Goal: Communication & Community: Answer question/provide support

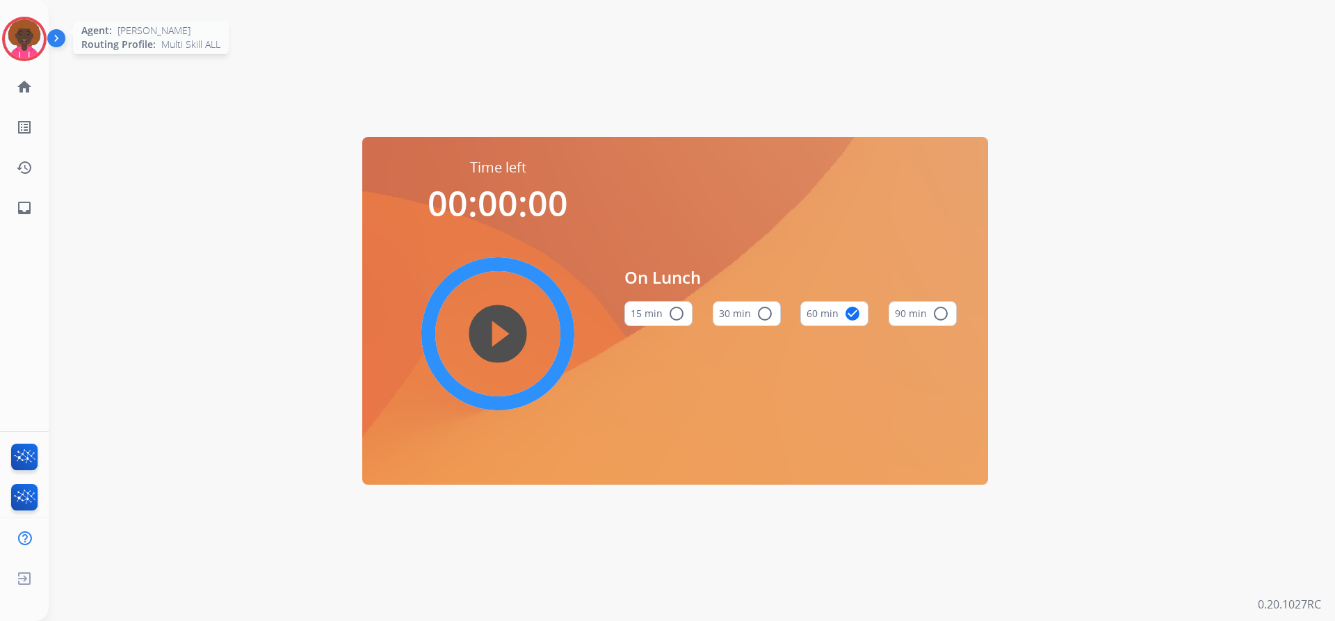
click at [19, 32] on img at bounding box center [24, 38] width 39 height 39
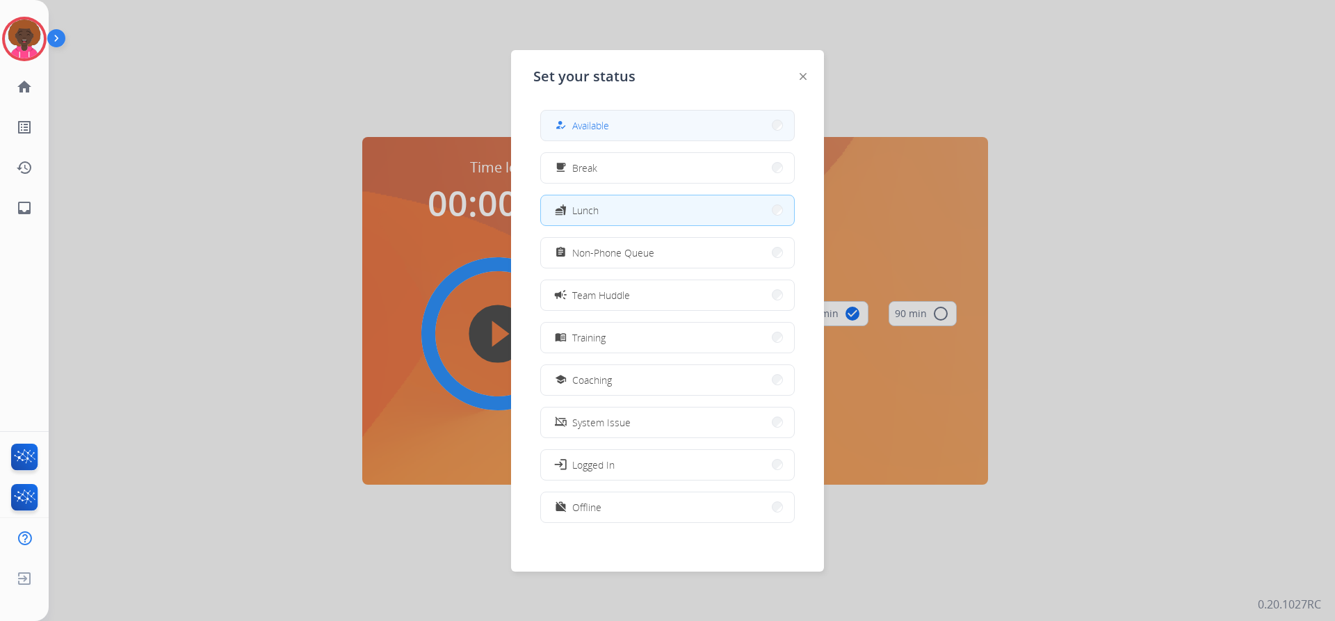
click at [629, 111] on div "how_to_reg Available" at bounding box center [667, 125] width 255 height 31
click at [770, 113] on button "how_to_reg Available" at bounding box center [667, 126] width 253 height 30
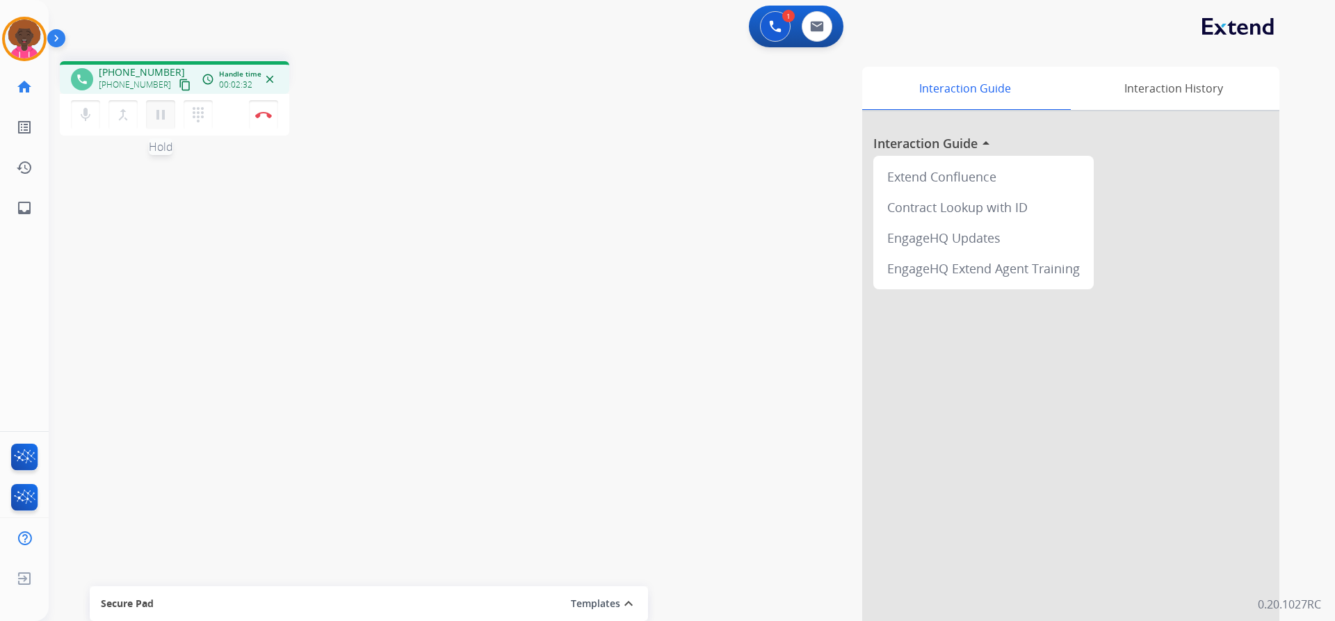
click at [156, 120] on mat-icon "pause" at bounding box center [160, 114] width 17 height 17
click at [161, 118] on mat-icon "play_arrow" at bounding box center [160, 114] width 17 height 17
click at [23, 209] on mat-icon "inbox" at bounding box center [24, 208] width 17 height 17
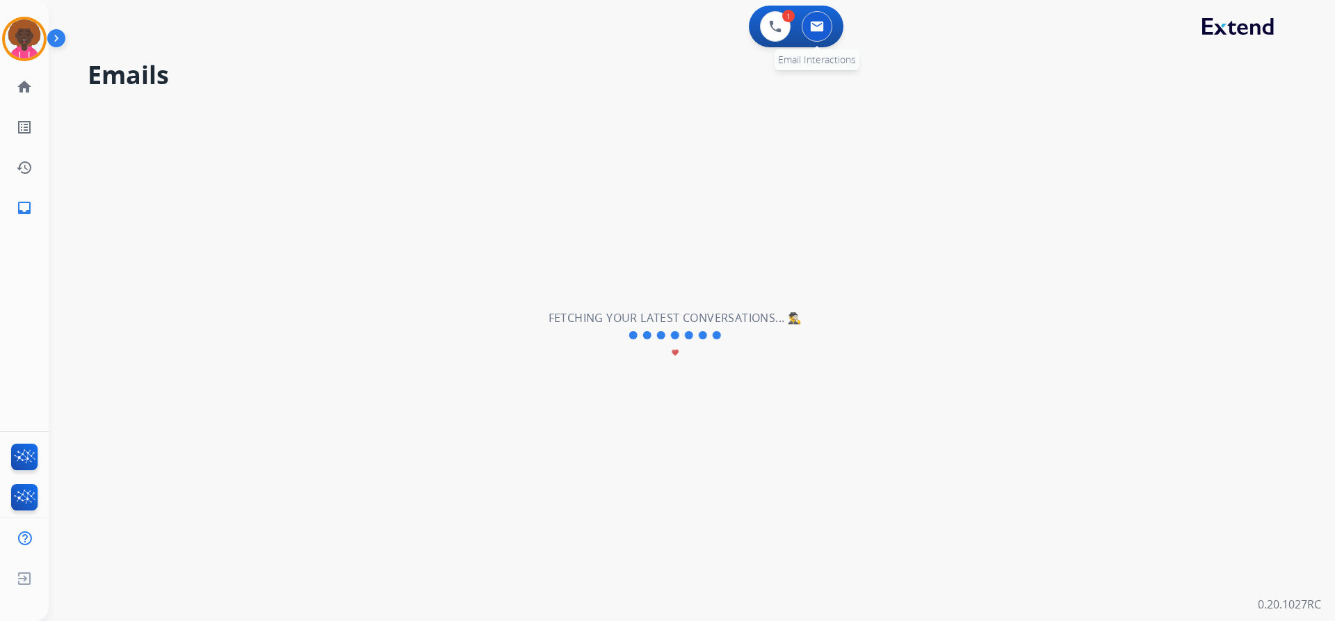
click at [824, 35] on button at bounding box center [817, 26] width 31 height 31
click at [27, 211] on mat-icon "inbox" at bounding box center [24, 208] width 17 height 17
click at [24, 88] on mat-icon "home" at bounding box center [24, 87] width 17 height 17
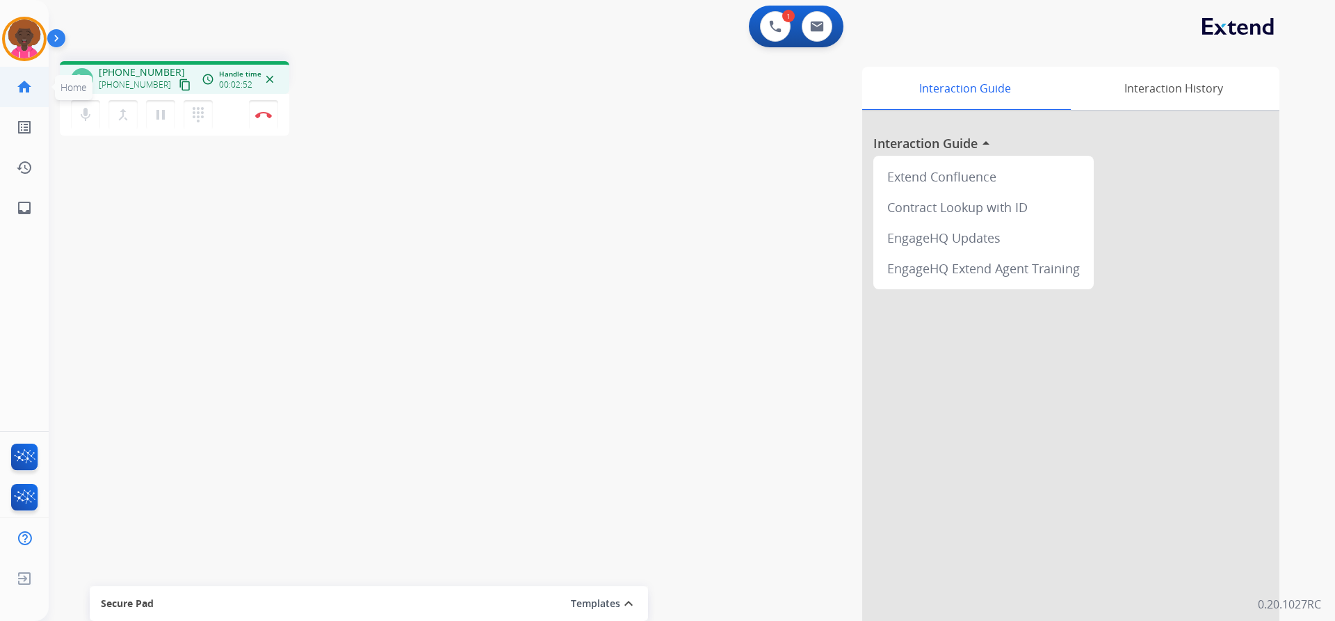
click at [24, 89] on mat-icon "home" at bounding box center [24, 87] width 17 height 17
click at [26, 206] on mat-icon "inbox" at bounding box center [24, 208] width 17 height 17
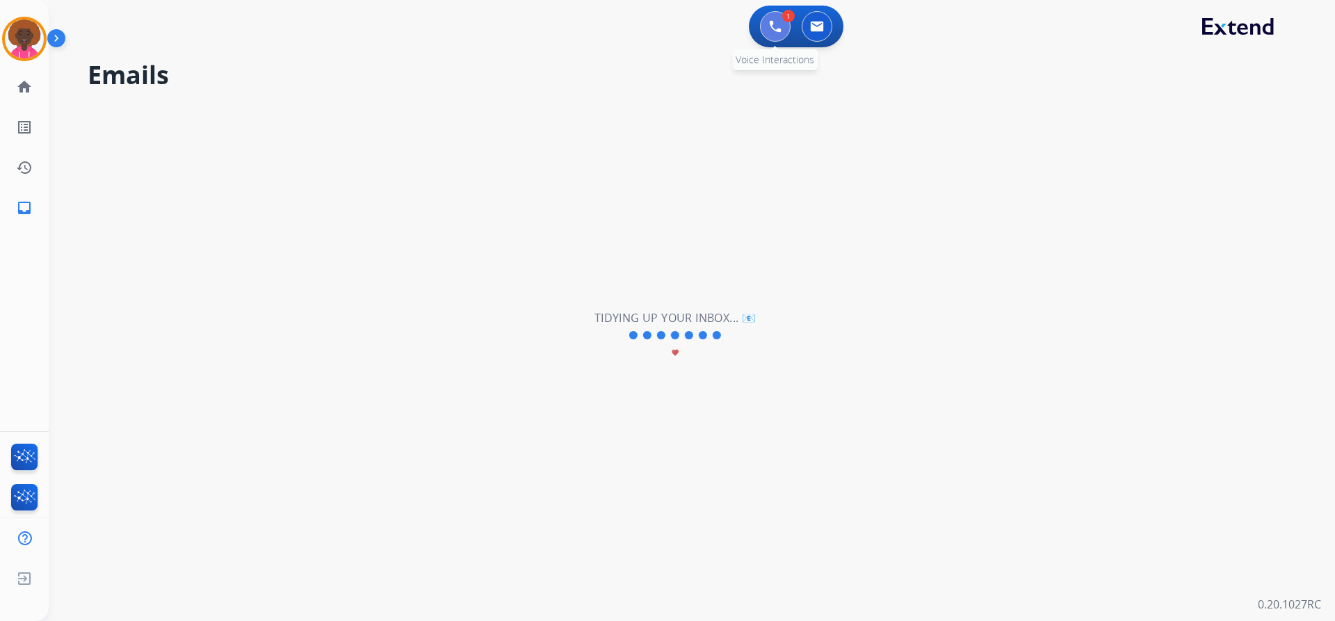
click at [769, 37] on button at bounding box center [775, 26] width 31 height 31
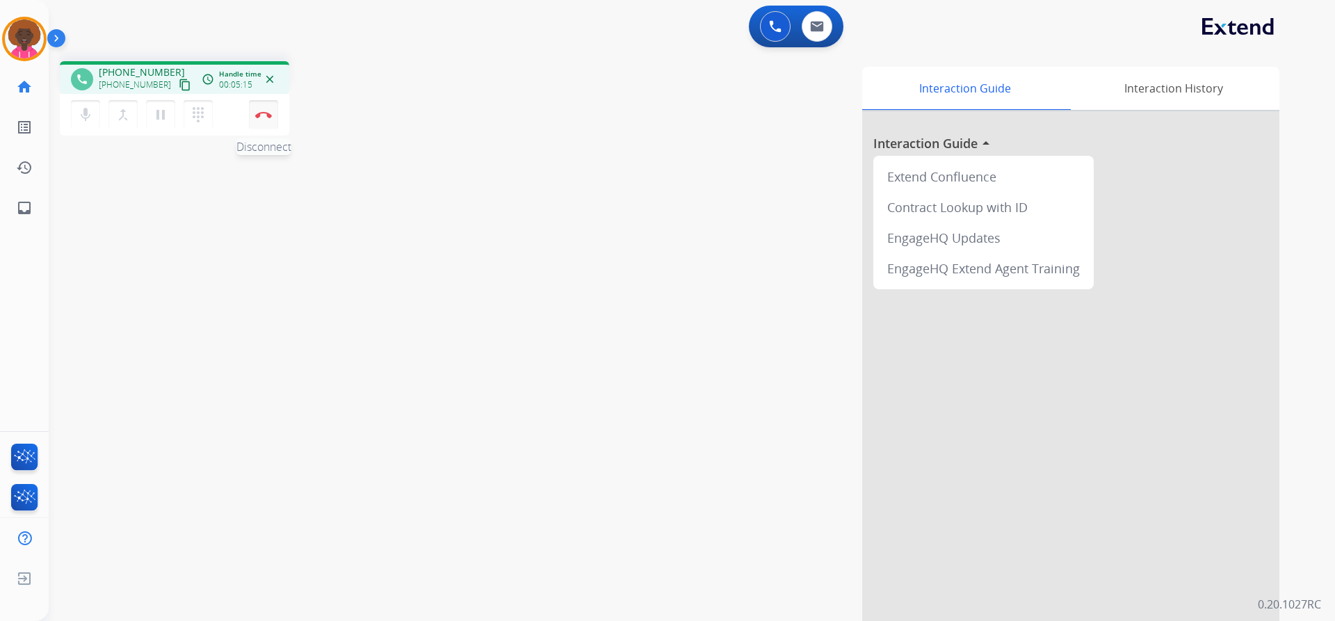
click at [269, 120] on button "Disconnect" at bounding box center [263, 114] width 29 height 29
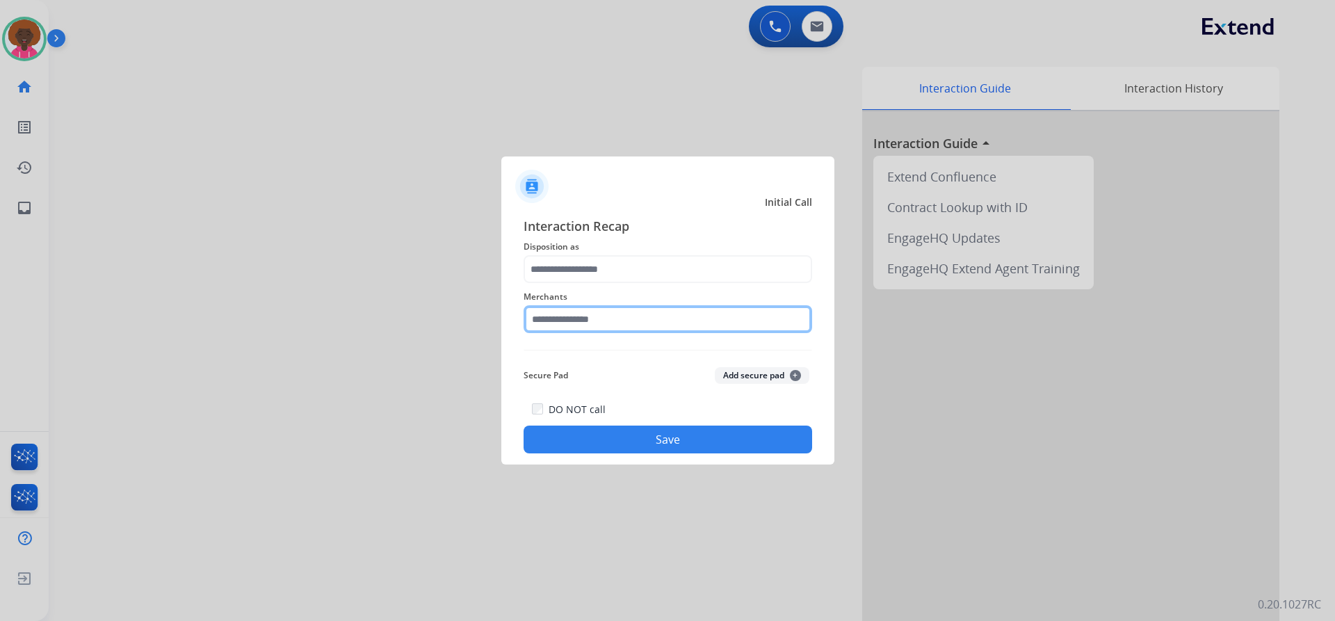
click at [602, 314] on input "text" at bounding box center [668, 319] width 289 height 28
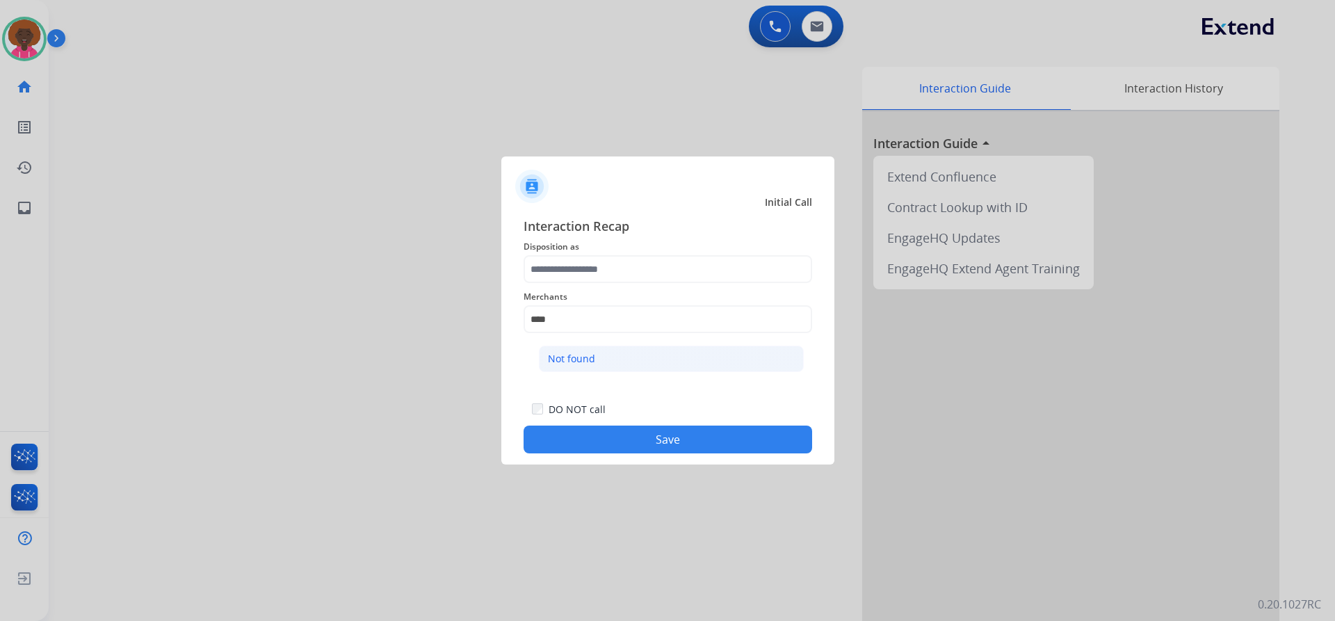
click at [608, 356] on li "Not found" at bounding box center [671, 359] width 265 height 26
type input "*********"
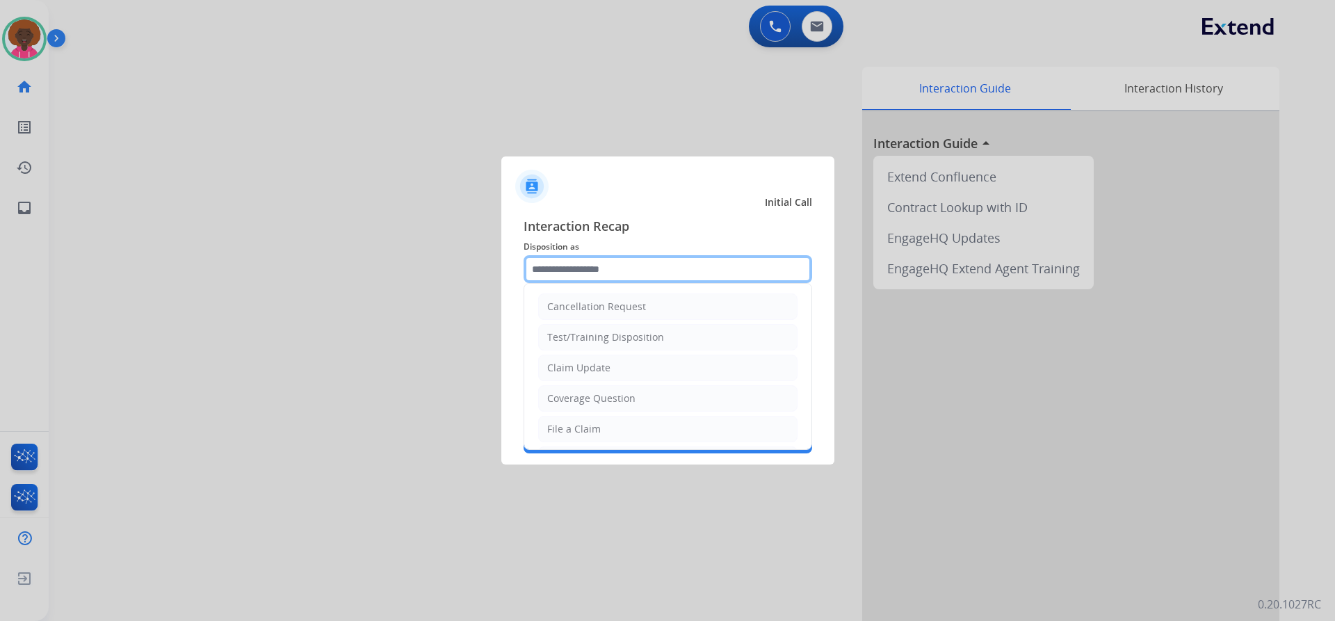
click at [590, 274] on input "text" at bounding box center [668, 269] width 289 height 28
click at [559, 430] on div "File a Claim" at bounding box center [574, 429] width 54 height 14
type input "**********"
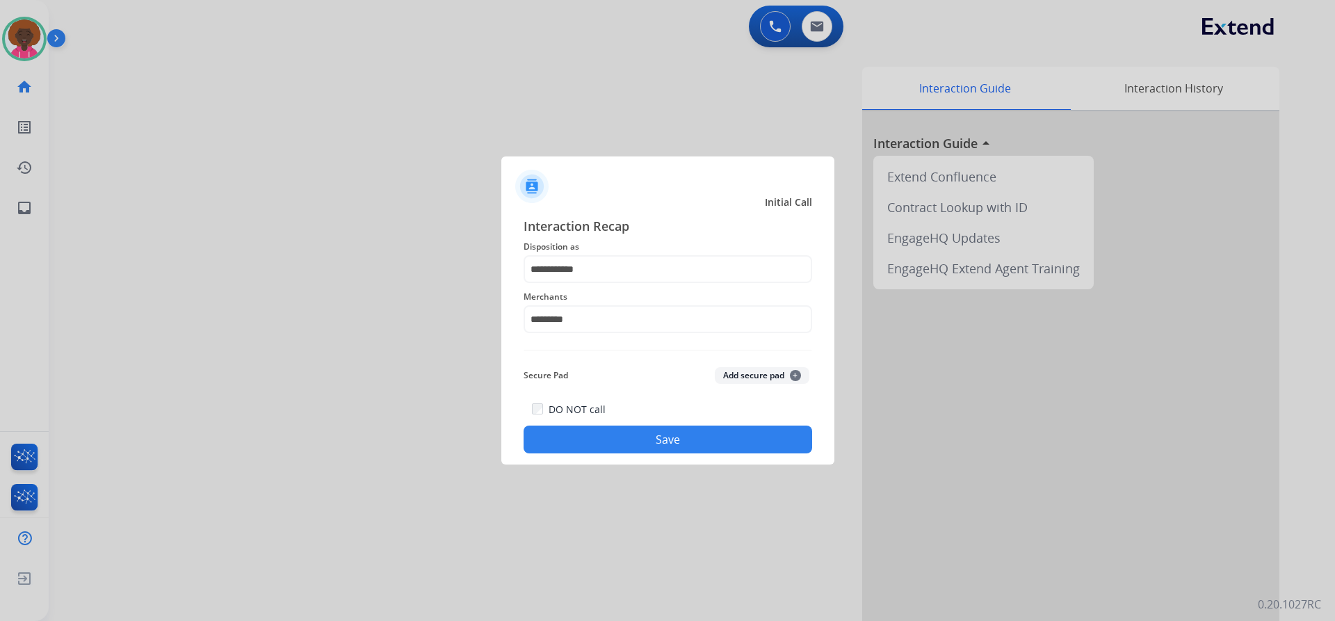
click at [621, 451] on button "Save" at bounding box center [668, 440] width 289 height 28
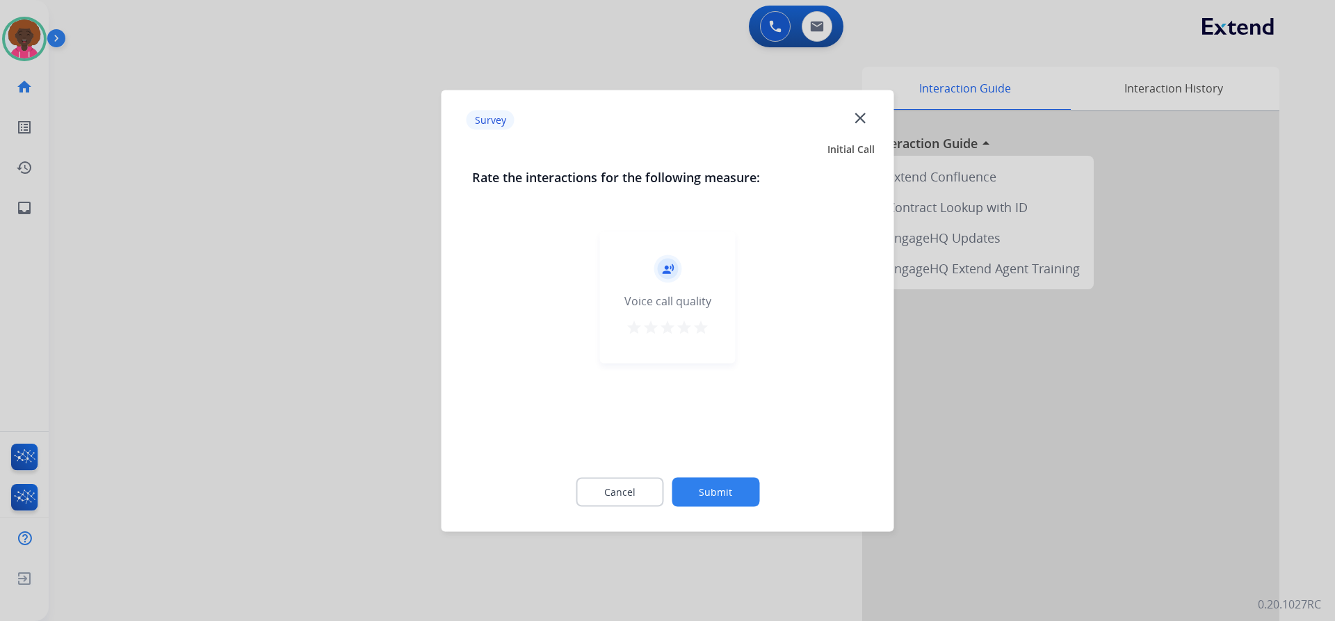
click at [702, 329] on mat-icon "star" at bounding box center [701, 327] width 17 height 17
click at [703, 485] on button "Submit" at bounding box center [716, 491] width 88 height 29
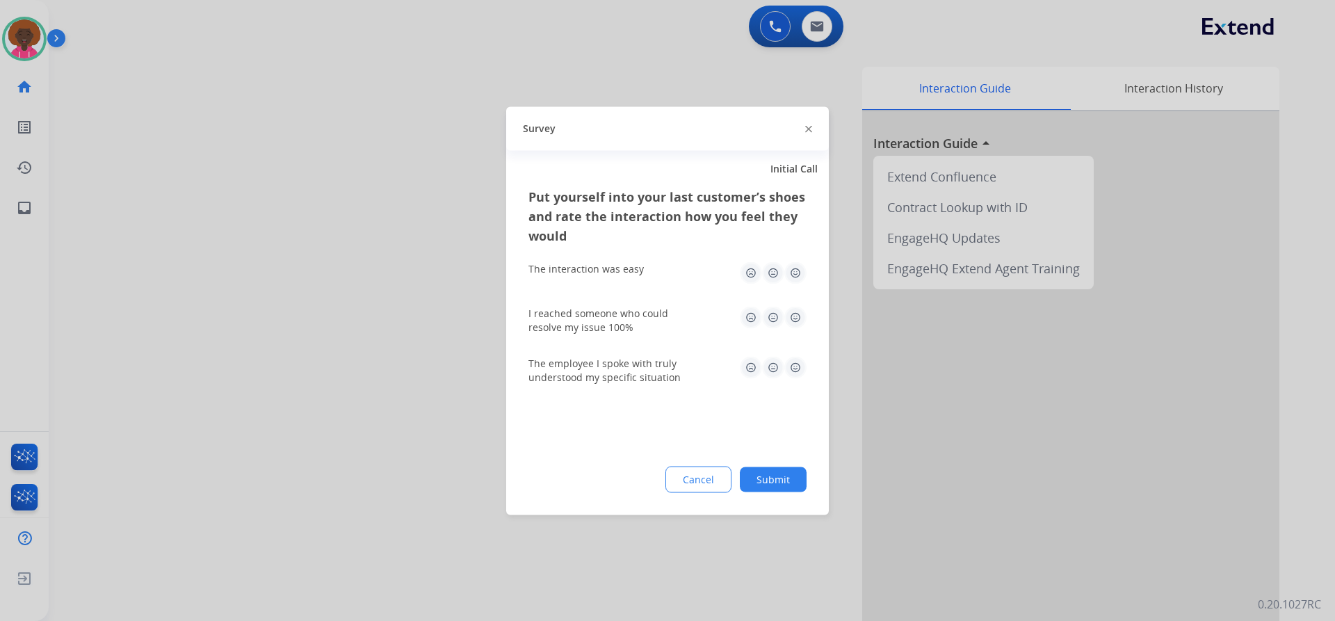
click at [703, 487] on button "Cancel" at bounding box center [699, 479] width 66 height 26
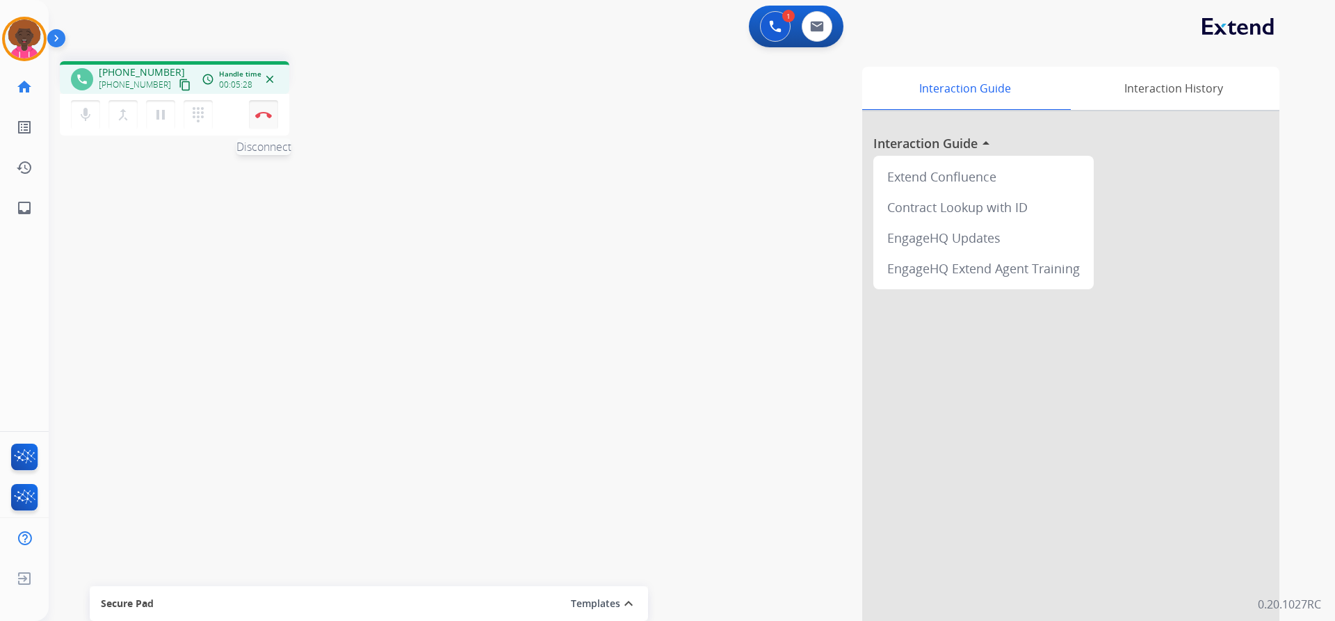
click at [262, 112] on img at bounding box center [263, 114] width 17 height 7
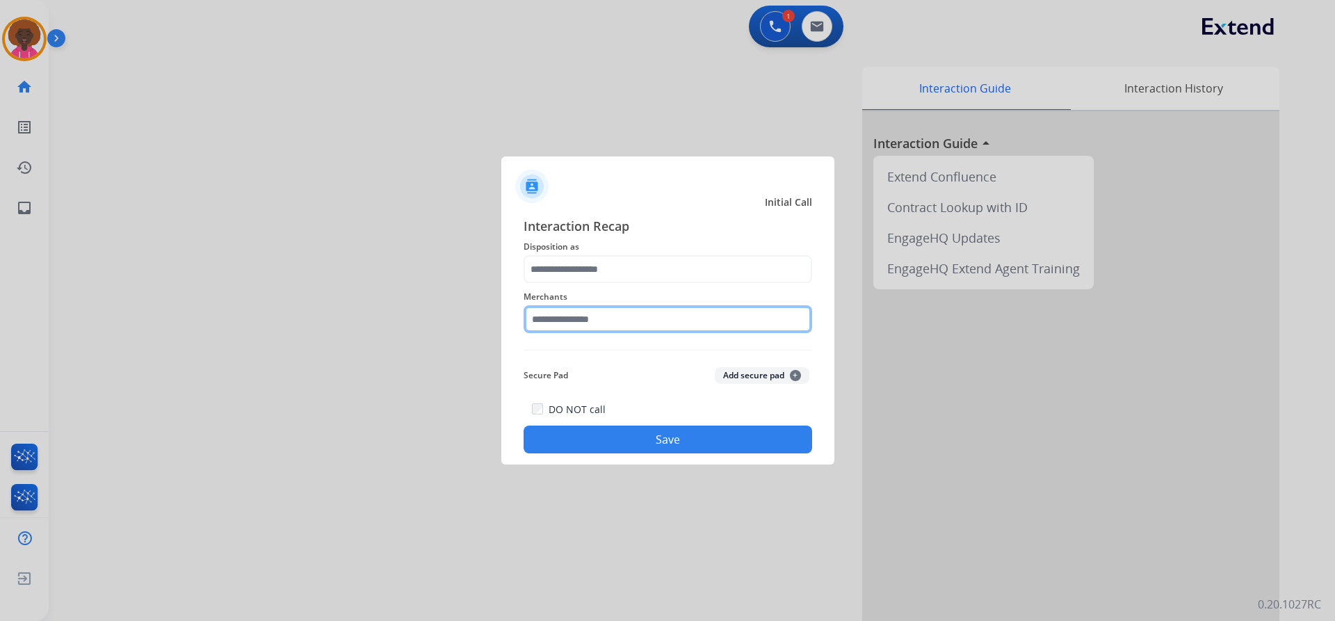
click at [574, 332] on input "text" at bounding box center [668, 319] width 289 height 28
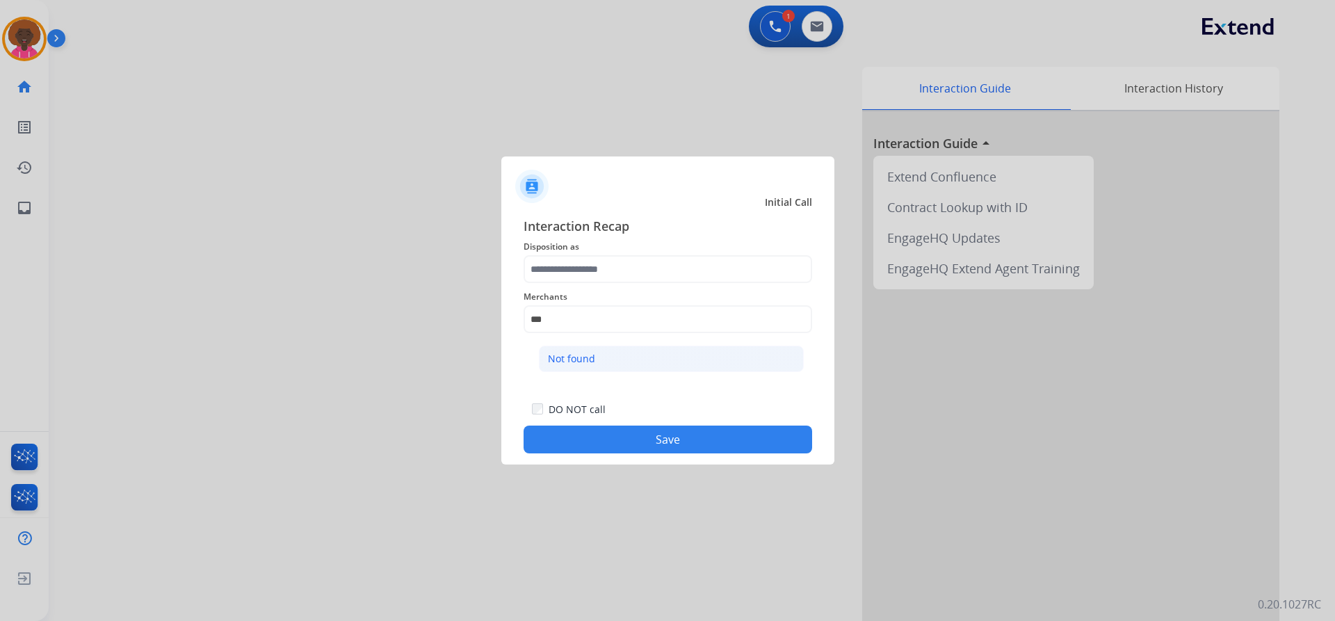
click at [613, 354] on li "Not found" at bounding box center [671, 359] width 265 height 26
type input "*********"
click at [549, 233] on span "Interaction Recap" at bounding box center [668, 227] width 289 height 22
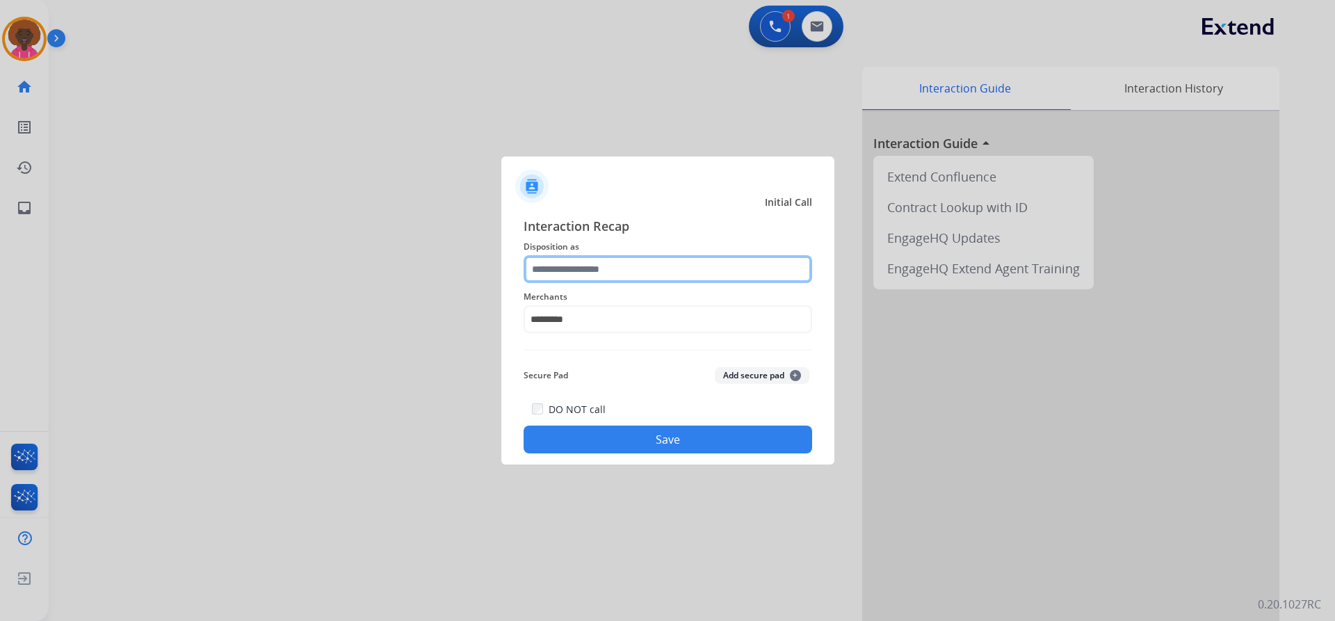
click at [562, 283] on div at bounding box center [668, 269] width 289 height 28
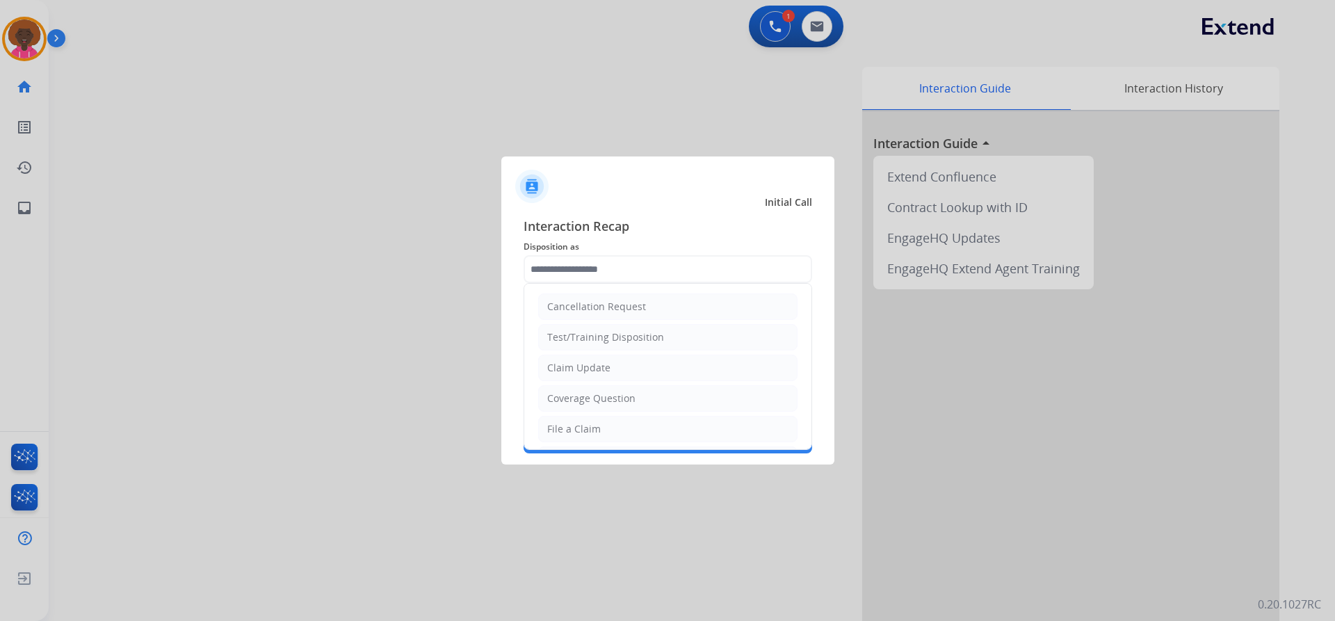
click at [559, 443] on ul "Cancellation Request Test/Training Disposition Claim Update Coverage Question F…" at bounding box center [667, 475] width 287 height 383
click at [686, 453] on div "DO NOT call Save" at bounding box center [668, 427] width 289 height 53
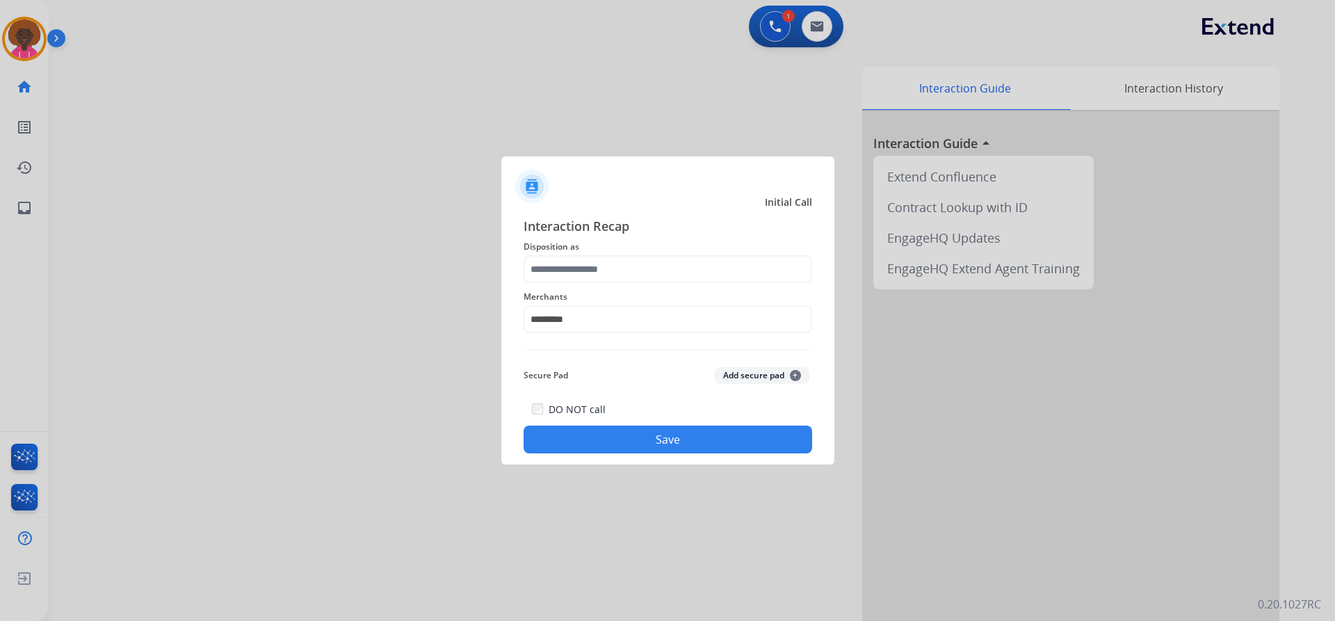
click at [640, 438] on button "Save" at bounding box center [668, 440] width 289 height 28
click at [582, 267] on input "text" at bounding box center [668, 269] width 289 height 28
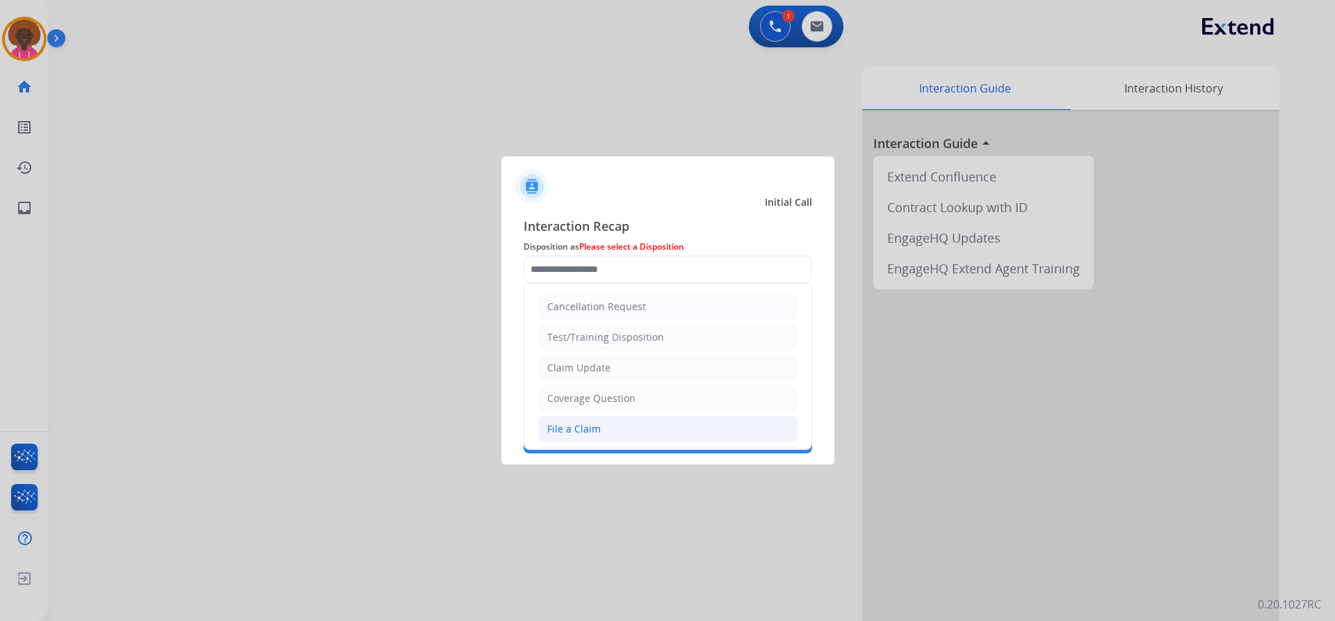
click at [553, 428] on div "File a Claim" at bounding box center [574, 429] width 54 height 14
type input "**********"
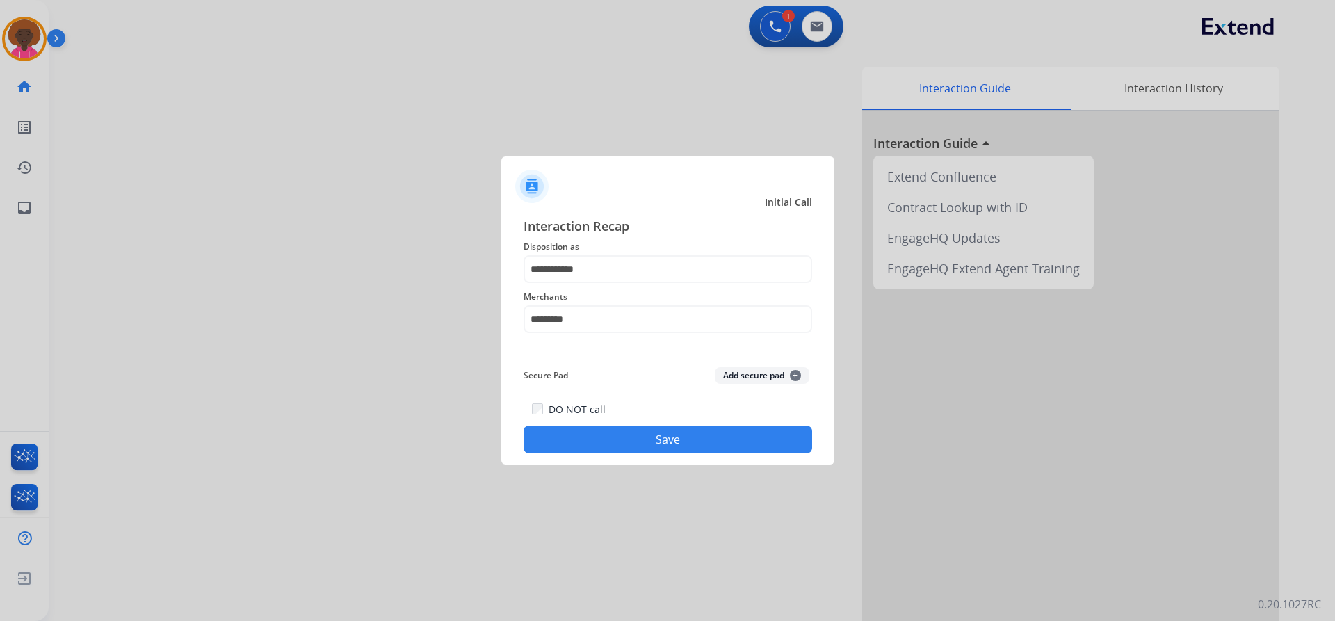
click at [615, 453] on div "**********" at bounding box center [667, 334] width 333 height 259
click at [611, 442] on button "Save" at bounding box center [668, 440] width 289 height 28
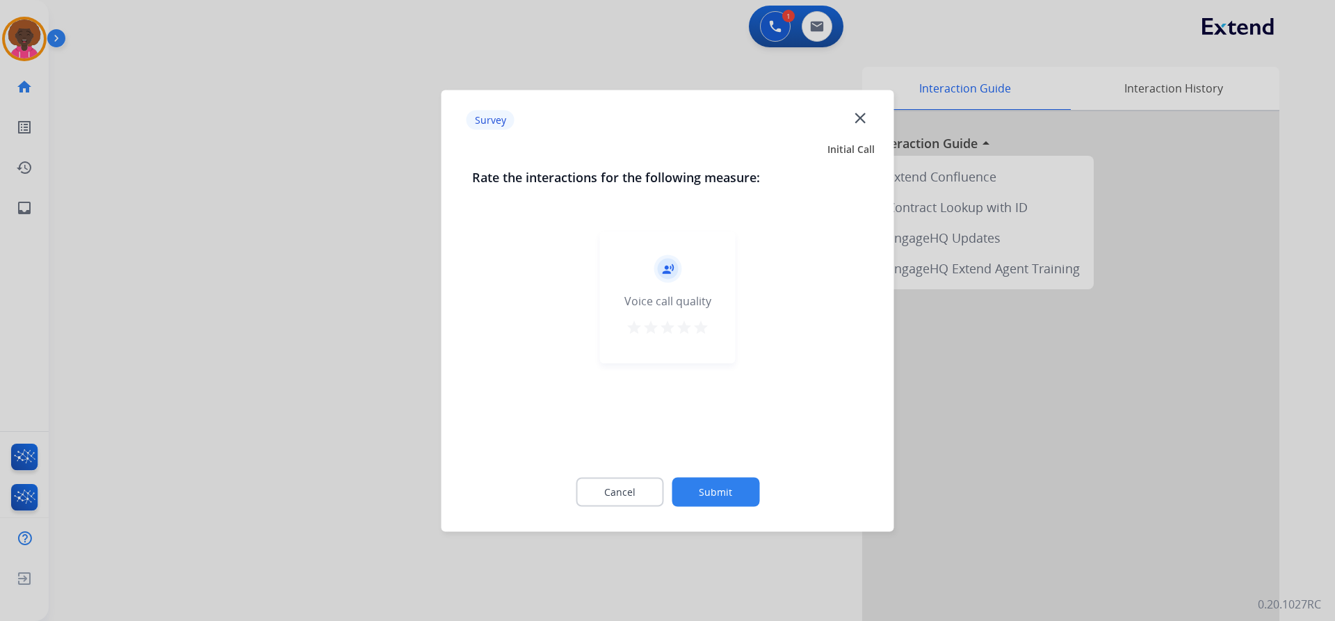
click at [716, 486] on button "Submit" at bounding box center [716, 491] width 88 height 29
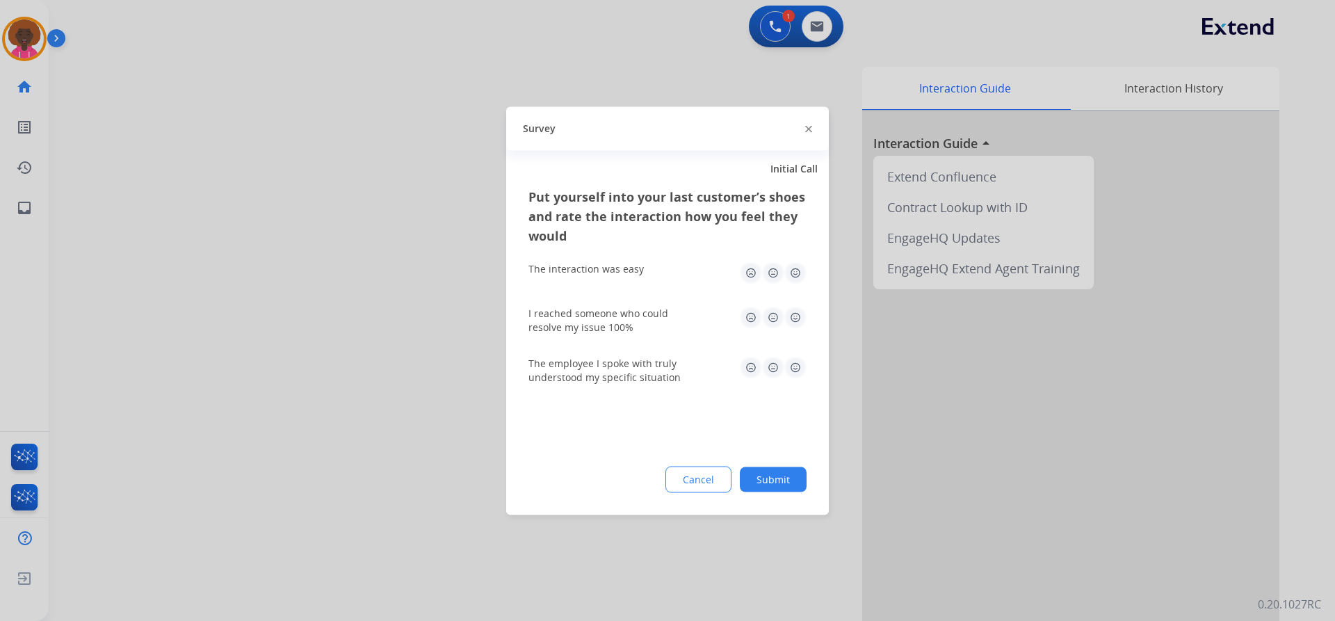
click at [766, 481] on button "Submit" at bounding box center [773, 479] width 67 height 25
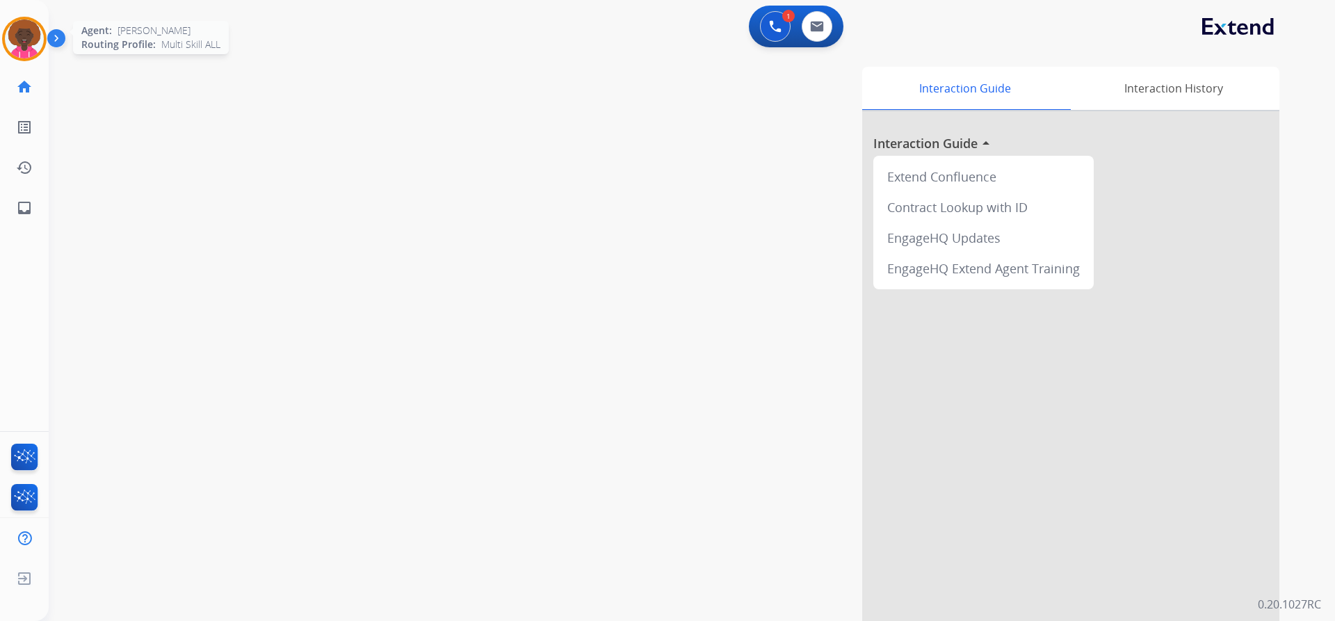
click at [33, 31] on img at bounding box center [24, 38] width 39 height 39
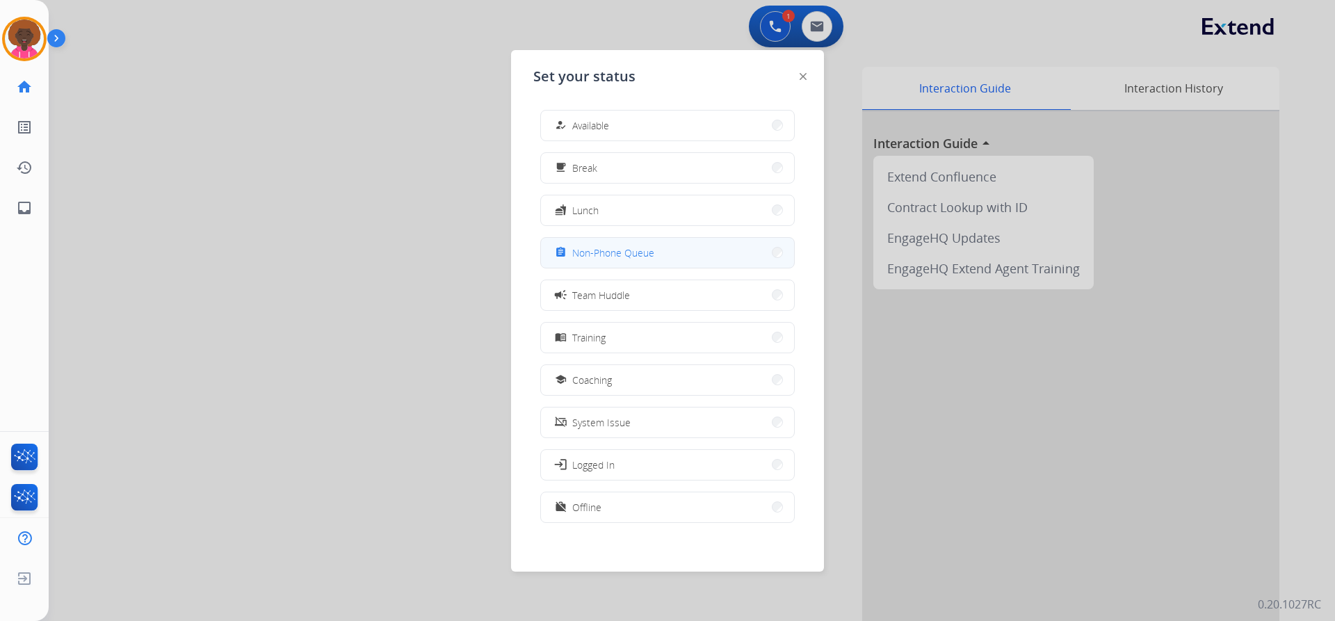
click at [579, 243] on button "assignment Non-Phone Queue" at bounding box center [667, 253] width 253 height 30
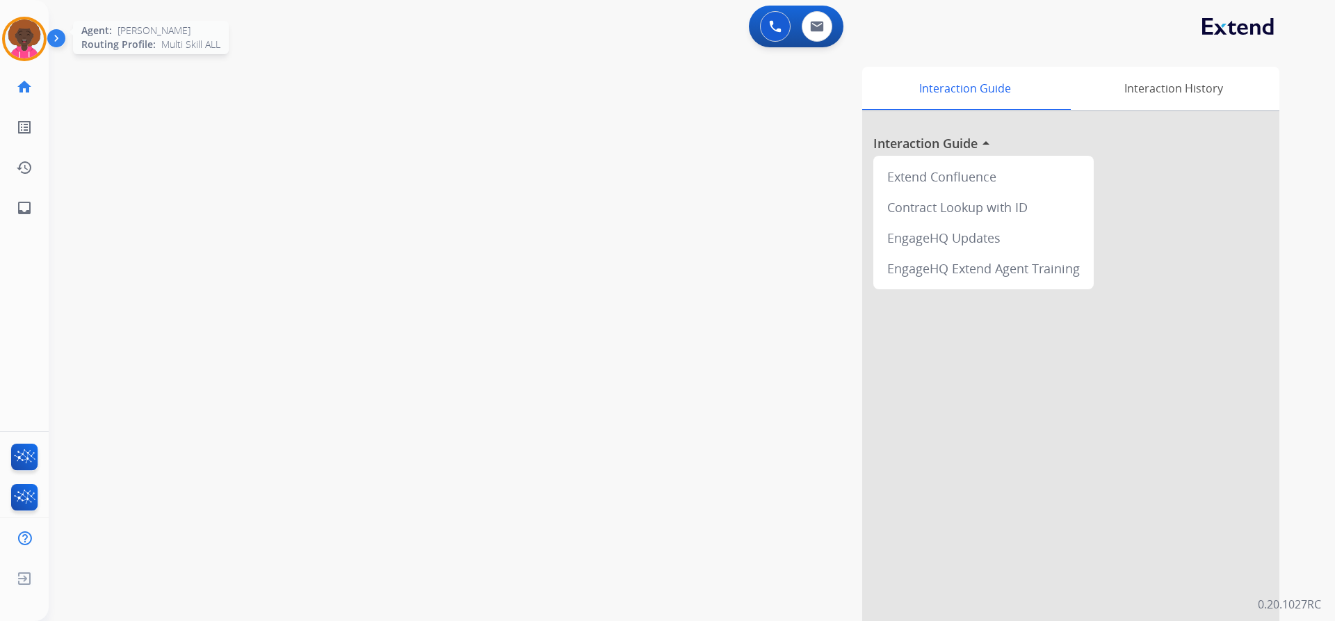
click at [18, 22] on img at bounding box center [24, 38] width 39 height 39
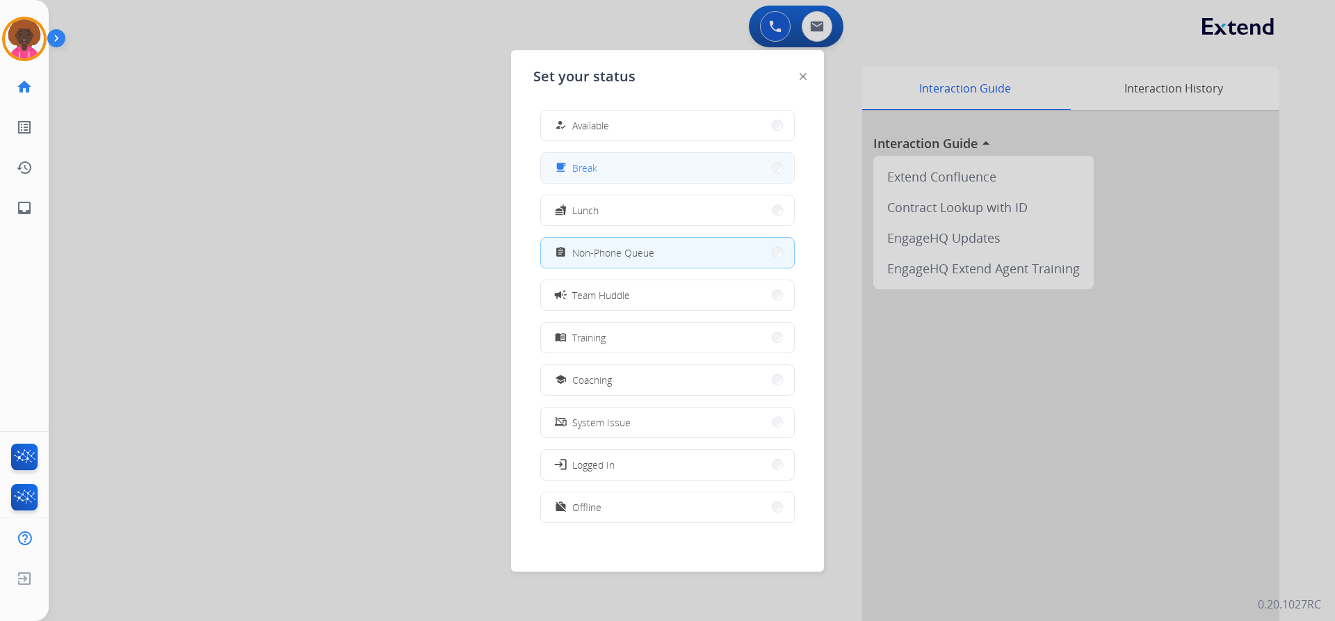
click at [630, 165] on button "free_breakfast Break" at bounding box center [667, 168] width 253 height 30
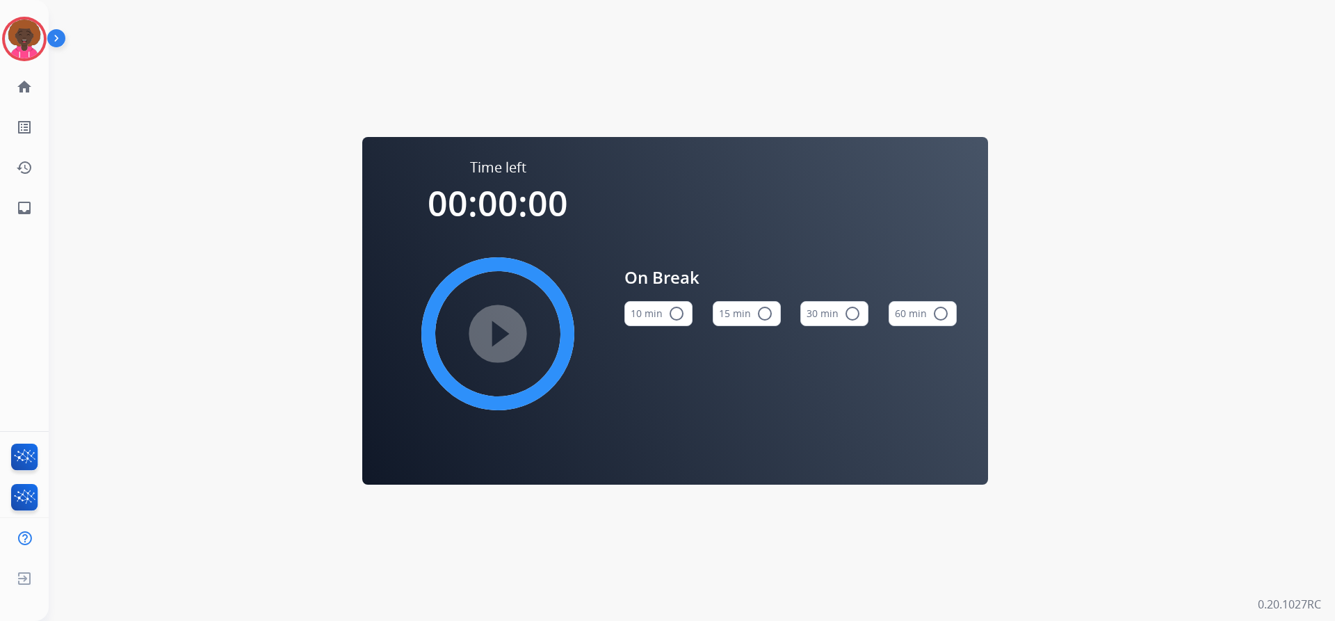
click at [758, 313] on mat-icon "radio_button_unchecked" at bounding box center [765, 313] width 17 height 17
click at [490, 325] on mat-icon "play_circle_filled" at bounding box center [498, 333] width 17 height 17
click at [37, 43] on img at bounding box center [24, 38] width 39 height 39
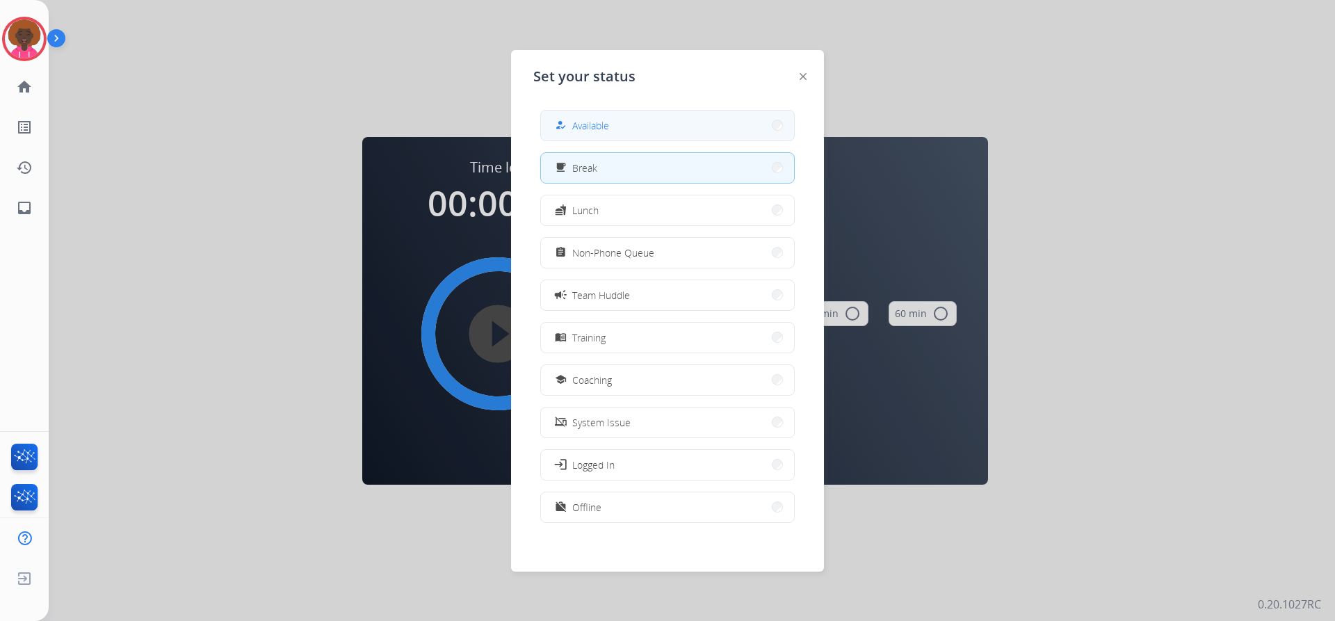
click at [595, 127] on span "Available" at bounding box center [590, 125] width 37 height 15
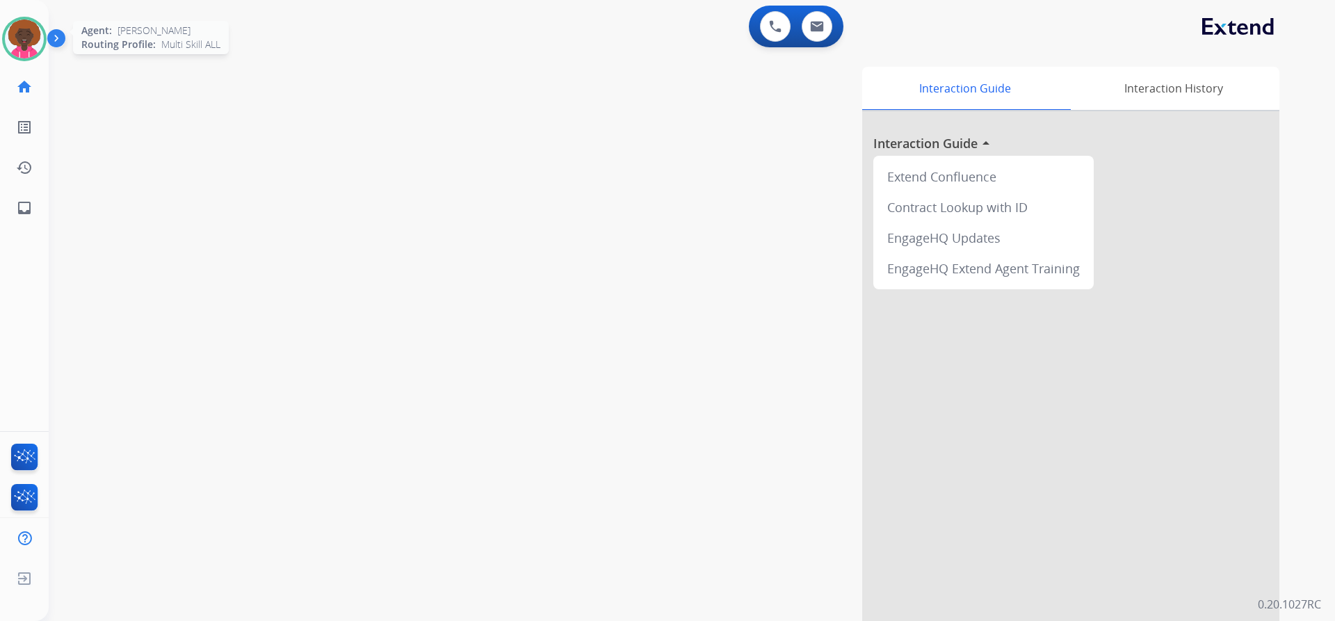
click at [5, 38] on img at bounding box center [24, 38] width 39 height 39
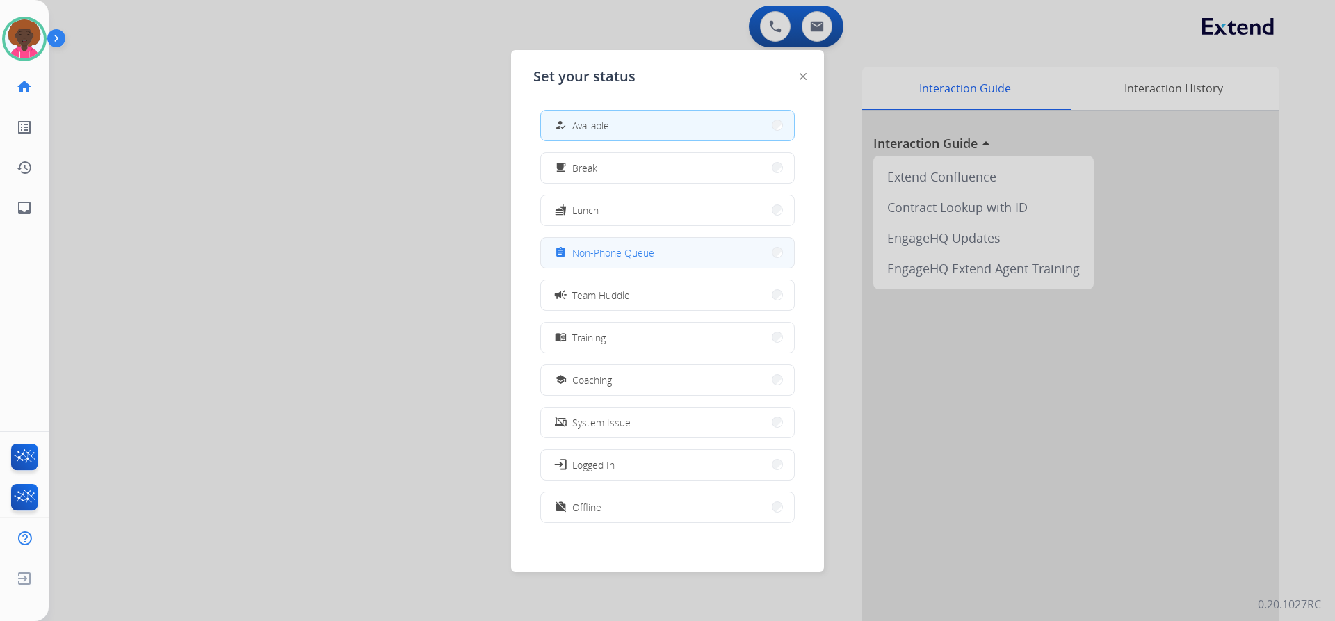
click at [606, 250] on span "Non-Phone Queue" at bounding box center [613, 253] width 82 height 15
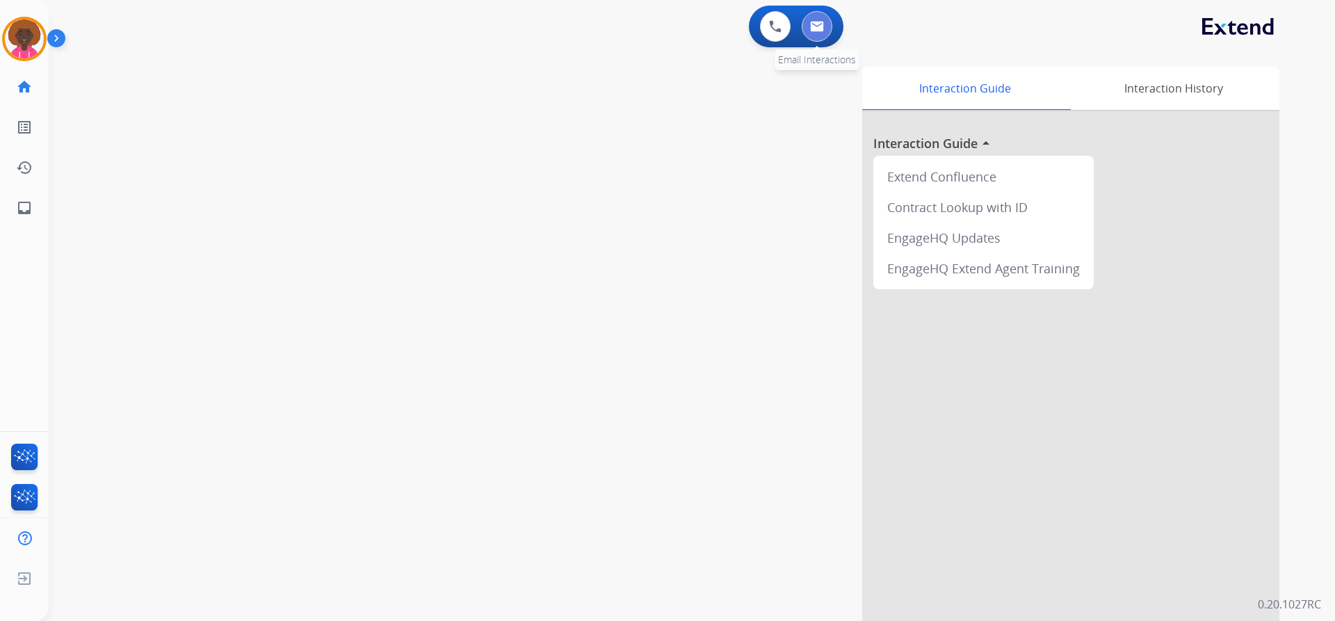
click at [825, 26] on button at bounding box center [817, 26] width 31 height 31
select select "**********"
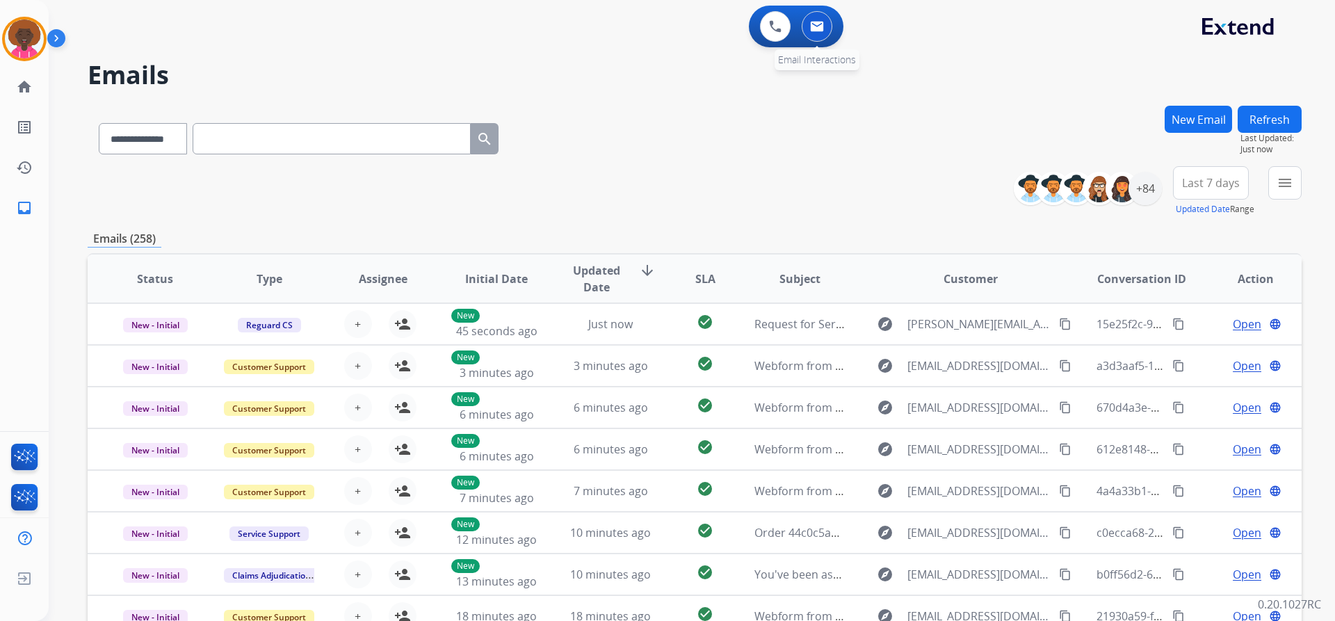
click at [814, 18] on button at bounding box center [817, 26] width 31 height 31
click at [838, 26] on div "0 Voice Interactions 0 Email Interactions" at bounding box center [796, 27] width 95 height 42
click at [822, 40] on button at bounding box center [817, 26] width 31 height 31
click at [820, 38] on button at bounding box center [817, 26] width 31 height 31
click at [821, 38] on button at bounding box center [817, 26] width 31 height 31
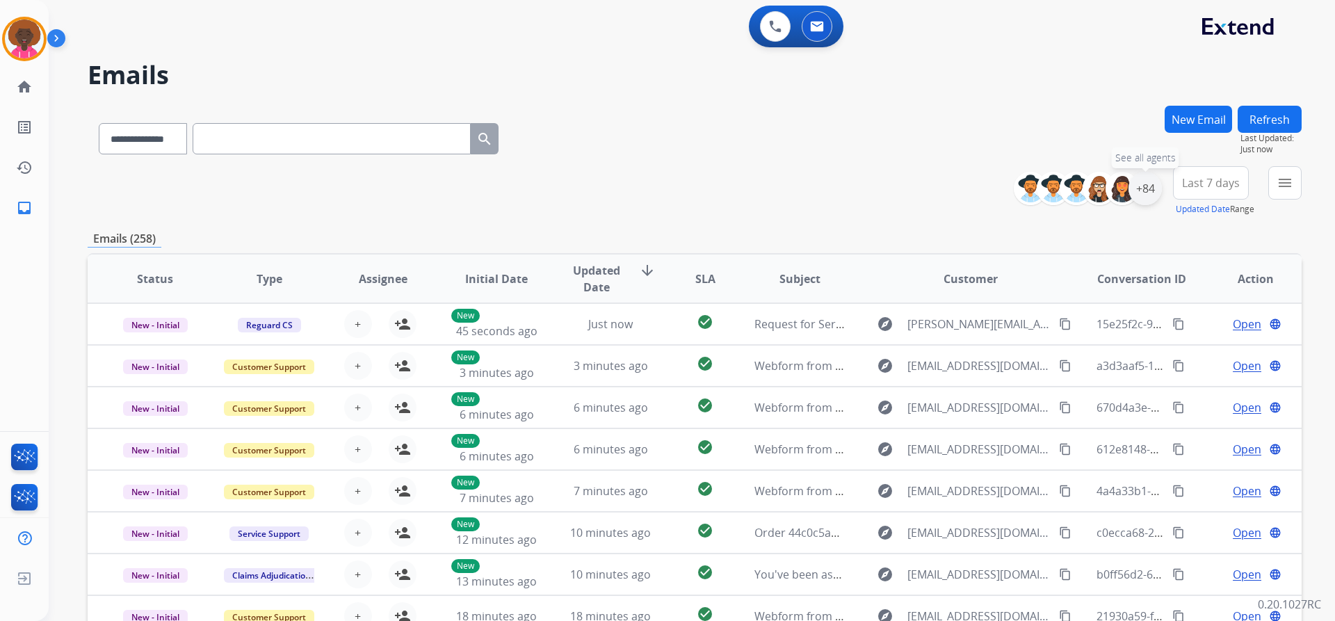
click at [1154, 195] on div "+84" at bounding box center [1145, 188] width 33 height 33
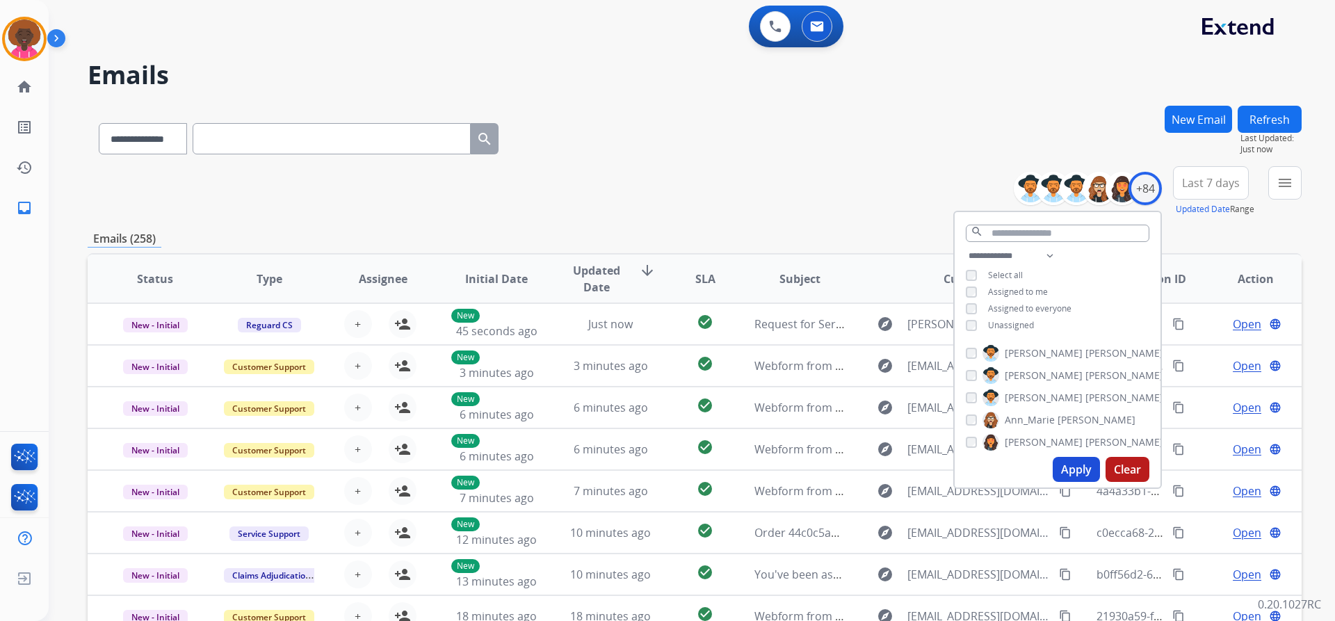
click at [962, 328] on div "**********" at bounding box center [1058, 292] width 206 height 89
click at [966, 329] on div "Unassigned" at bounding box center [1000, 325] width 68 height 11
click at [1077, 479] on button "Apply" at bounding box center [1076, 469] width 47 height 25
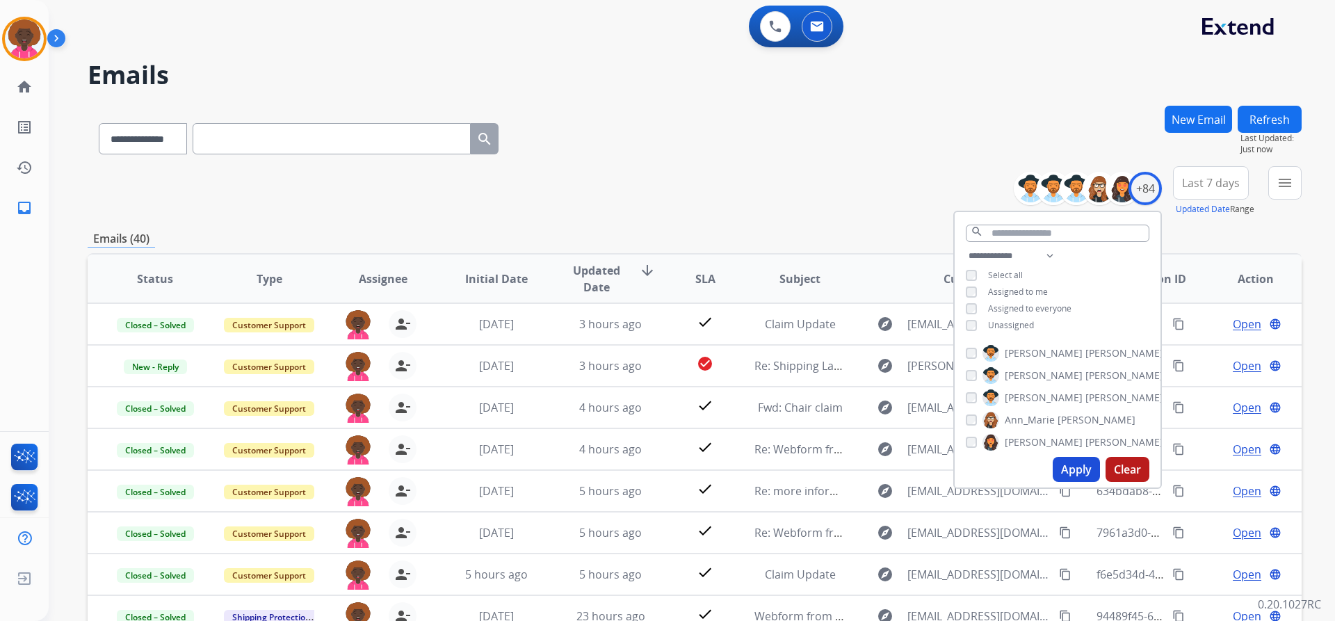
click at [1065, 469] on button "Apply" at bounding box center [1076, 469] width 47 height 25
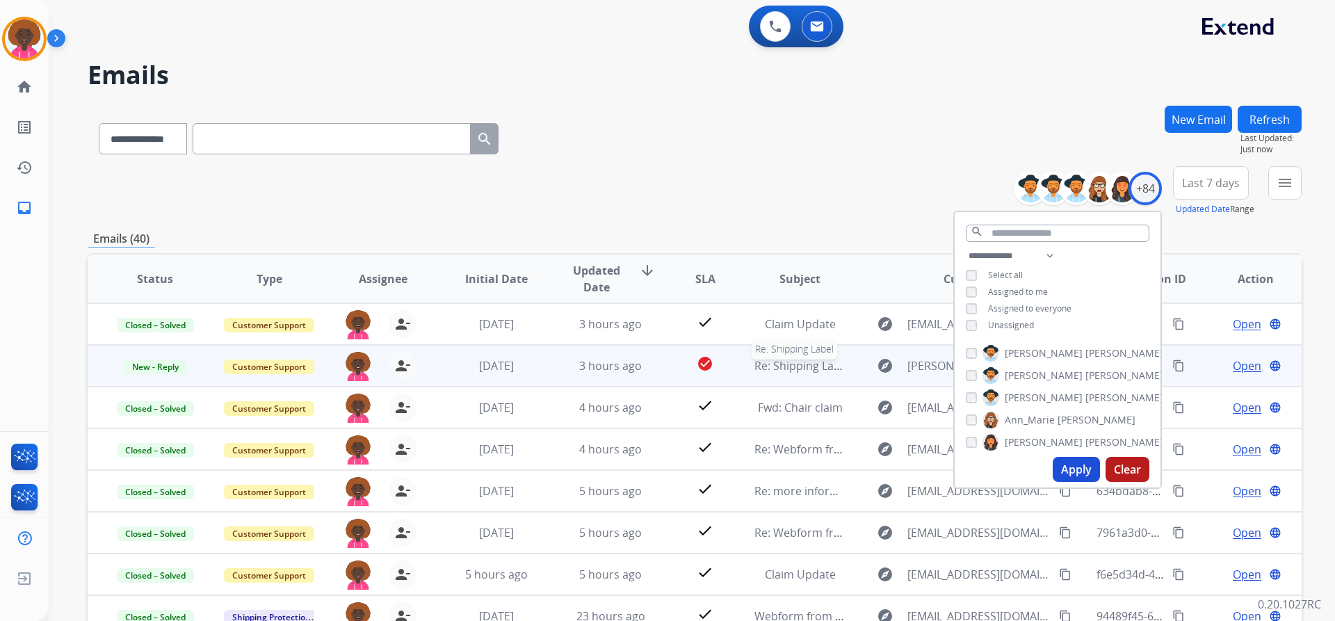
click at [764, 369] on span "Re: Shipping Label" at bounding box center [802, 365] width 95 height 15
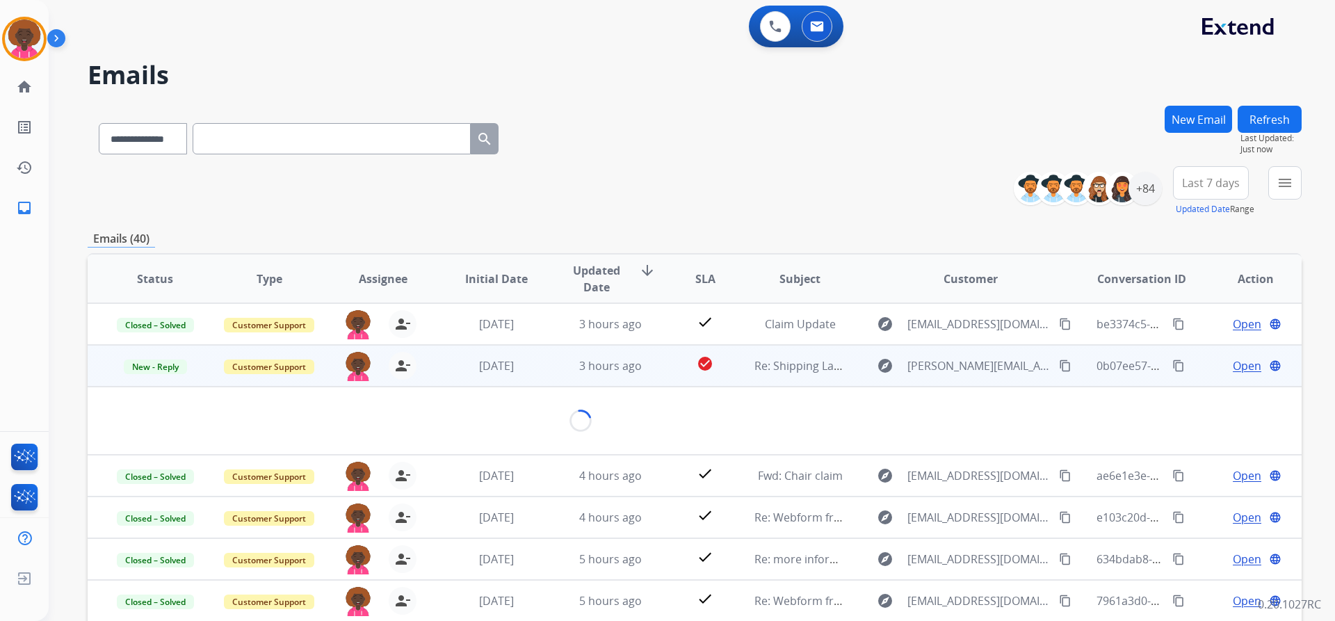
scroll to position [42, 0]
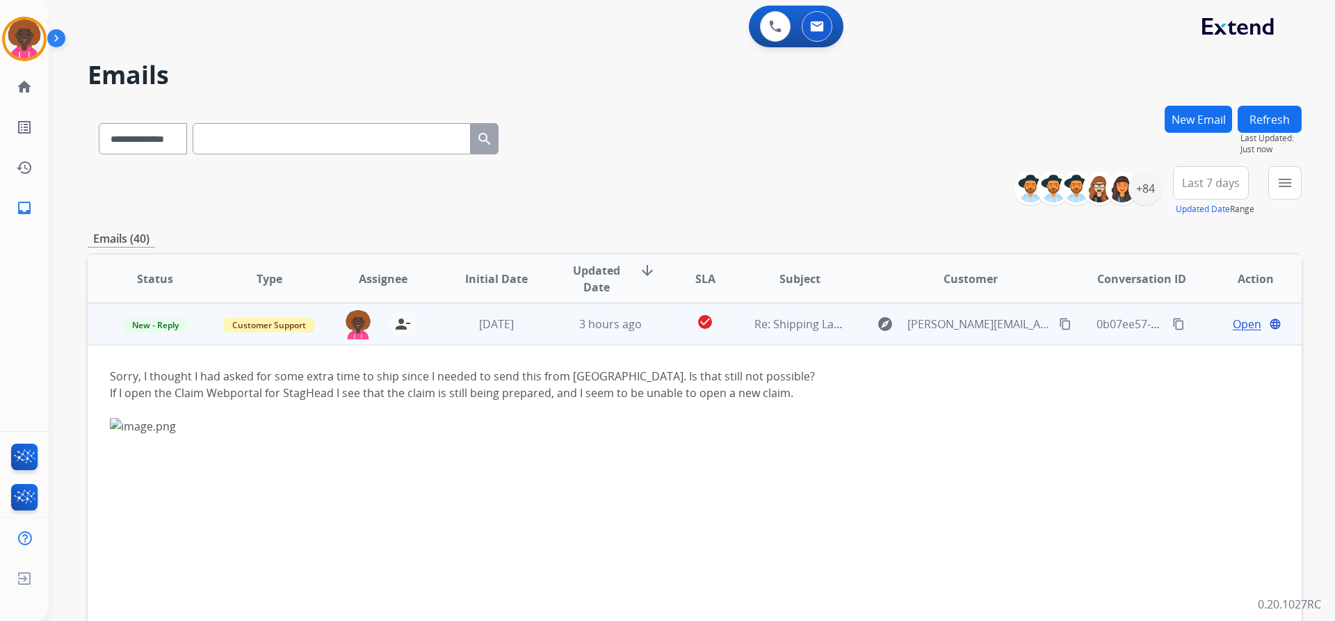
click at [1241, 321] on span "Open" at bounding box center [1247, 324] width 29 height 17
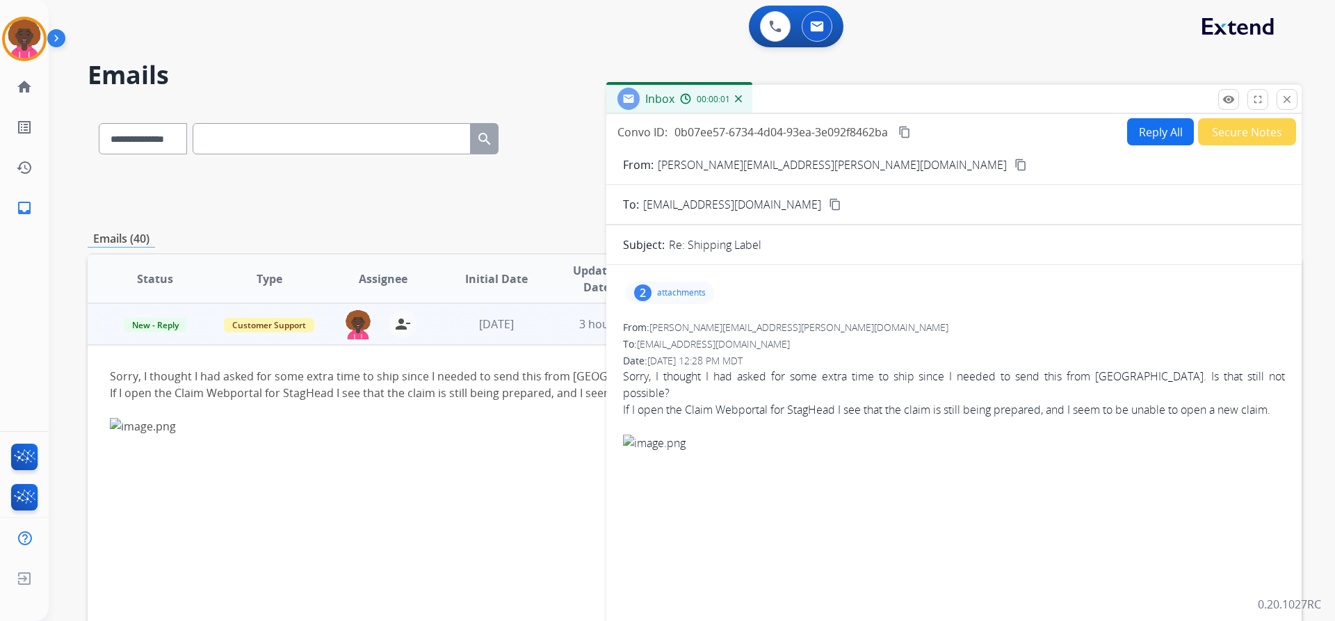
click at [675, 295] on p "attachments" at bounding box center [681, 292] width 49 height 11
click at [668, 319] on div at bounding box center [672, 328] width 70 height 49
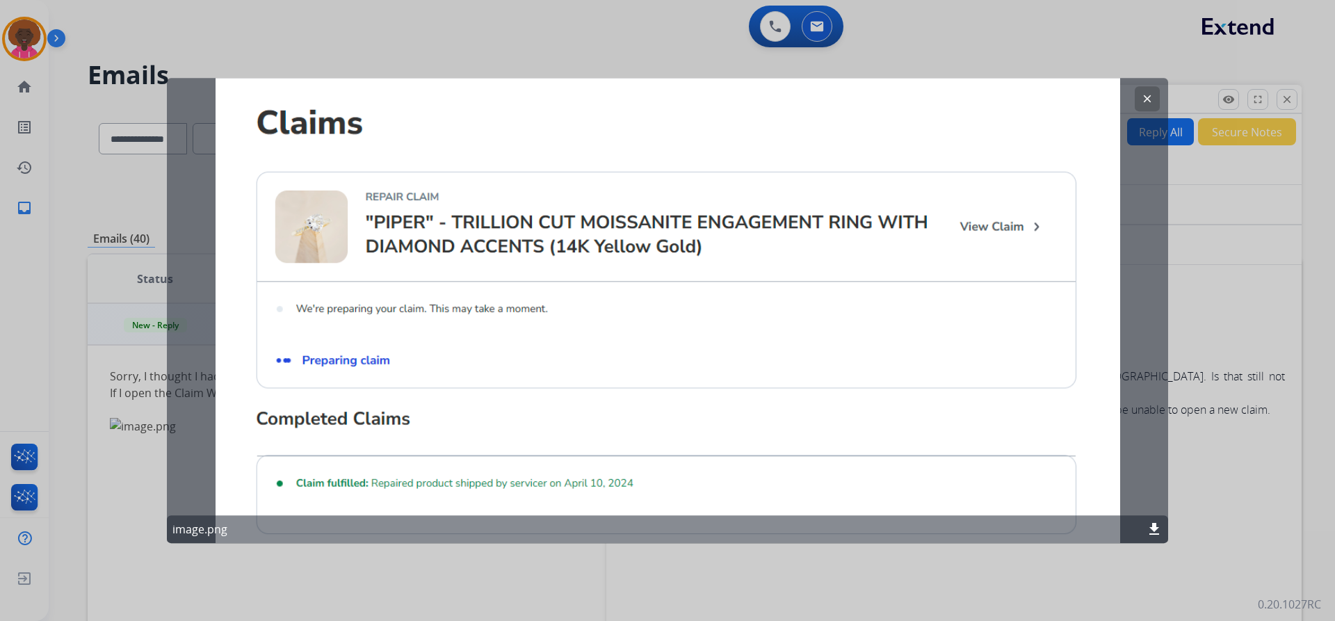
click at [1149, 98] on mat-icon "clear" at bounding box center [1147, 99] width 13 height 13
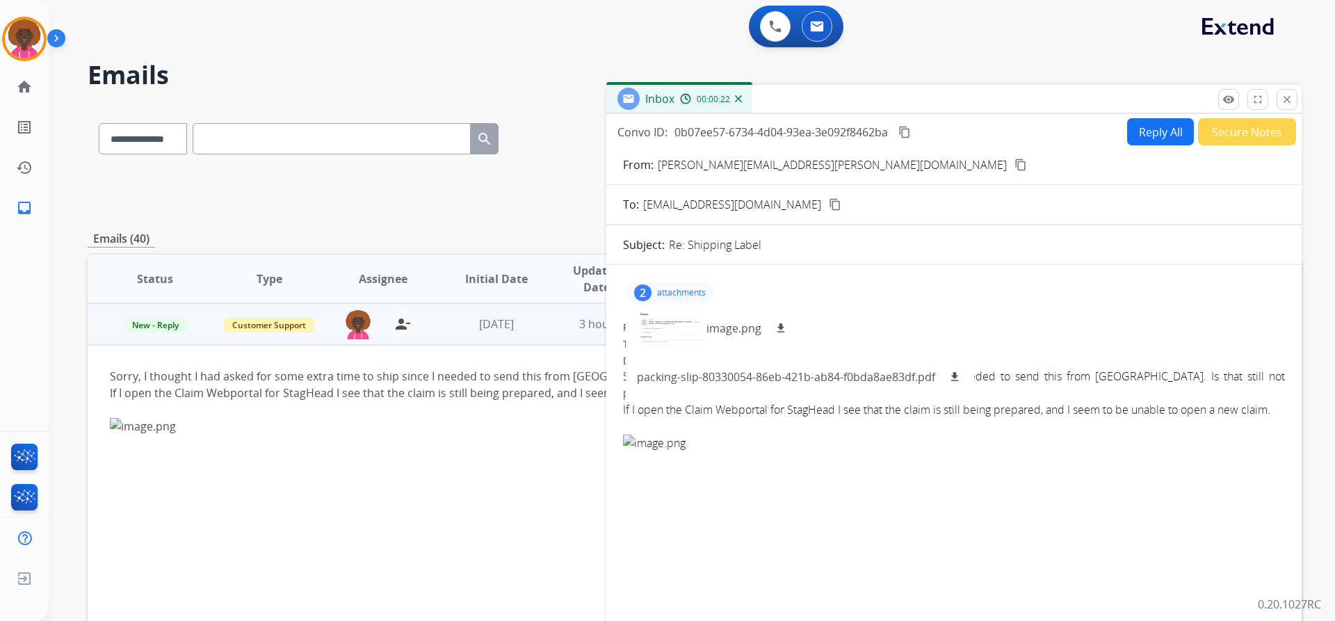
click at [1134, 132] on button "Reply All" at bounding box center [1160, 131] width 67 height 27
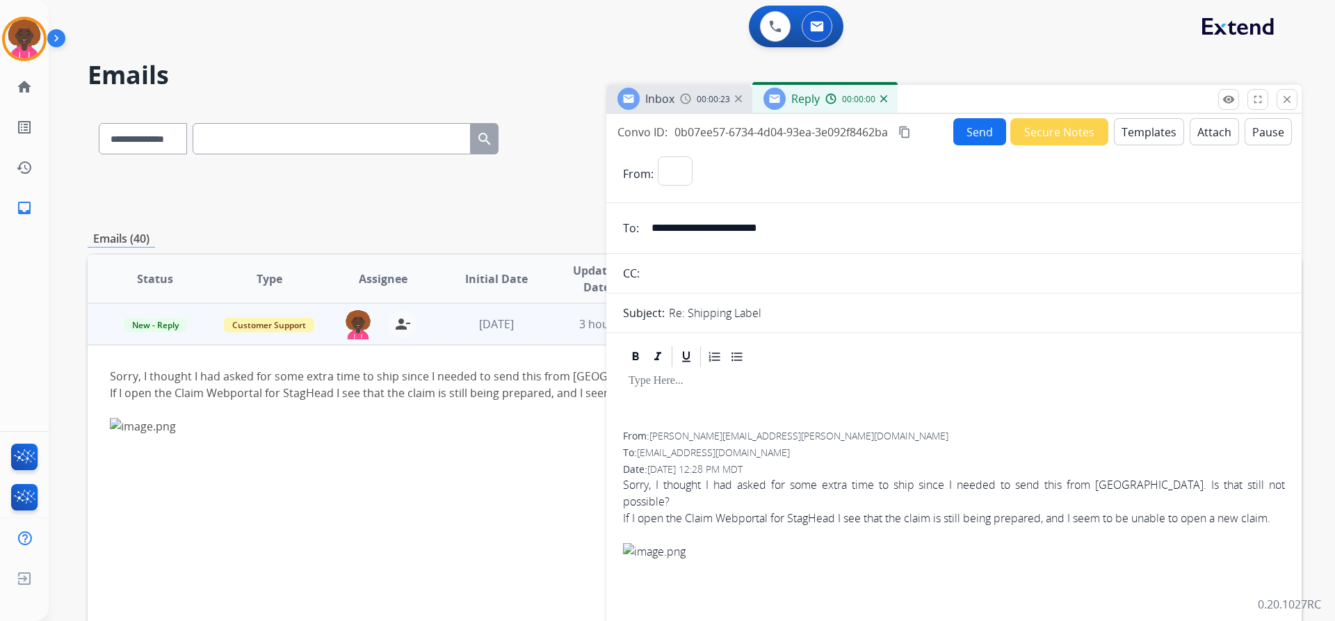
select select "**********"
click at [1136, 131] on button "Templates" at bounding box center [1149, 131] width 70 height 27
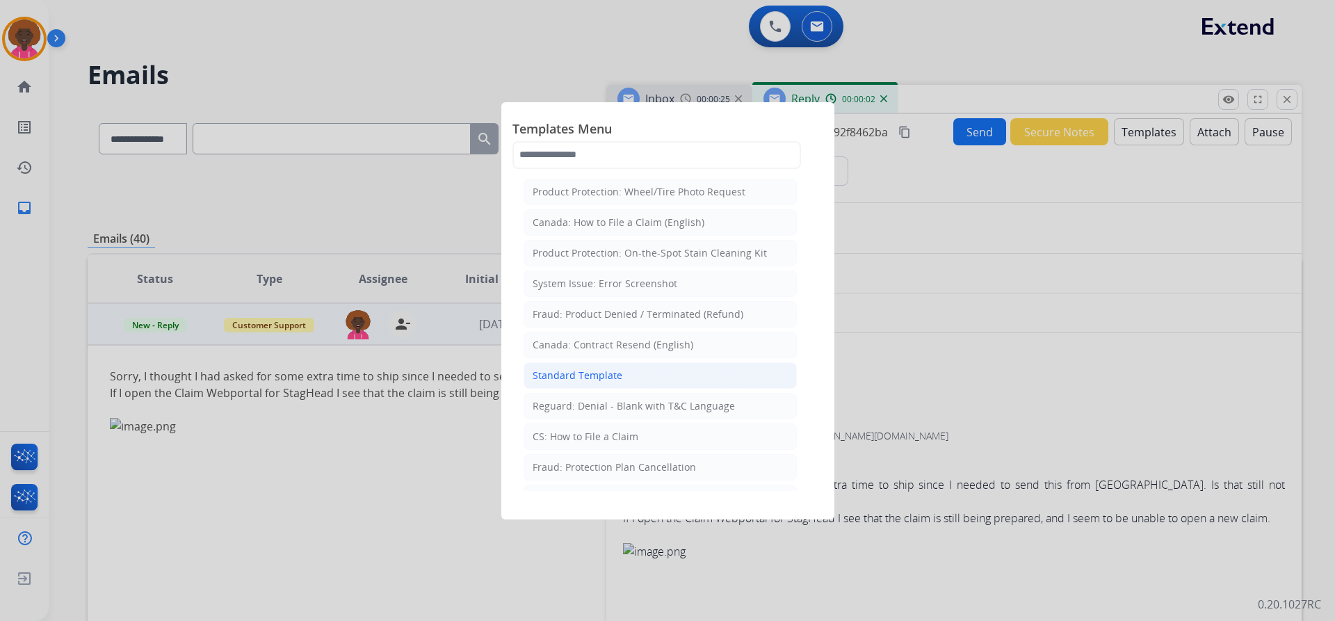
click at [633, 379] on li "Standard Template" at bounding box center [660, 375] width 273 height 26
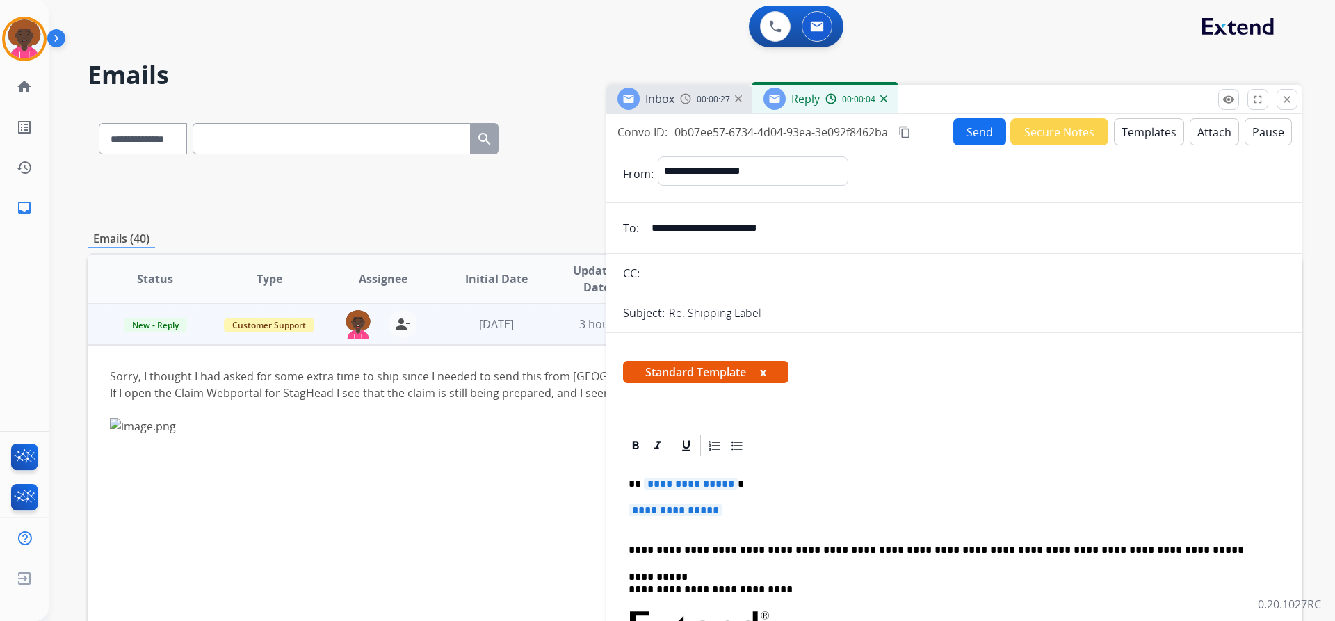
click at [736, 510] on p "**********" at bounding box center [954, 517] width 651 height 26
click at [702, 508] on span "**********" at bounding box center [676, 510] width 94 height 12
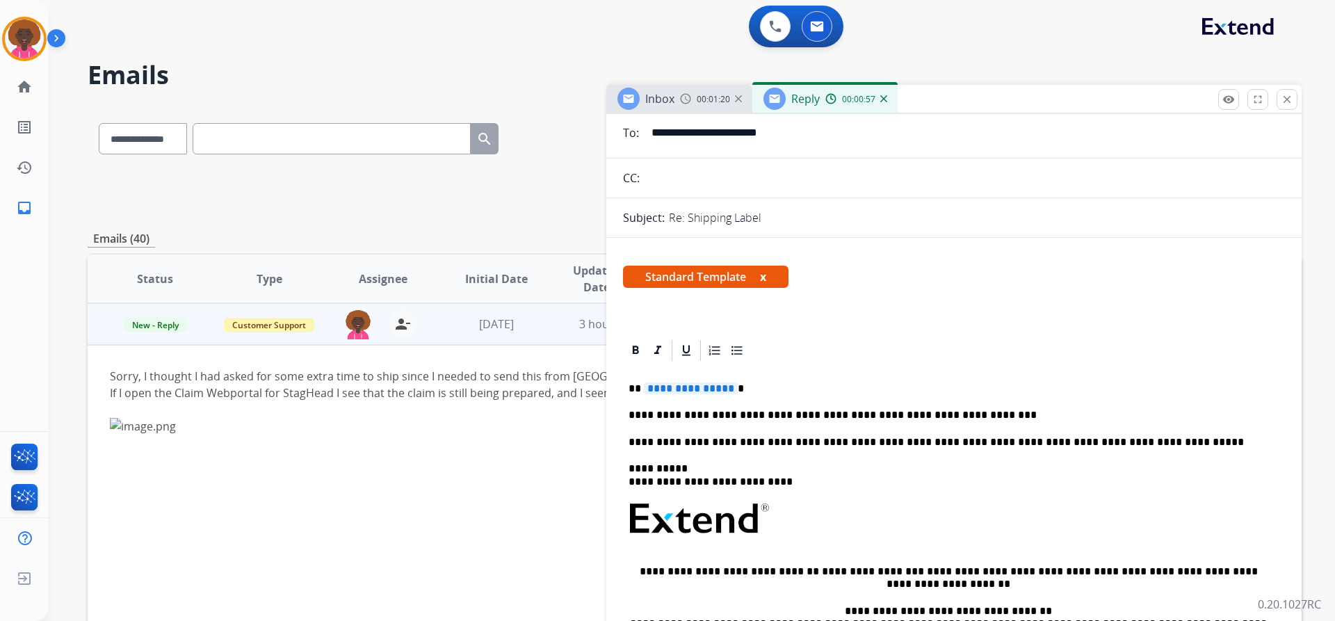
scroll to position [70, 0]
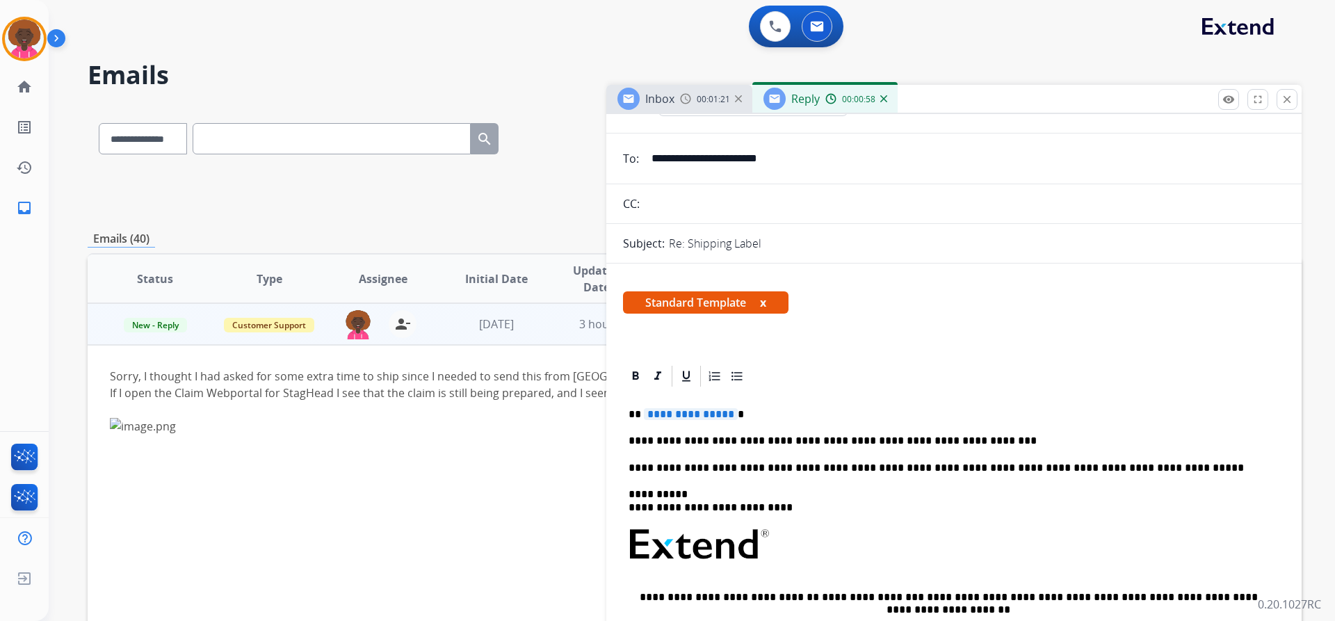
click at [708, 414] on span "**********" at bounding box center [691, 414] width 94 height 12
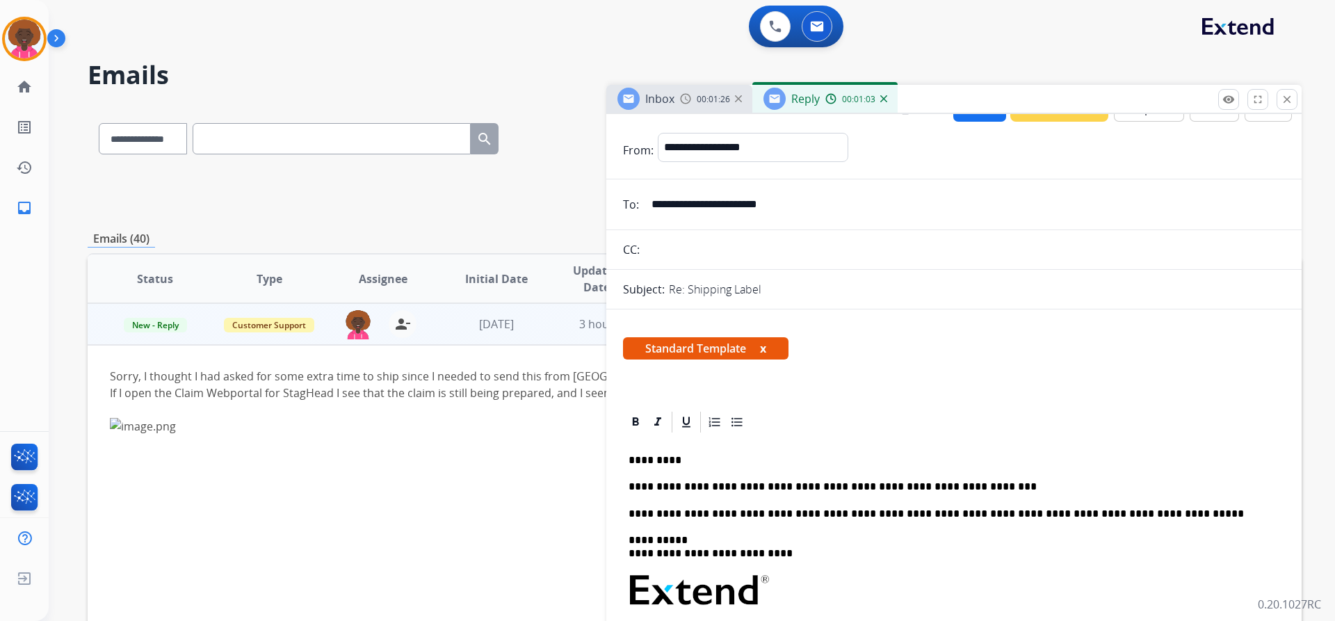
scroll to position [0, 0]
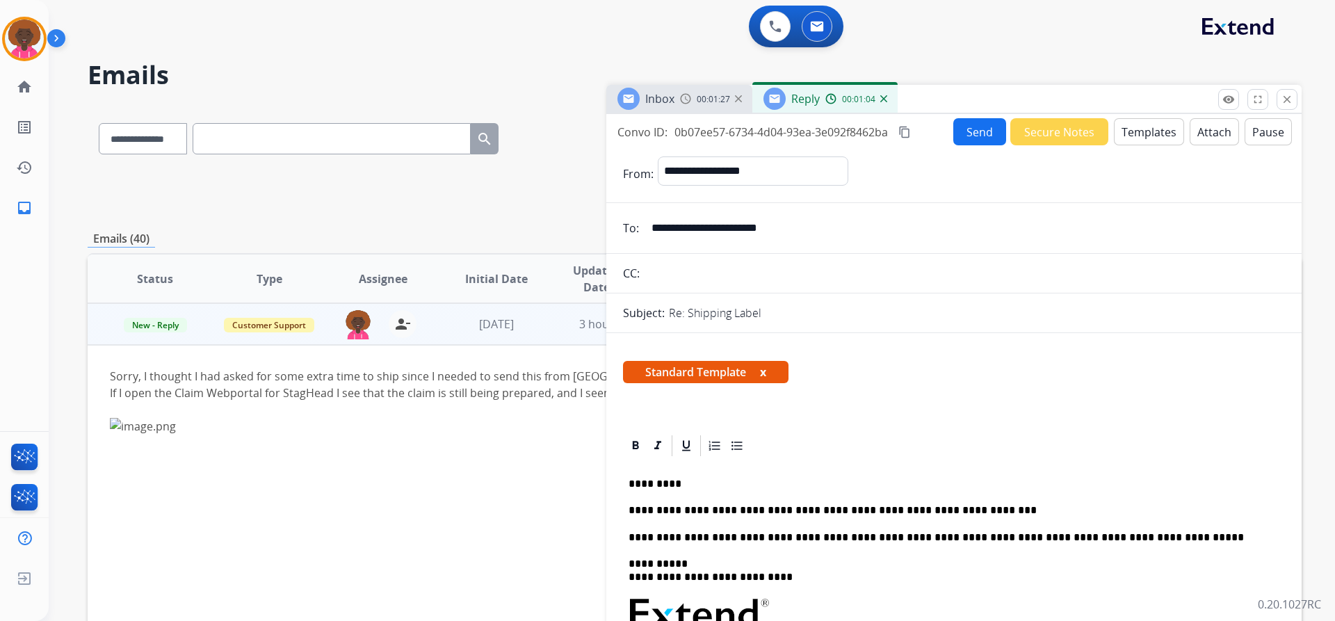
click at [979, 134] on button "Send" at bounding box center [980, 131] width 53 height 27
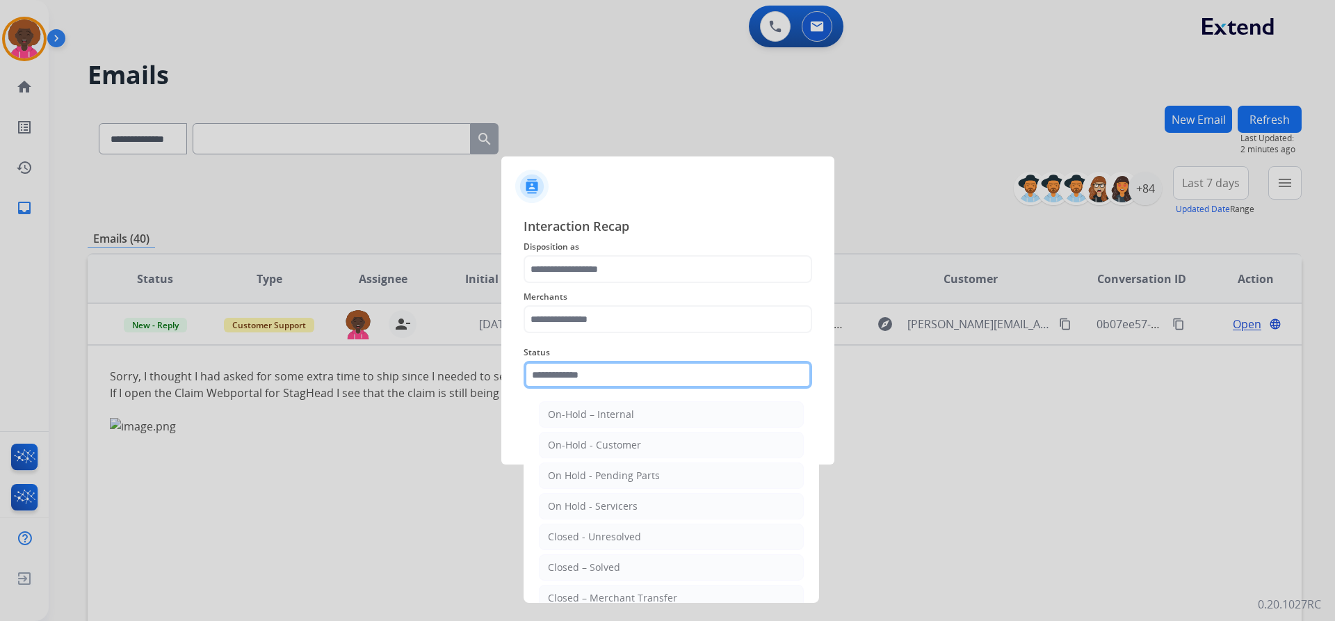
click at [619, 382] on input "text" at bounding box center [668, 375] width 289 height 28
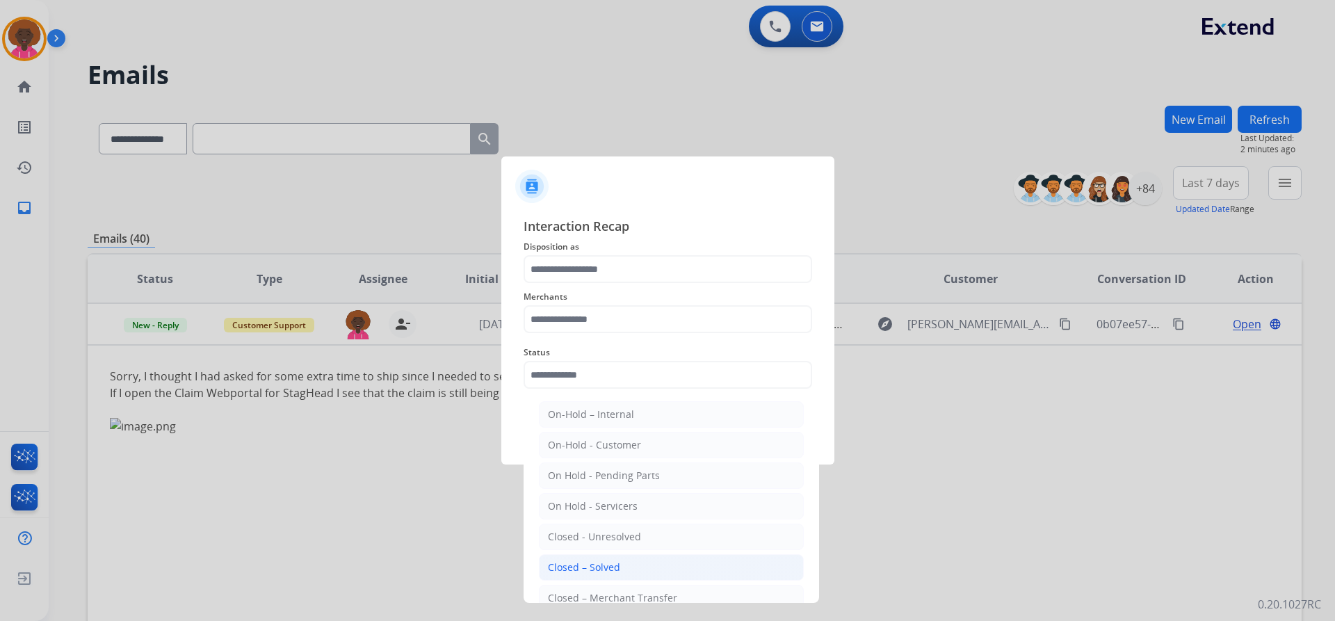
drag, startPoint x: 570, startPoint y: 567, endPoint x: 579, endPoint y: 551, distance: 18.0
click at [571, 565] on div "Closed – Solved" at bounding box center [584, 568] width 72 height 14
type input "**********"
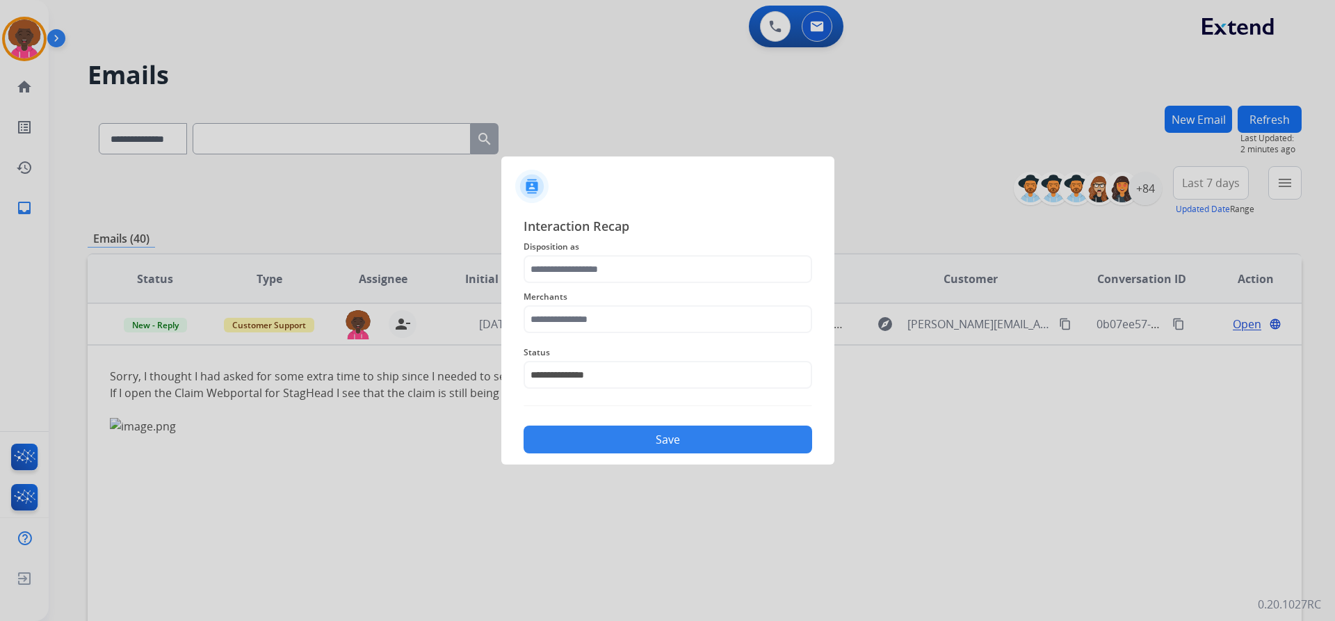
drag, startPoint x: 695, startPoint y: 344, endPoint x: 698, endPoint y: 338, distance: 7.2
click at [698, 340] on div "**********" at bounding box center [668, 367] width 289 height 56
click at [701, 321] on input "text" at bounding box center [668, 319] width 289 height 28
drag, startPoint x: 567, startPoint y: 360, endPoint x: 585, endPoint y: 318, distance: 45.5
click at [567, 359] on div "Not found" at bounding box center [571, 359] width 47 height 14
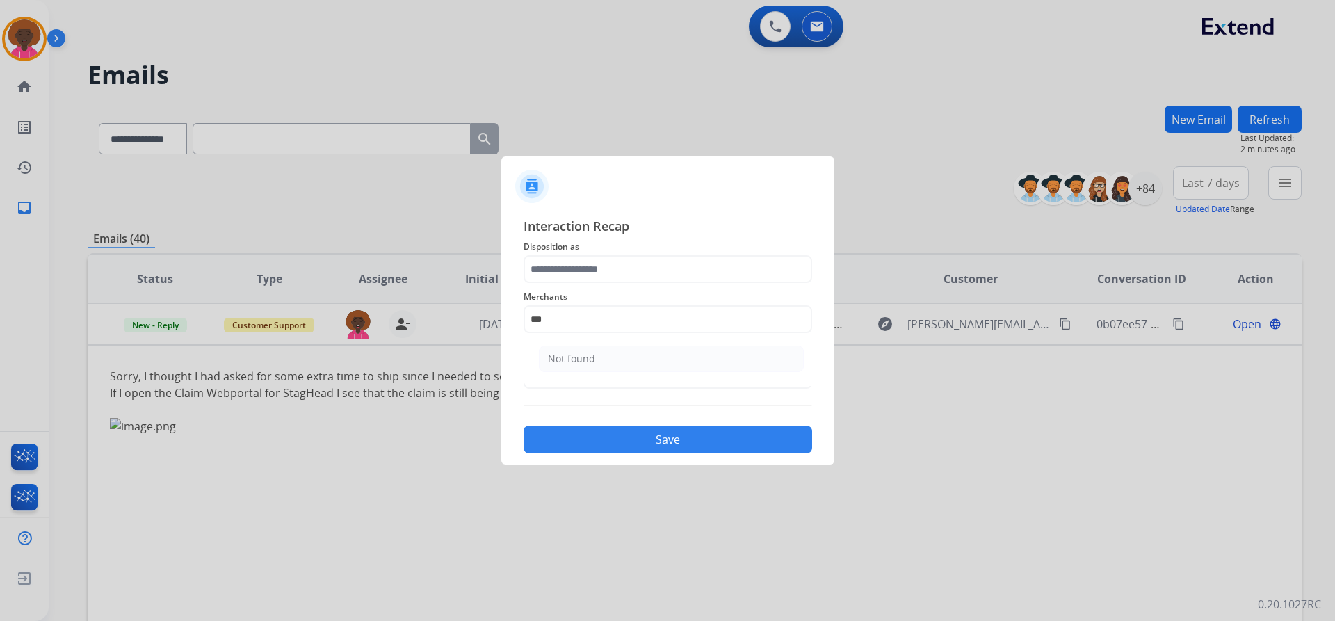
type input "*********"
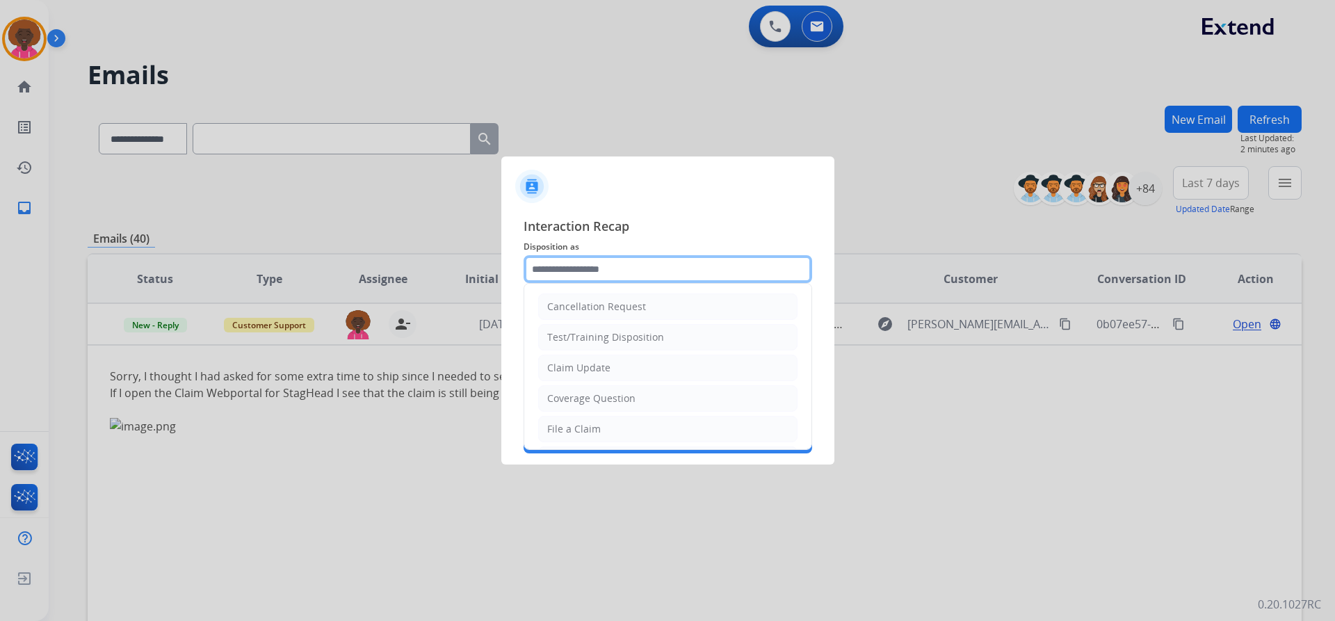
click at [601, 282] on input "text" at bounding box center [668, 269] width 289 height 28
click at [570, 446] on ul "Cancellation Request Test/Training Disposition Claim Update Coverage Question F…" at bounding box center [667, 475] width 287 height 383
click at [632, 435] on li "File a Claim" at bounding box center [667, 429] width 259 height 26
type input "**********"
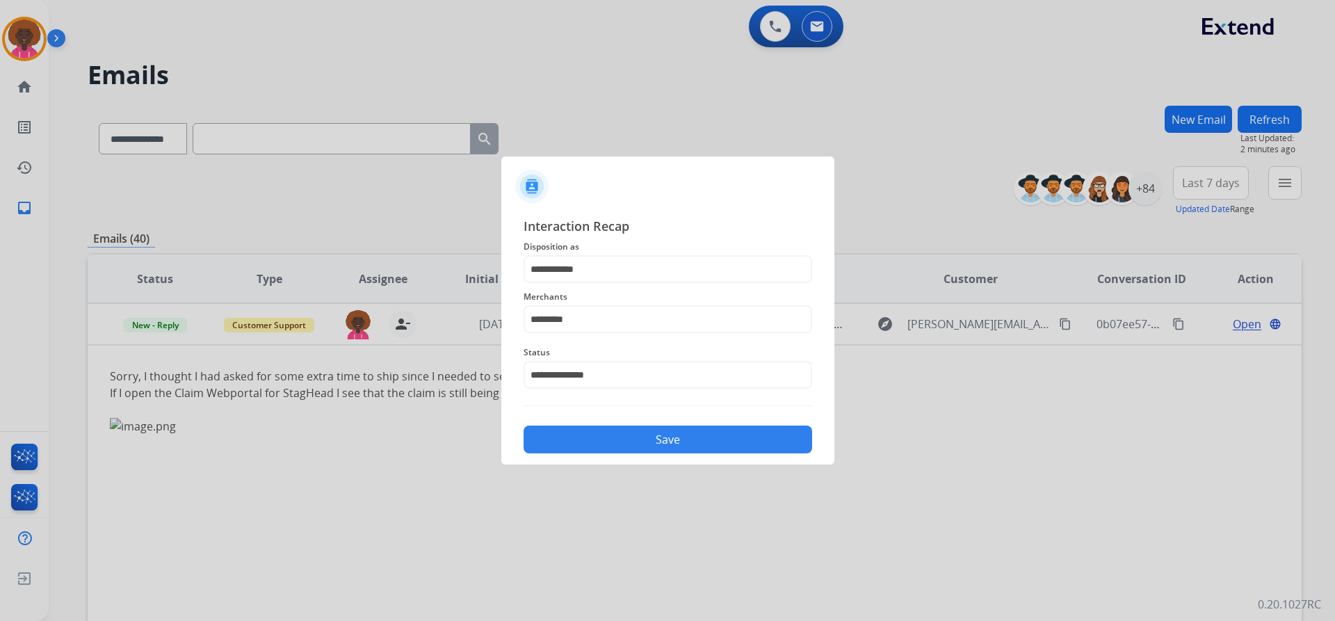
click at [668, 447] on button "Save" at bounding box center [668, 440] width 289 height 28
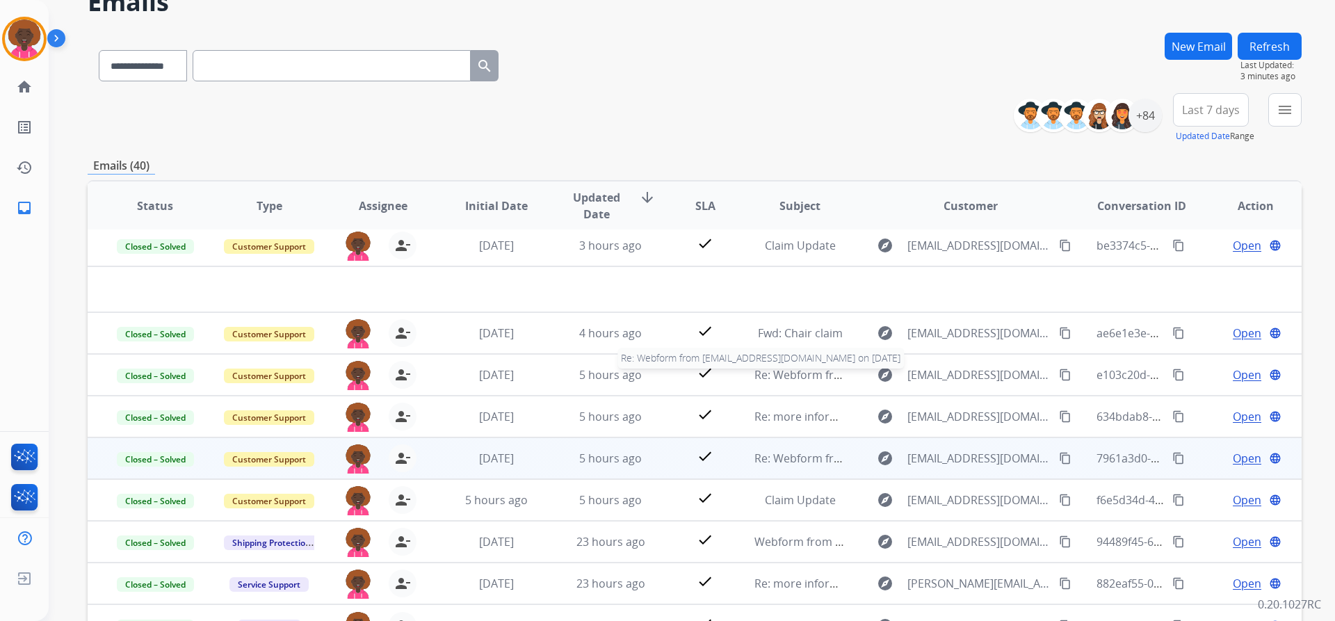
scroll to position [170, 0]
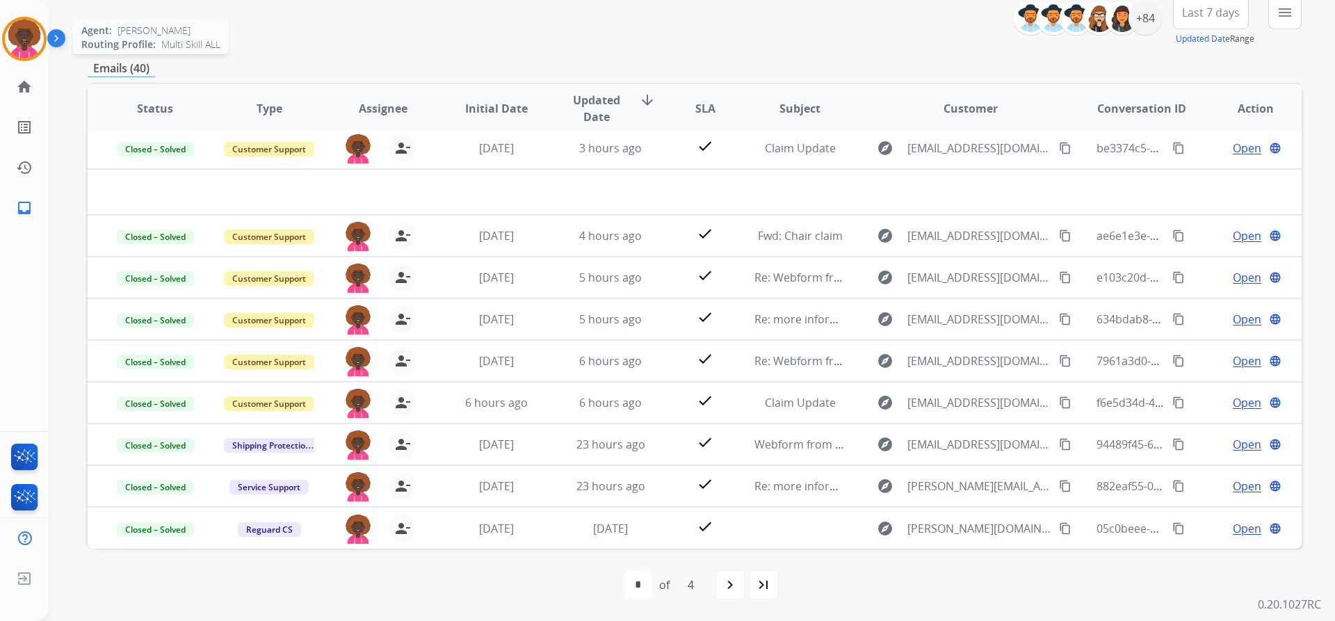
click at [32, 45] on img at bounding box center [24, 38] width 39 height 39
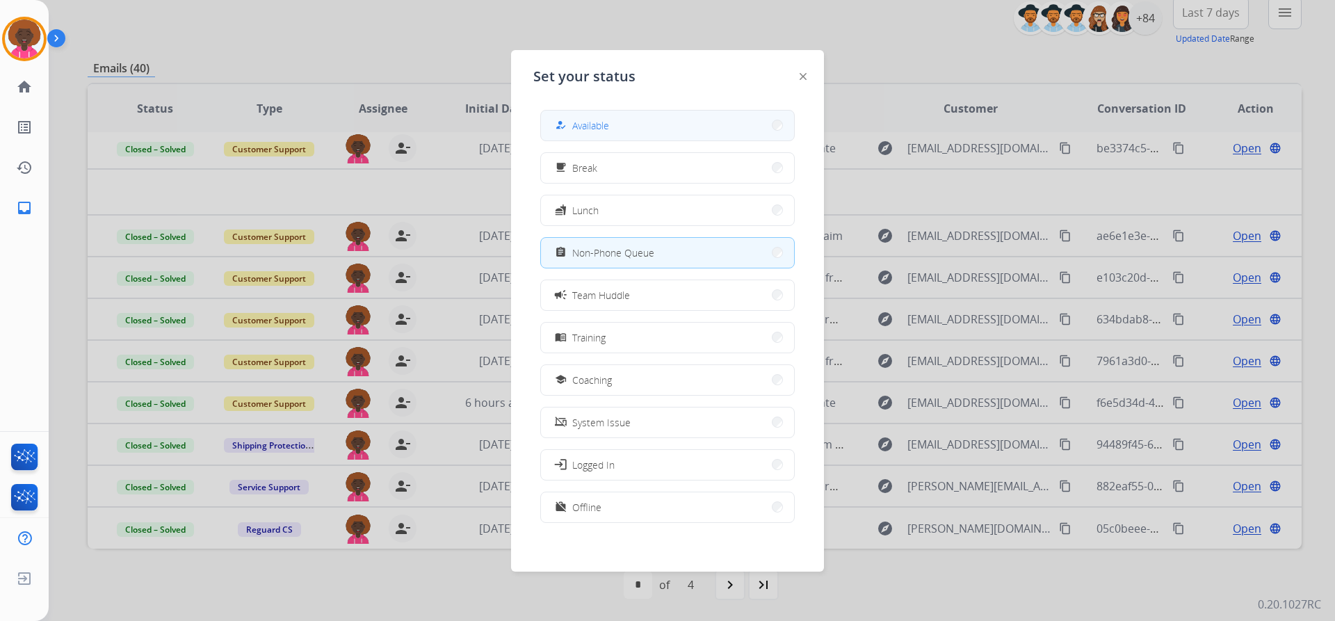
click at [588, 118] on div "how_to_reg Available" at bounding box center [580, 125] width 57 height 17
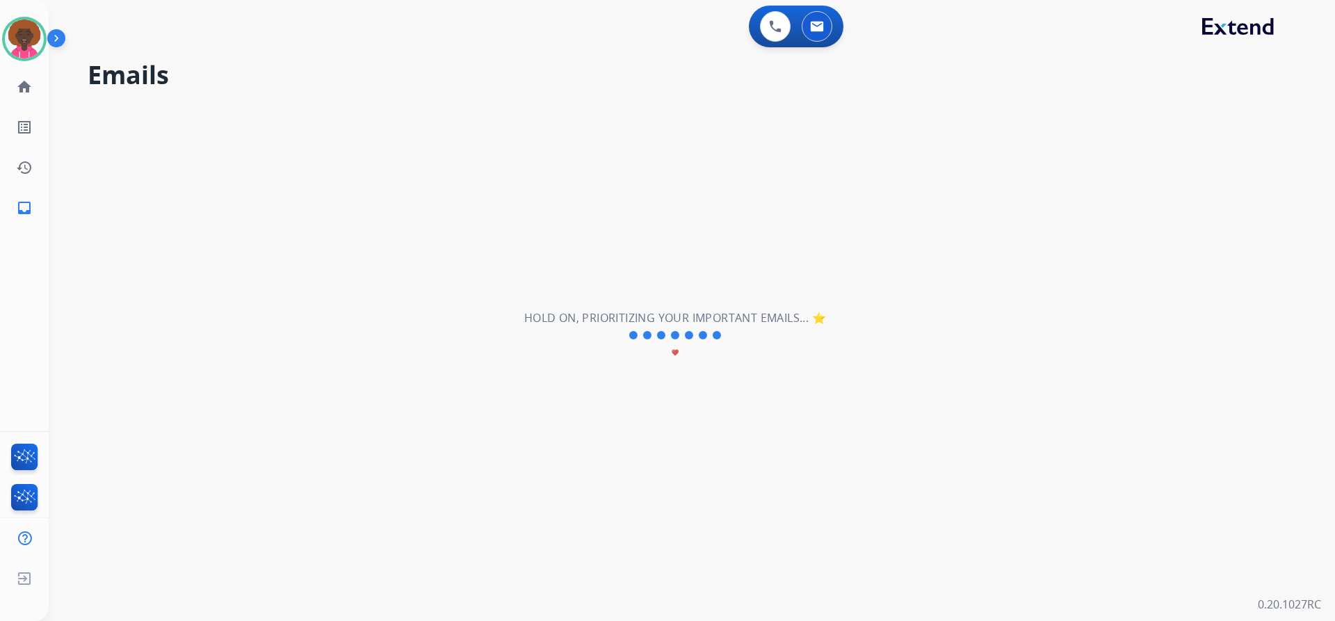
scroll to position [0, 0]
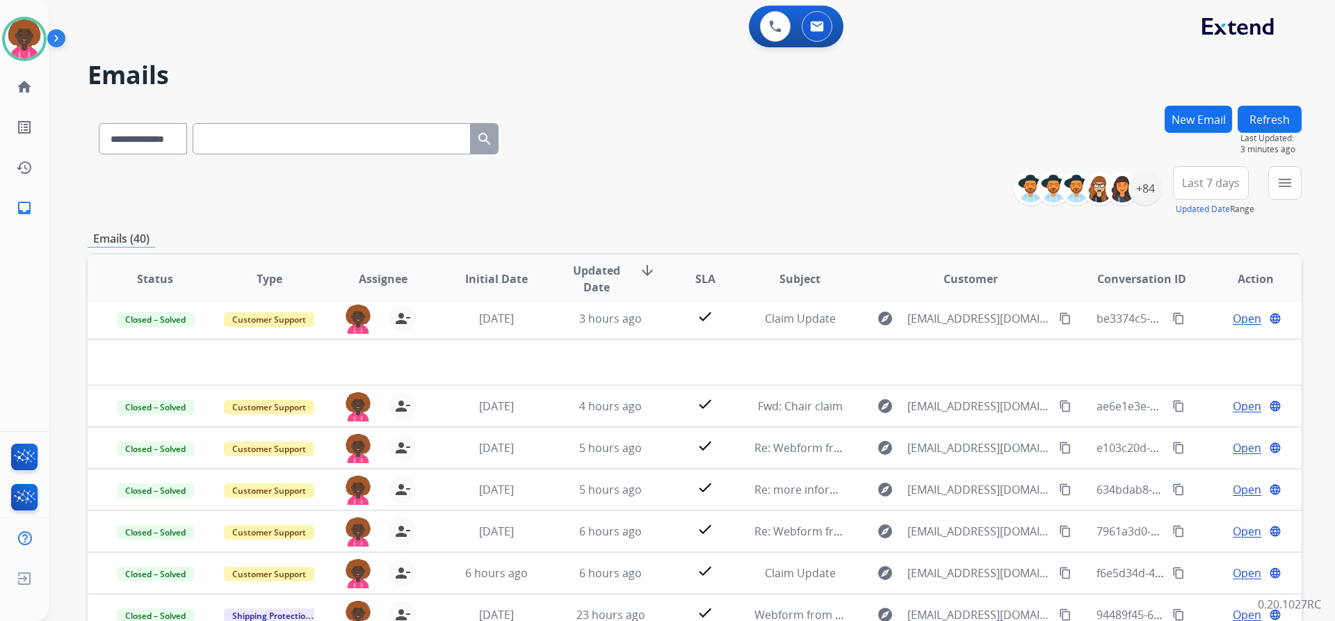
click at [47, 39] on div "[PERSON_NAME] Available Edit Avatar Agent: [PERSON_NAME] Profile: Multi Skill A…" at bounding box center [24, 39] width 49 height 45
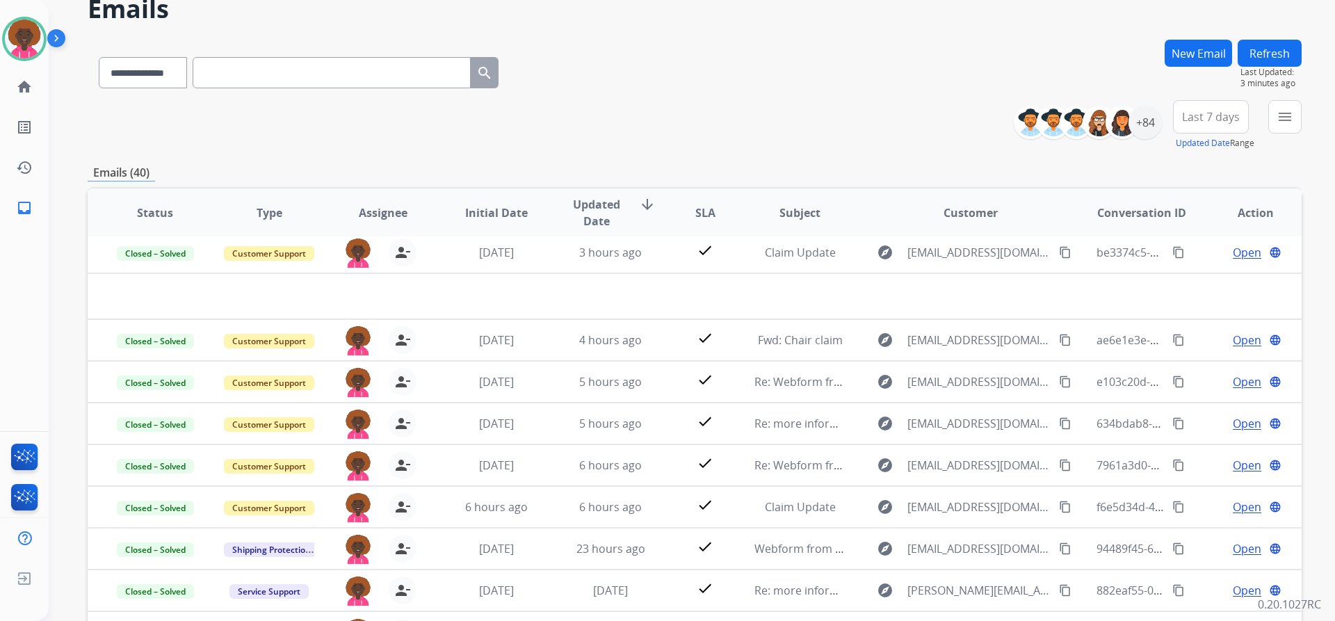
scroll to position [70, 0]
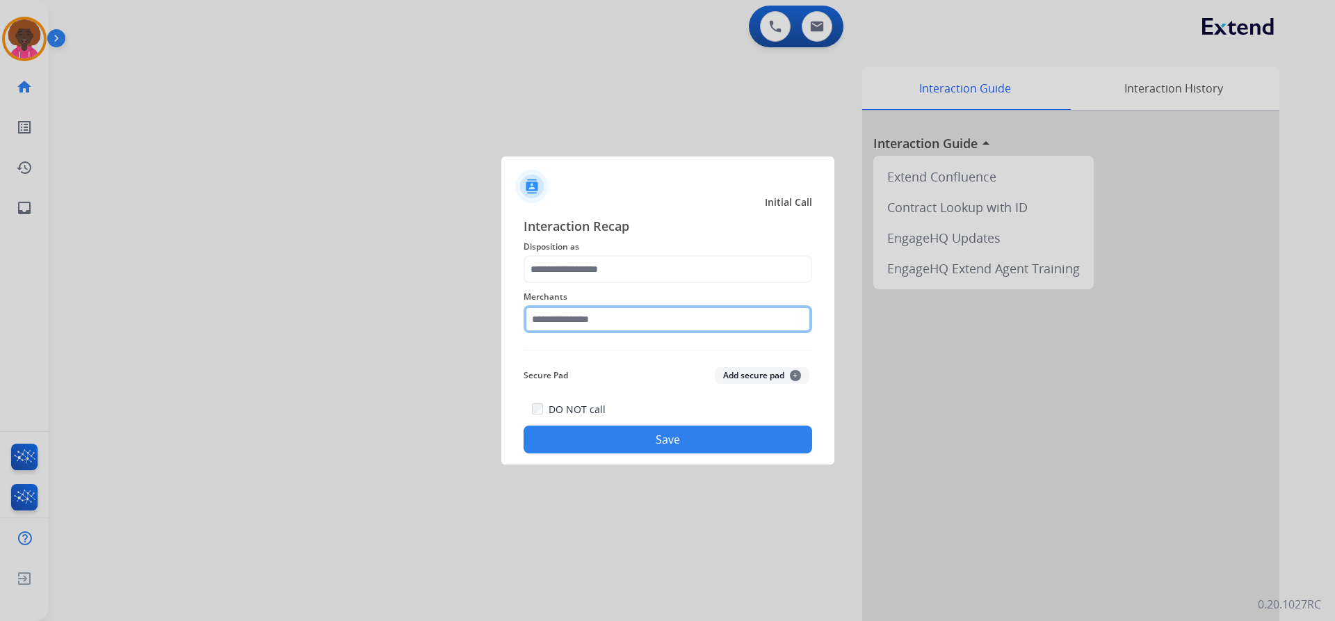
click at [589, 319] on input "text" at bounding box center [668, 319] width 289 height 28
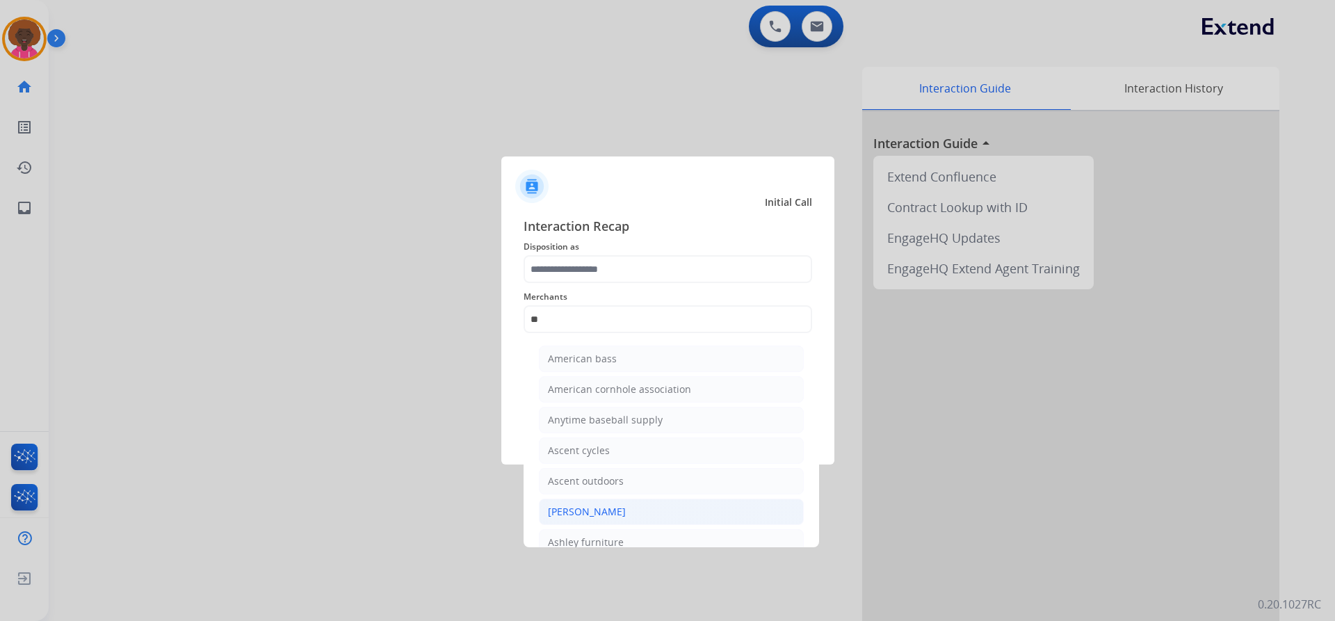
click at [597, 508] on div "[PERSON_NAME]" at bounding box center [587, 512] width 78 height 14
type input "**********"
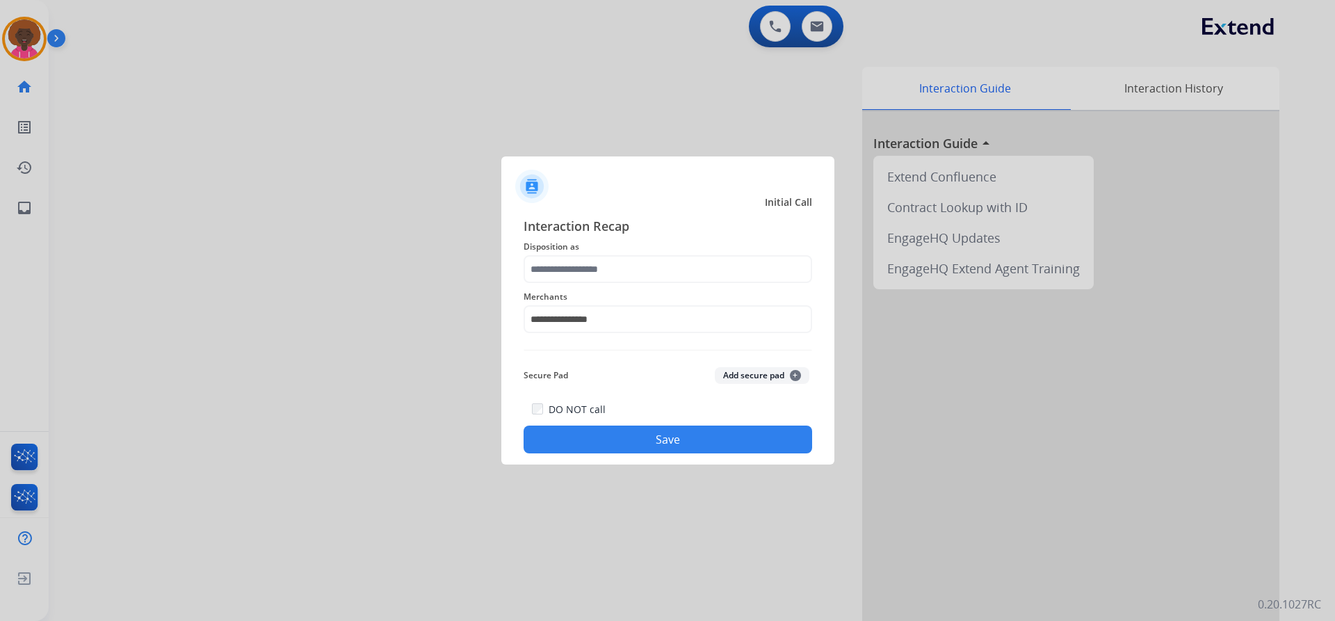
click at [580, 287] on div "**********" at bounding box center [668, 311] width 289 height 56
click at [605, 268] on input "text" at bounding box center [668, 269] width 289 height 28
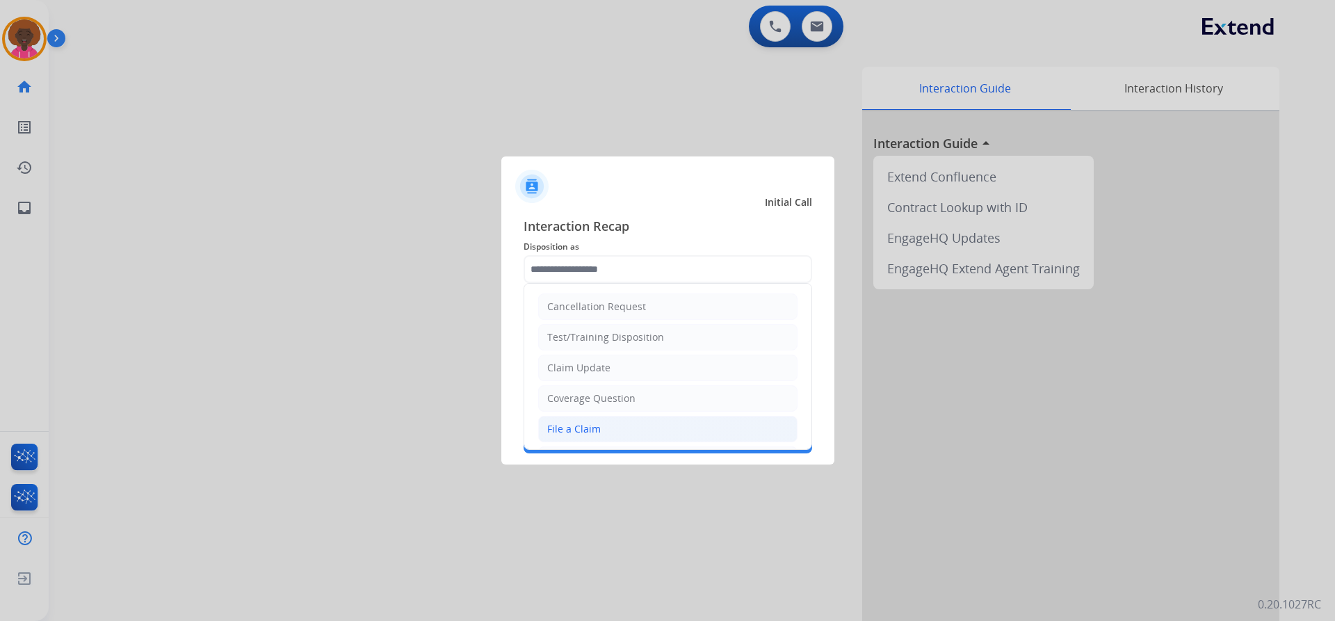
click at [629, 437] on li "File a Claim" at bounding box center [667, 429] width 259 height 26
type input "**********"
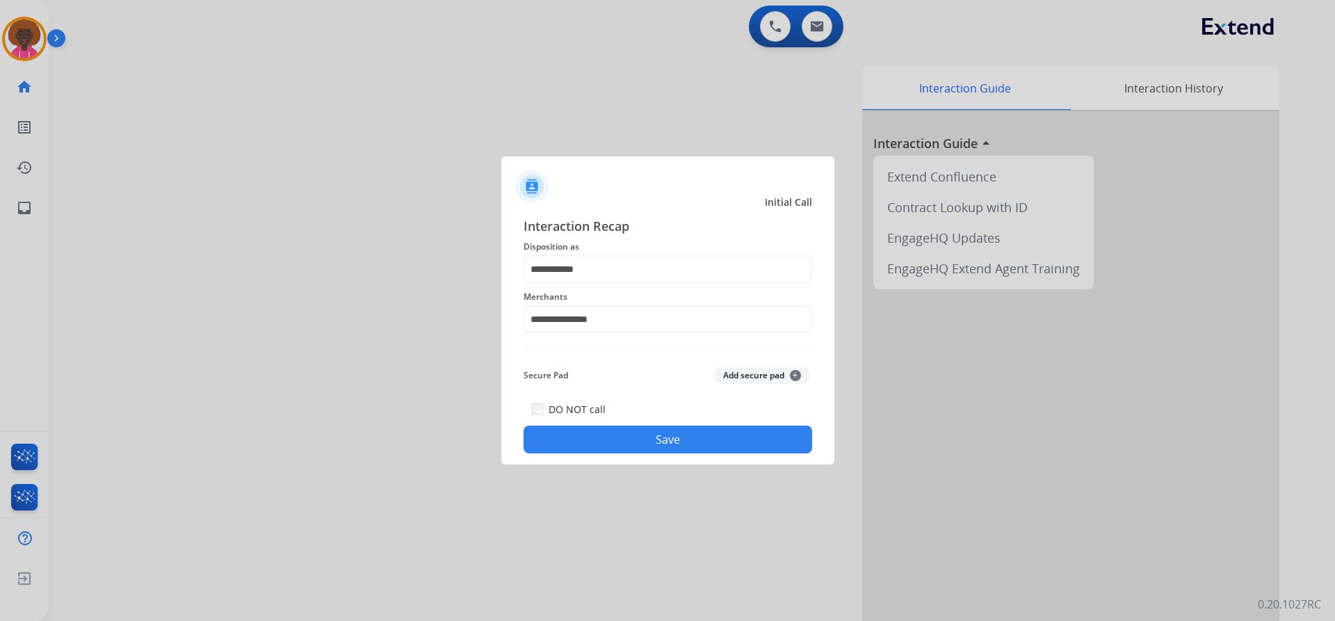
click at [682, 442] on button "Save" at bounding box center [668, 440] width 289 height 28
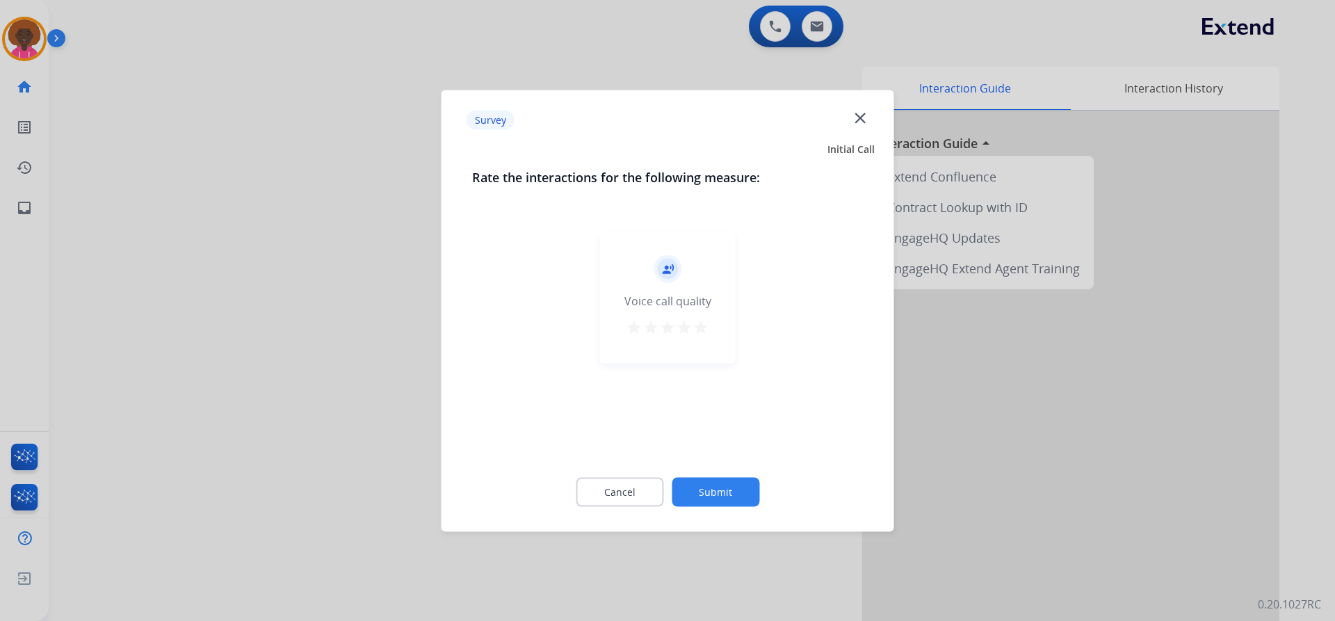
click at [709, 485] on button "Submit" at bounding box center [716, 491] width 88 height 29
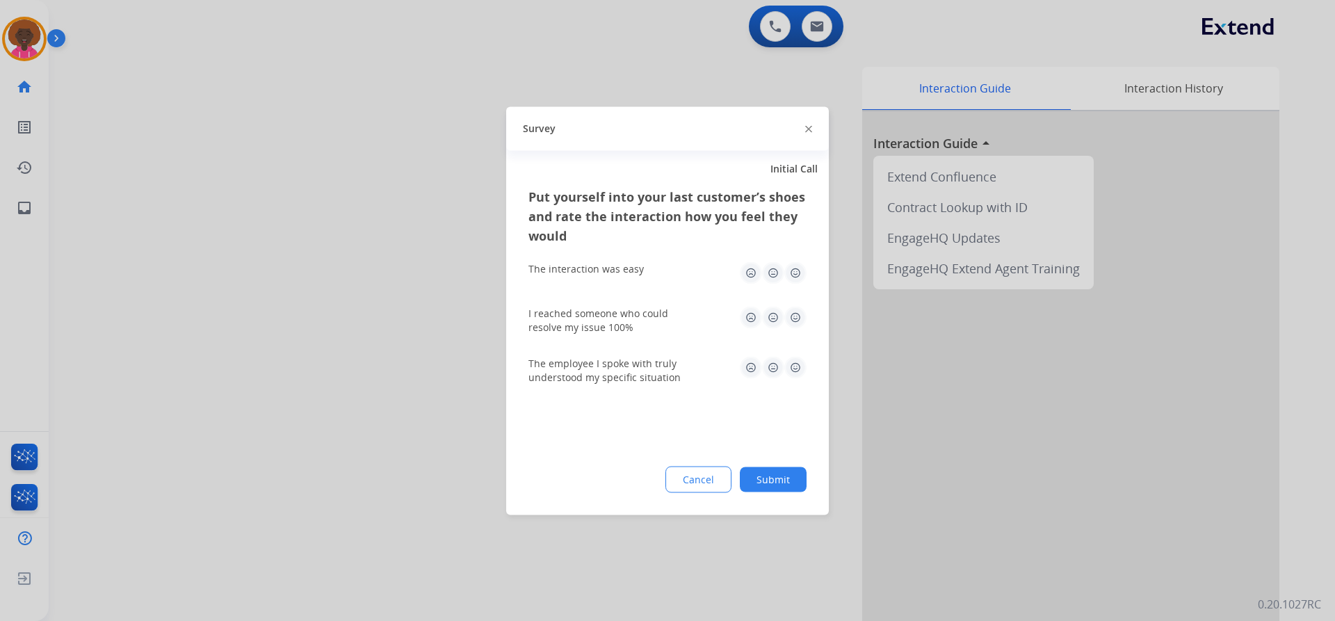
click at [782, 479] on button "Submit" at bounding box center [773, 479] width 67 height 25
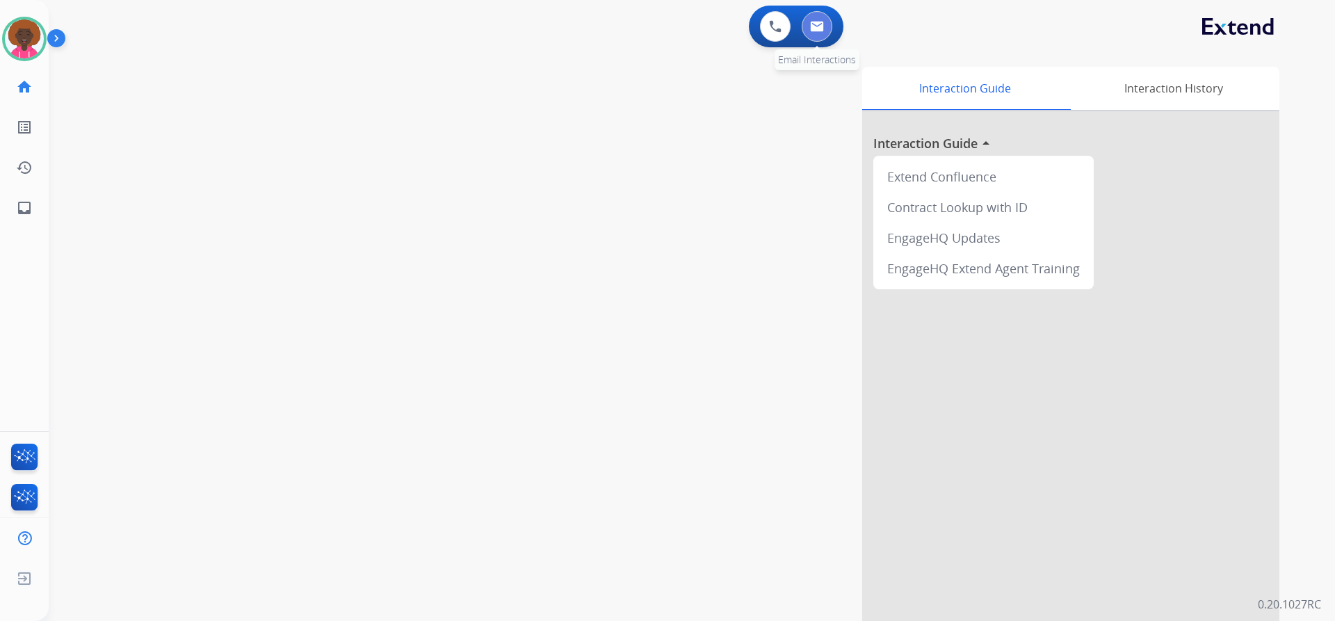
click at [812, 17] on button at bounding box center [817, 26] width 31 height 31
select select "**********"
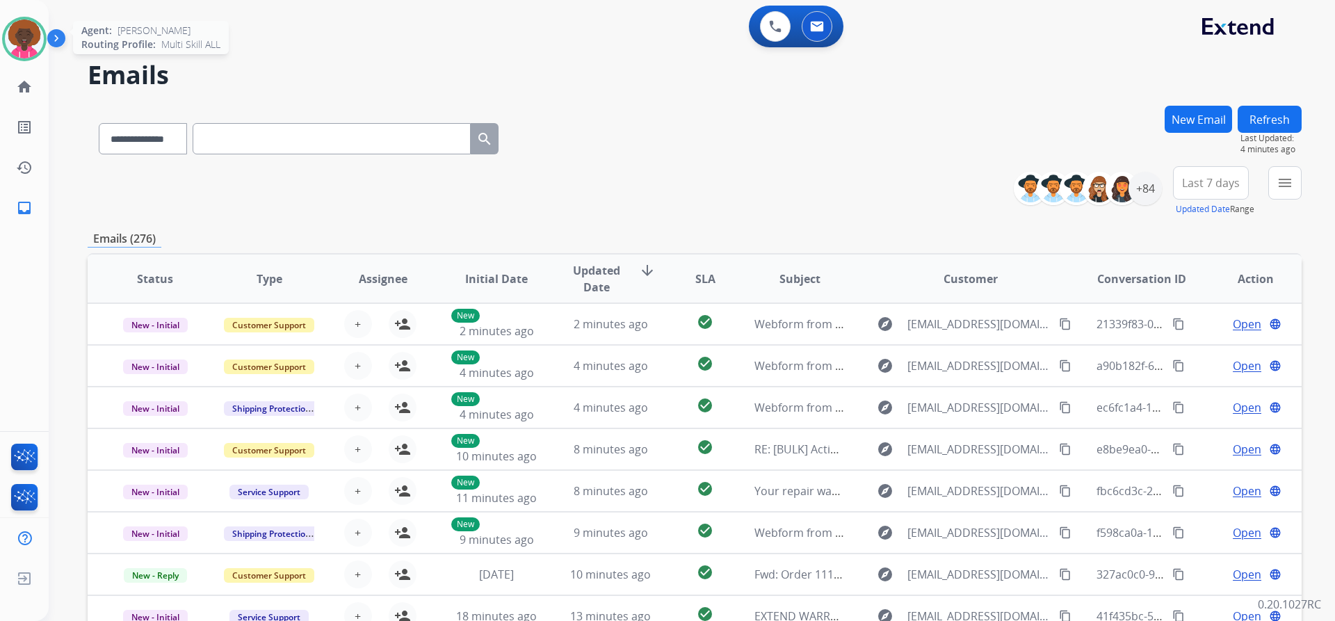
click at [26, 49] on img at bounding box center [24, 38] width 39 height 39
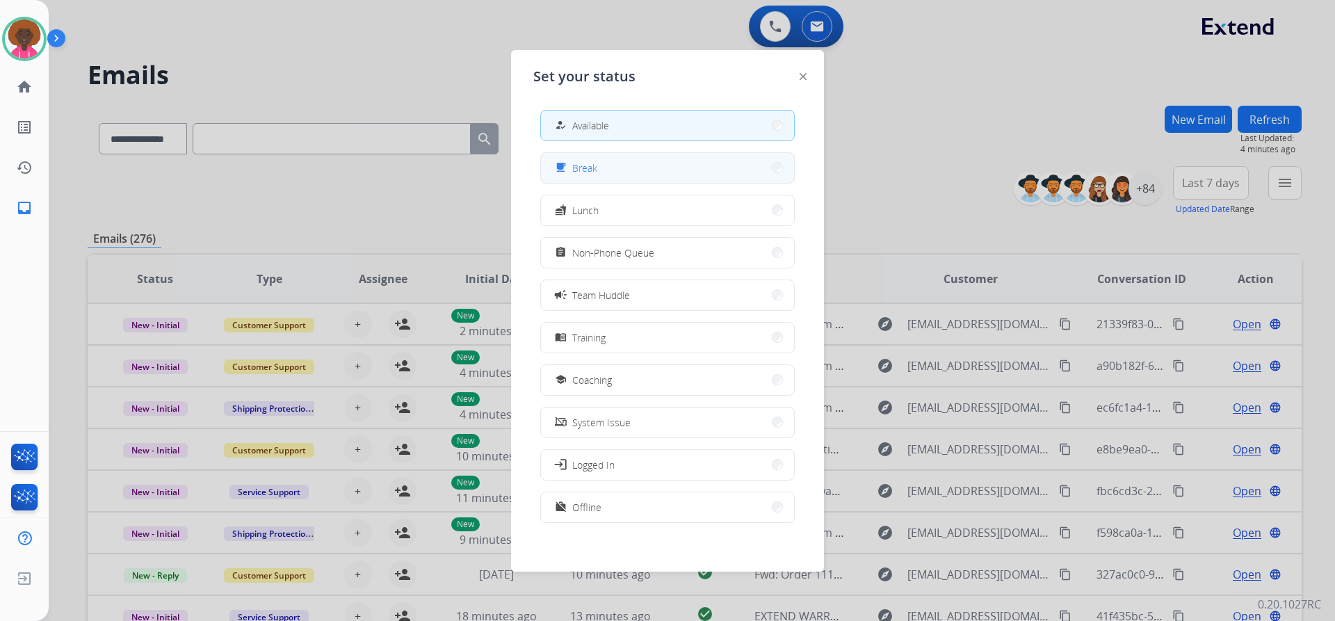
click at [625, 172] on button "free_breakfast Break" at bounding box center [667, 168] width 253 height 30
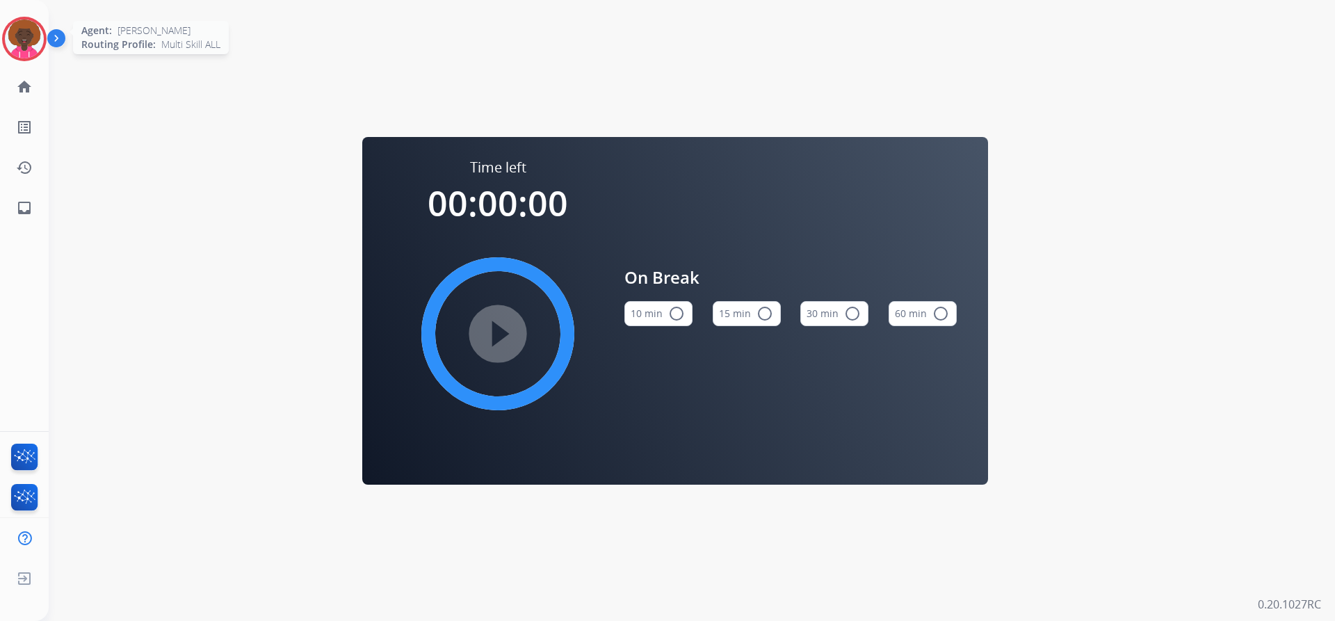
click at [24, 32] on img at bounding box center [24, 38] width 39 height 39
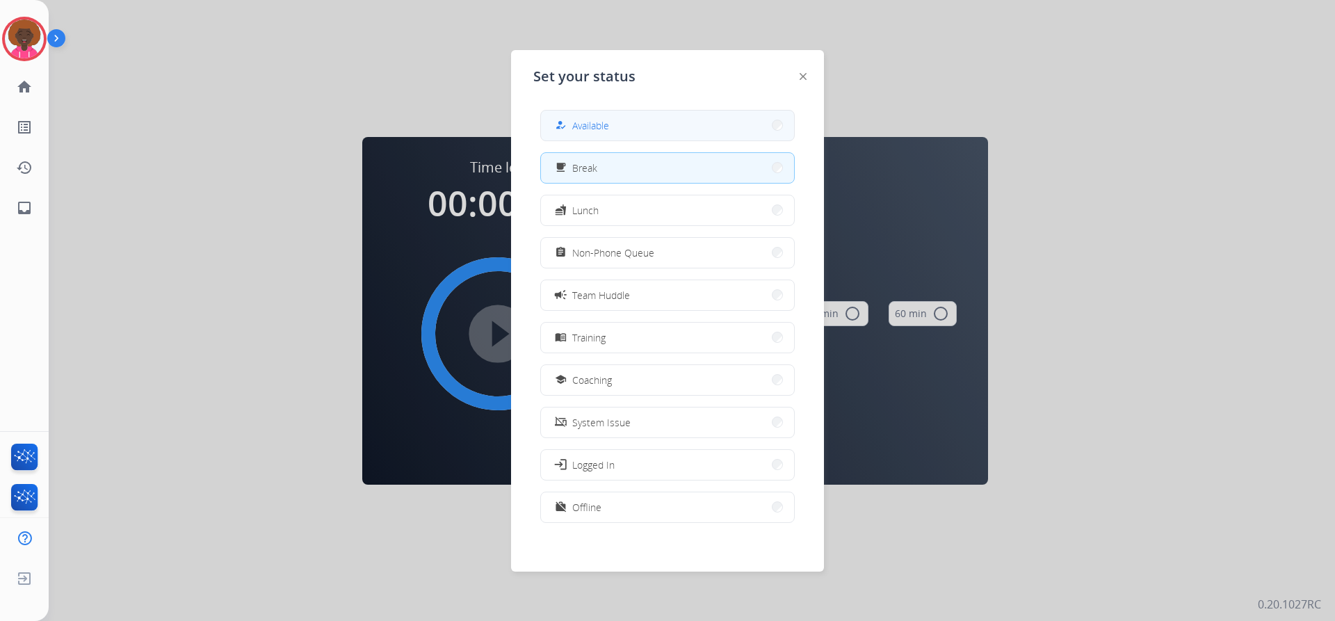
click at [645, 136] on button "how_to_reg Available" at bounding box center [667, 126] width 253 height 30
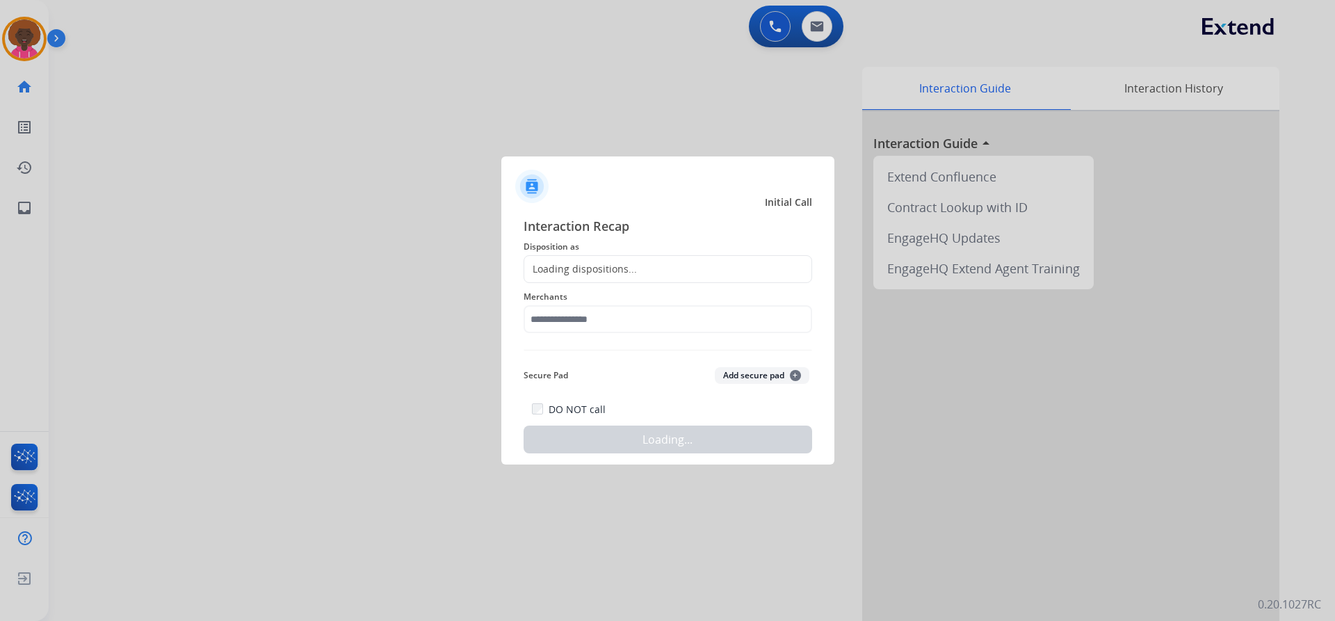
click at [262, 113] on div at bounding box center [667, 310] width 1335 height 621
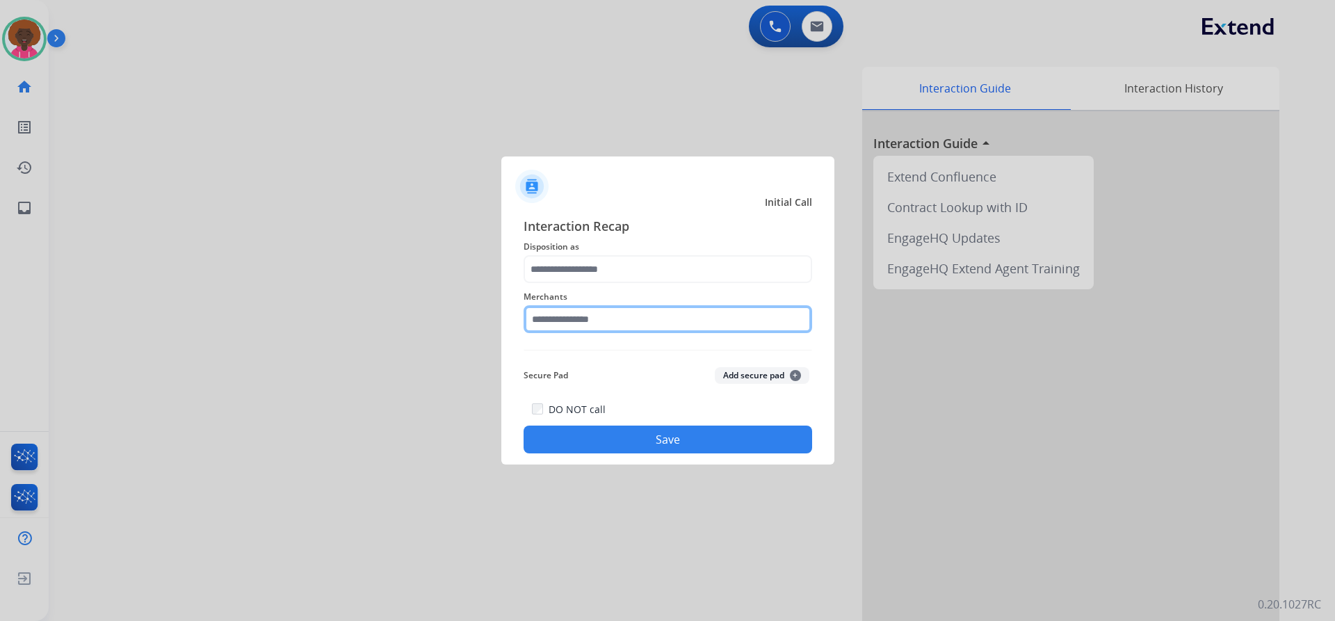
click at [547, 312] on input "text" at bounding box center [668, 319] width 289 height 28
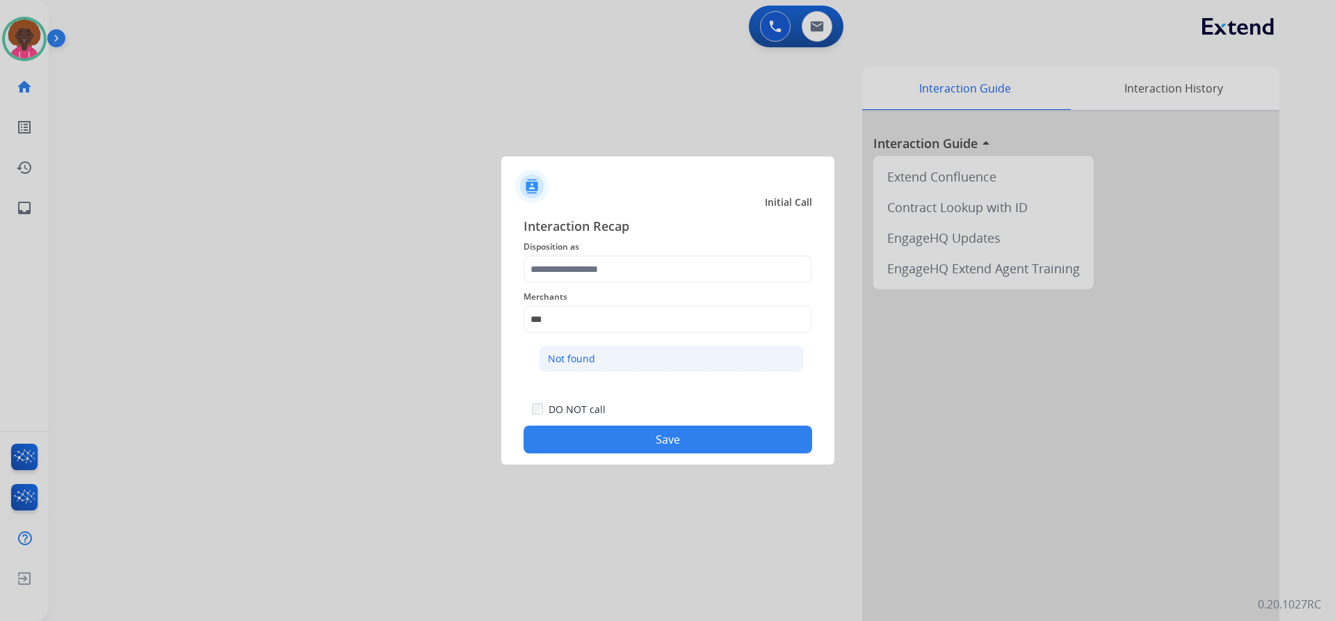
click at [612, 355] on li "Not found" at bounding box center [671, 359] width 265 height 26
type input "*********"
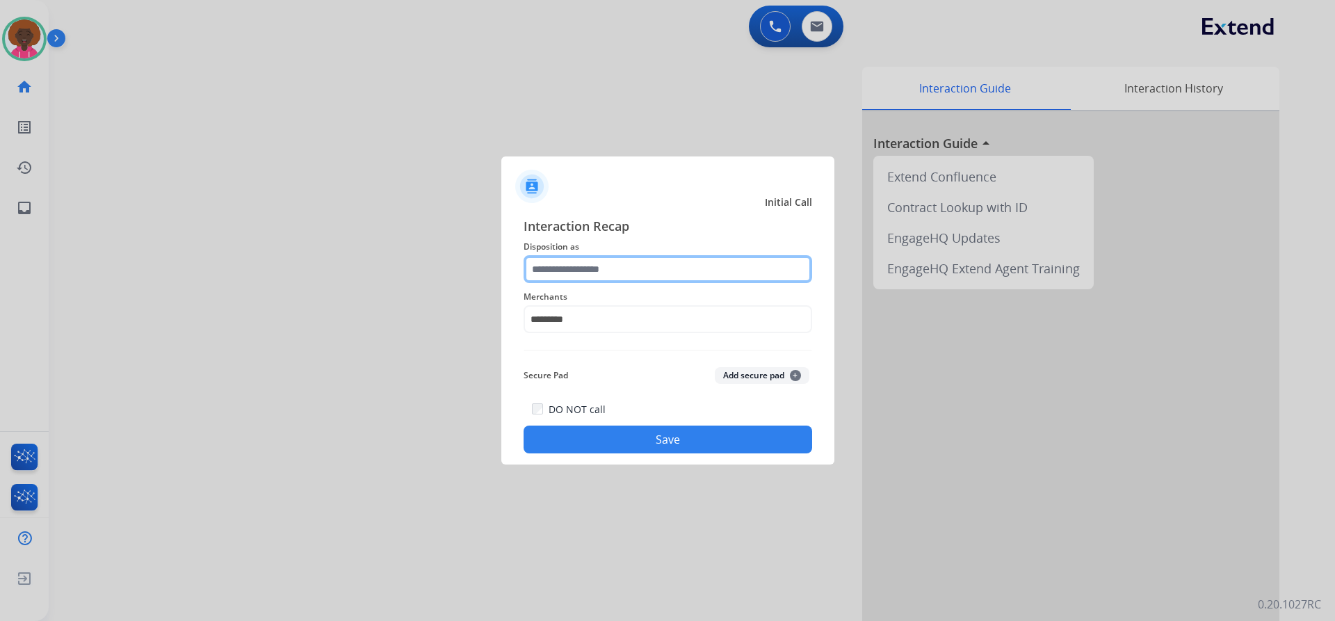
click at [556, 258] on input "text" at bounding box center [668, 269] width 289 height 28
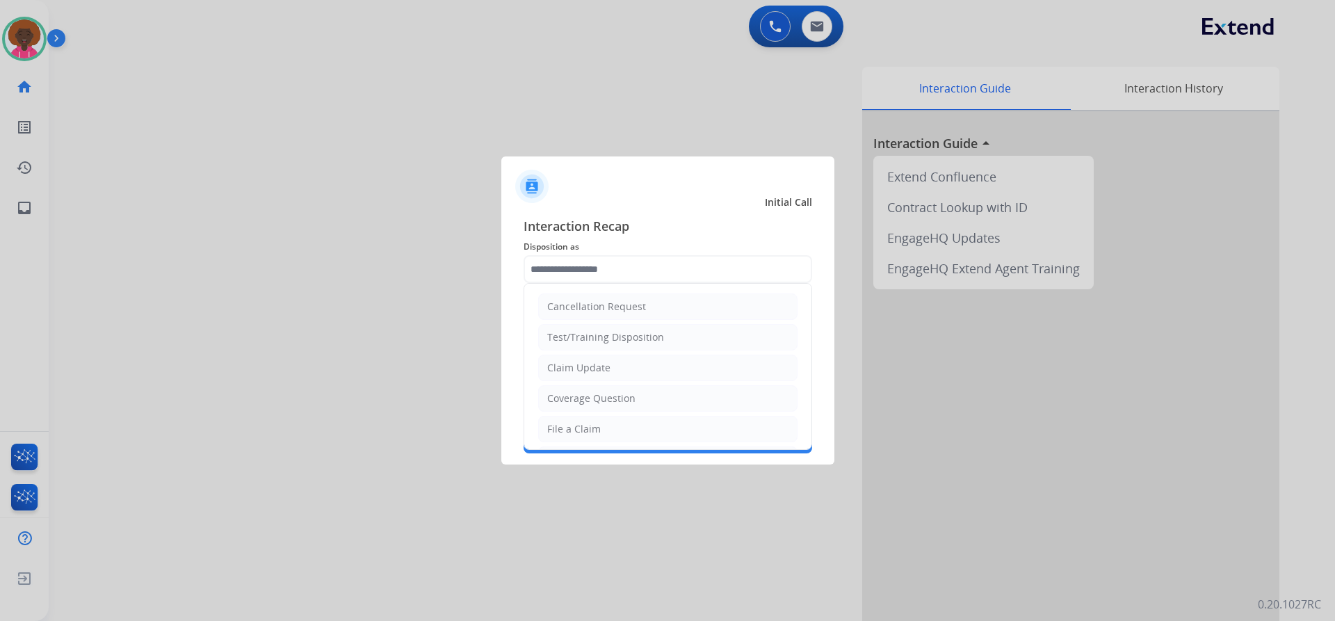
click at [572, 412] on ul "Cancellation Request Test/Training Disposition Claim Update Coverage Question F…" at bounding box center [667, 475] width 287 height 383
click at [574, 426] on div "File a Claim" at bounding box center [574, 429] width 54 height 14
type input "**********"
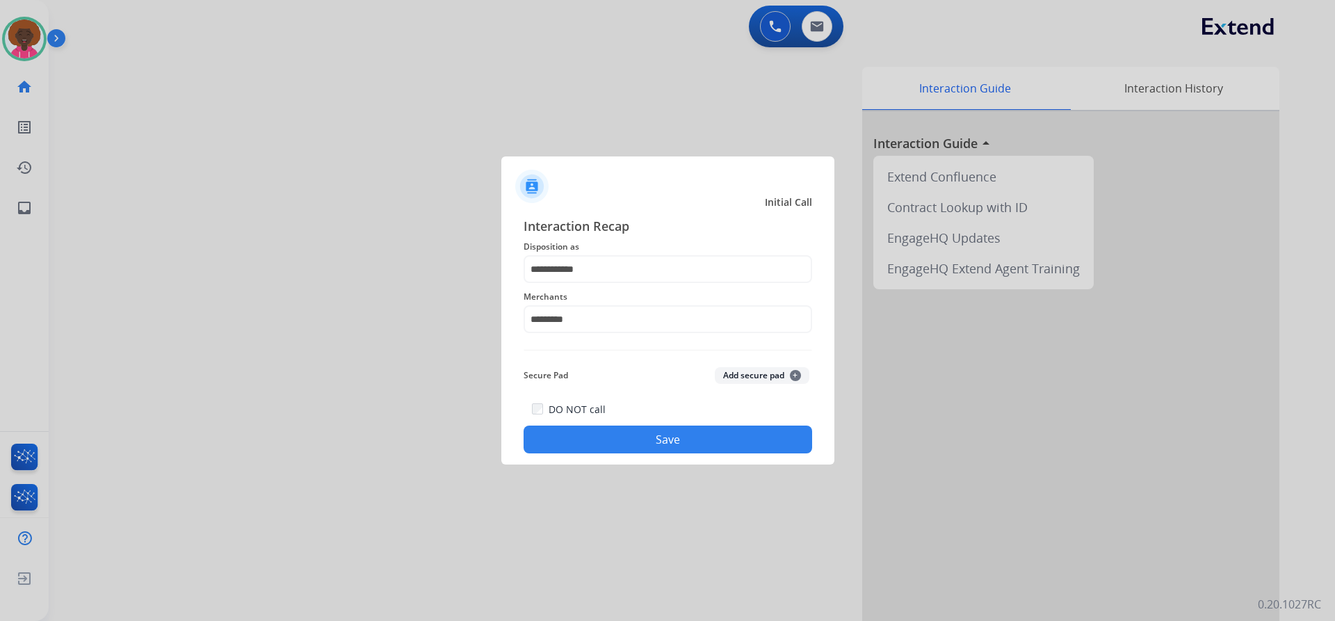
click at [661, 412] on div "DO NOT call Save" at bounding box center [668, 427] width 289 height 53
click at [655, 427] on button "Save" at bounding box center [668, 440] width 289 height 28
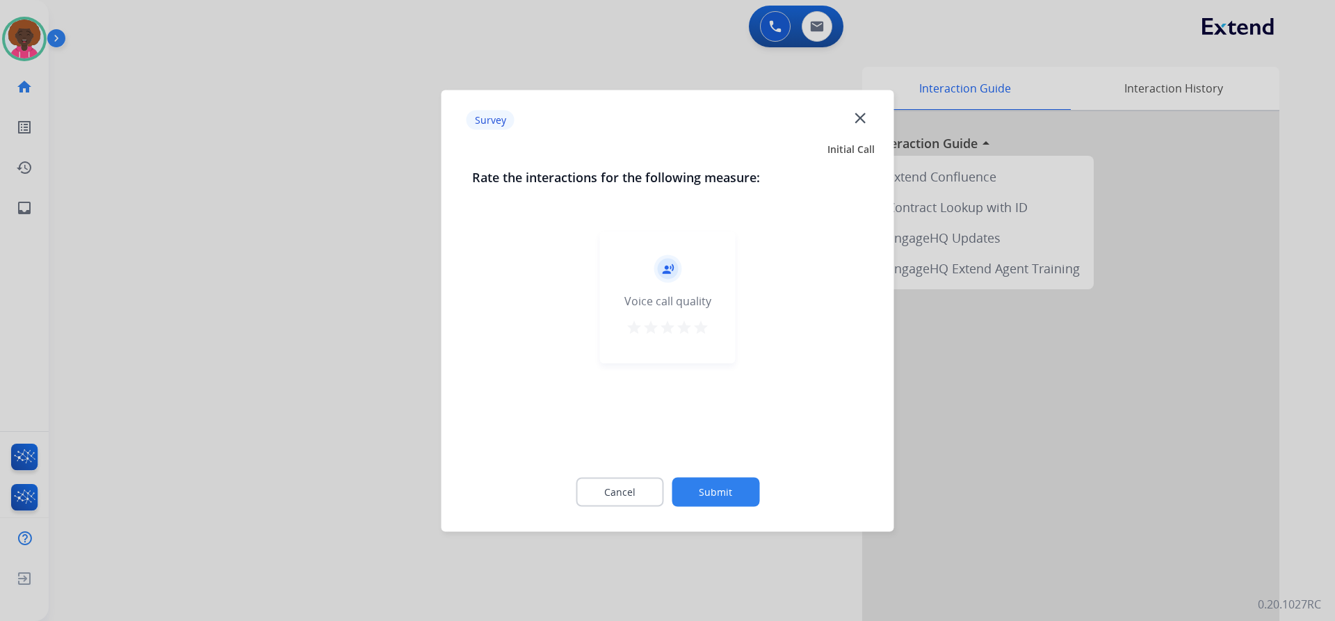
drag, startPoint x: 660, startPoint y: 309, endPoint x: 692, endPoint y: 337, distance: 42.9
click at [661, 309] on div "record_voice_over Voice call quality star star star star star" at bounding box center [668, 297] width 136 height 132
click at [697, 339] on button "star" at bounding box center [701, 329] width 17 height 21
drag, startPoint x: 757, startPoint y: 508, endPoint x: 719, endPoint y: 476, distance: 49.4
click at [753, 502] on div "Cancel Submit" at bounding box center [668, 491] width 392 height 63
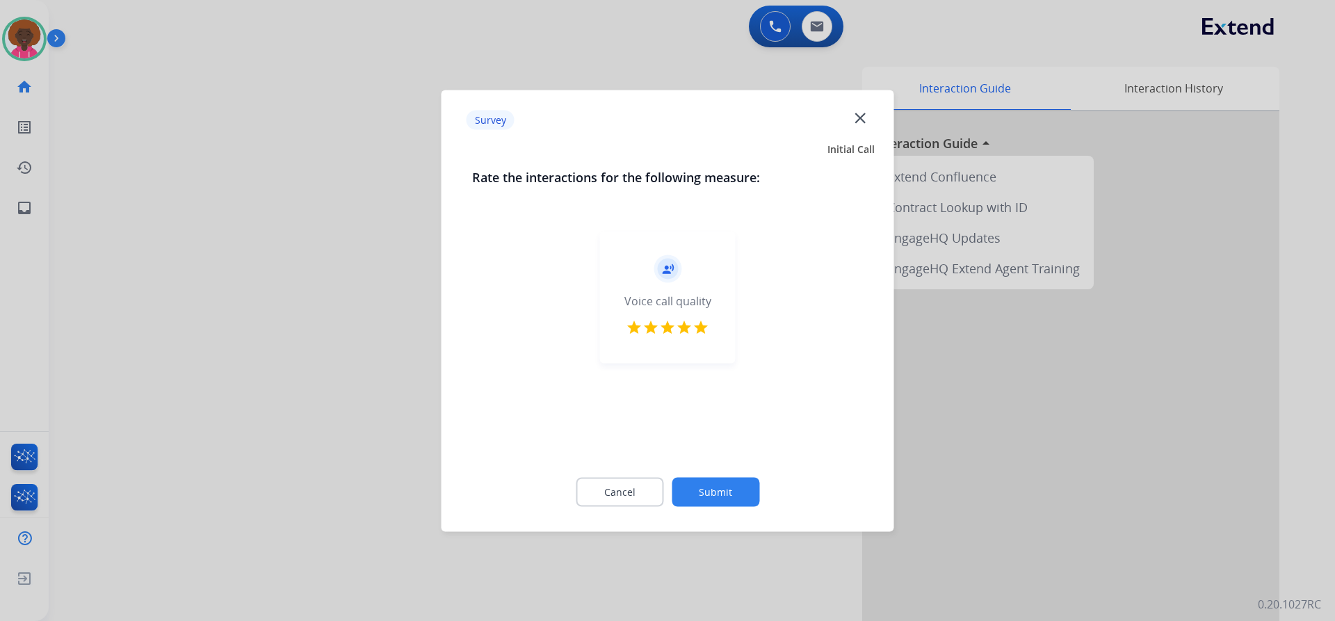
click at [723, 475] on div "Cancel Submit" at bounding box center [668, 491] width 392 height 63
click at [727, 492] on button "Submit" at bounding box center [716, 491] width 88 height 29
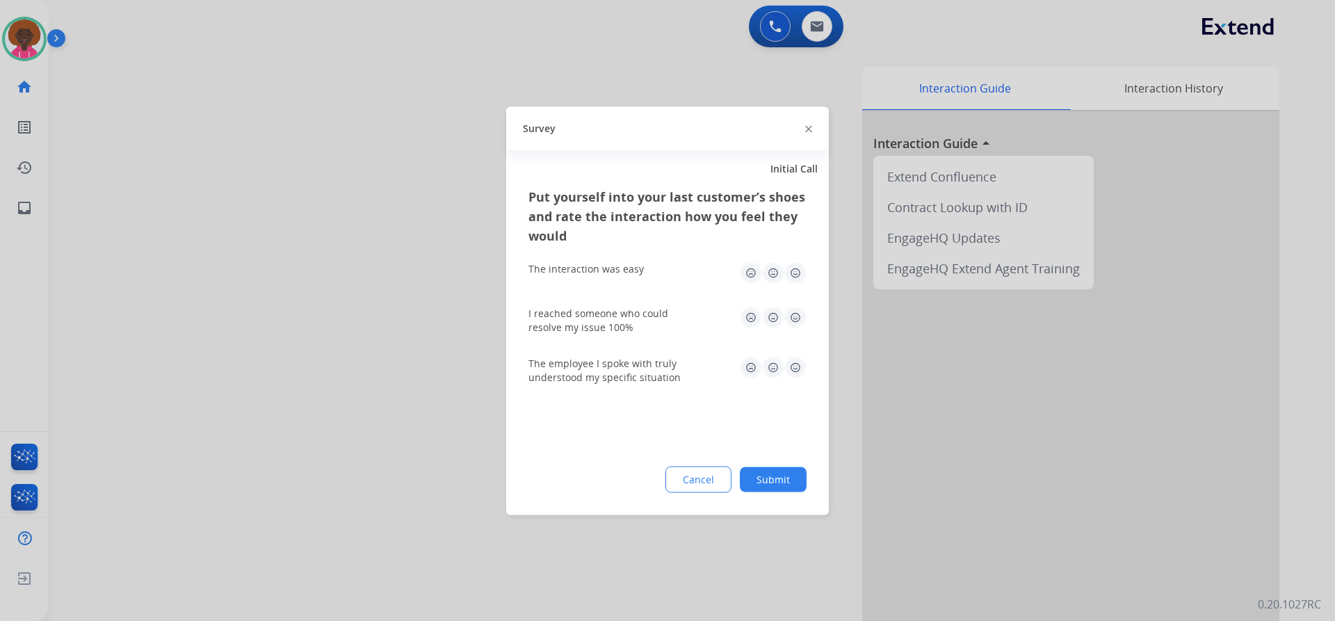
click at [797, 285] on div "The interaction was easy" at bounding box center [668, 272] width 278 height 45
click at [798, 278] on img at bounding box center [796, 273] width 22 height 22
drag, startPoint x: 791, startPoint y: 316, endPoint x: 790, endPoint y: 325, distance: 9.8
click at [792, 316] on img at bounding box center [796, 317] width 22 height 22
click at [789, 383] on div "The employee I spoke with truly understood my specific situation" at bounding box center [668, 370] width 278 height 28
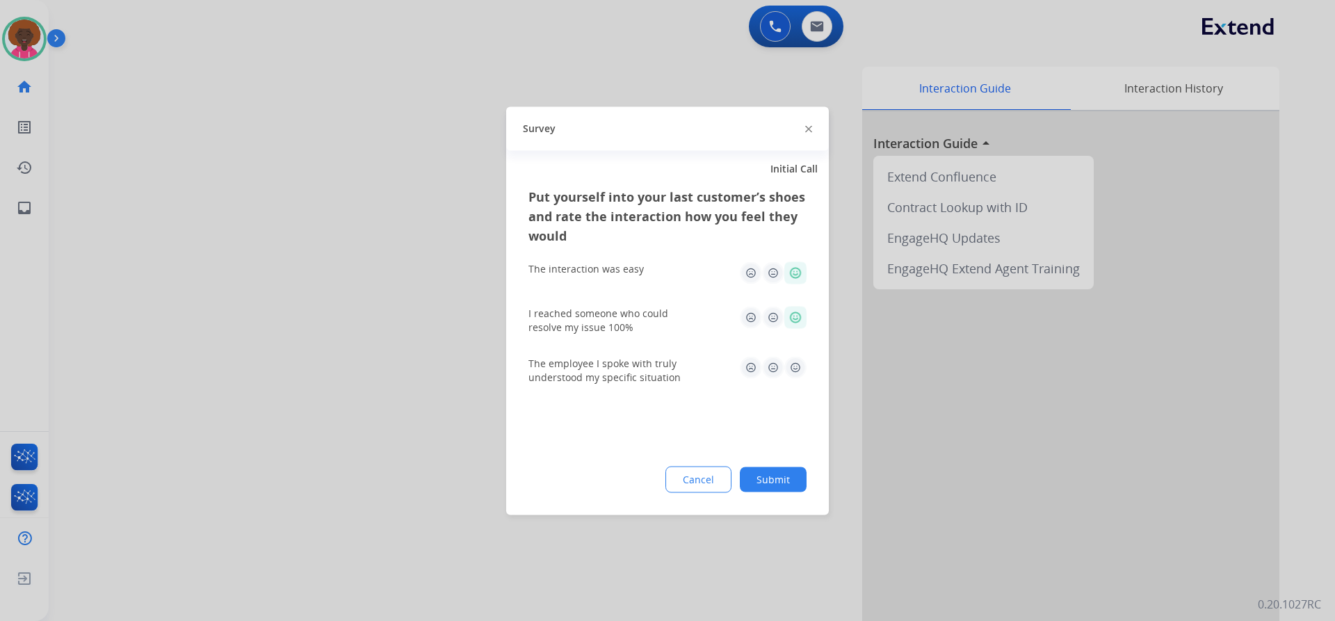
click at [797, 372] on img at bounding box center [796, 367] width 22 height 22
click at [796, 490] on button "Submit" at bounding box center [773, 479] width 67 height 25
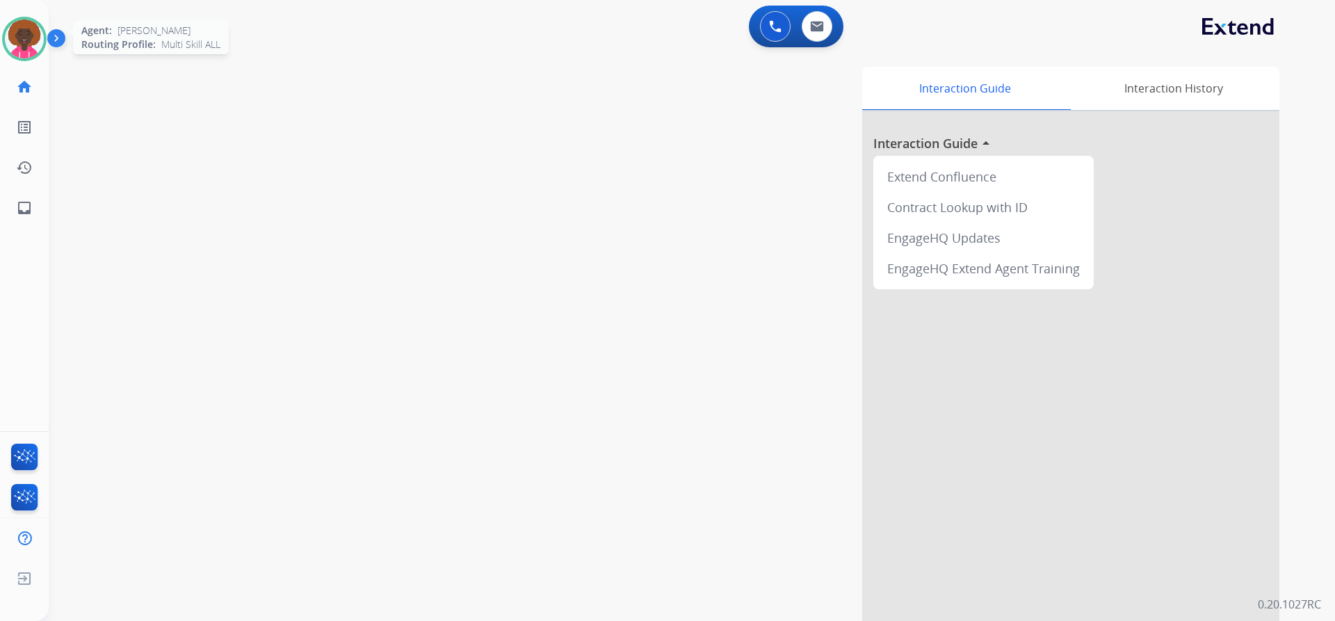
click at [29, 45] on img at bounding box center [24, 38] width 39 height 39
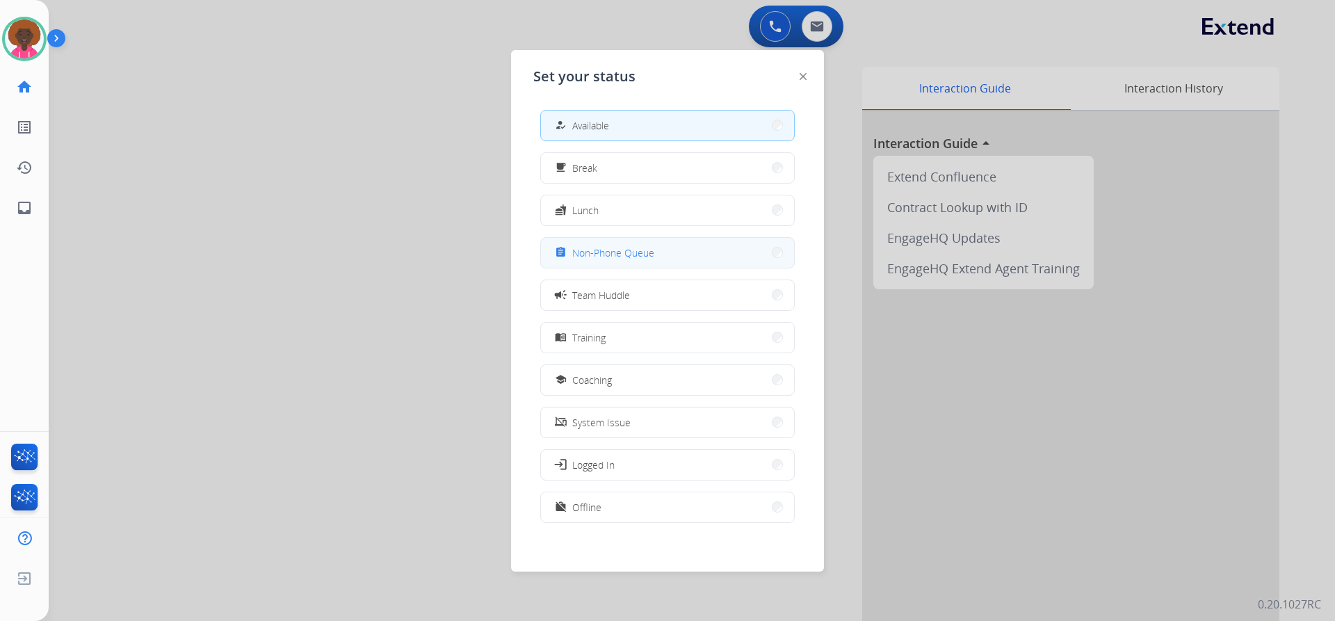
click at [643, 259] on span "Non-Phone Queue" at bounding box center [613, 253] width 82 height 15
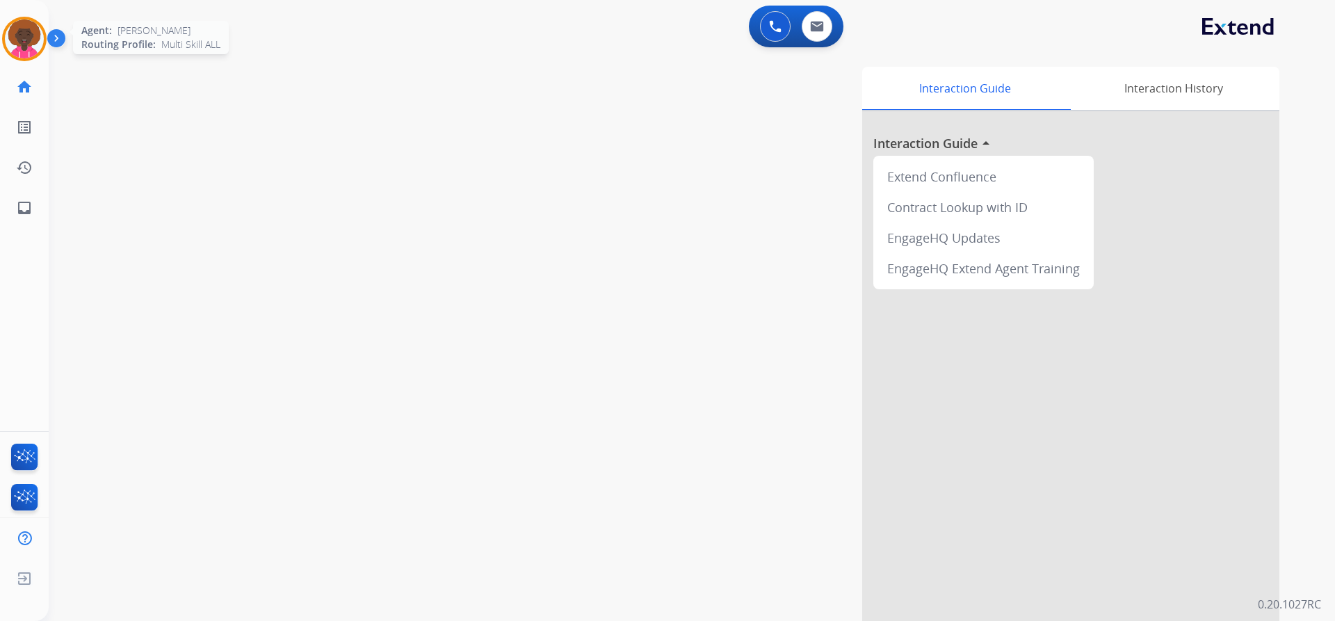
click at [38, 40] on img at bounding box center [24, 38] width 39 height 39
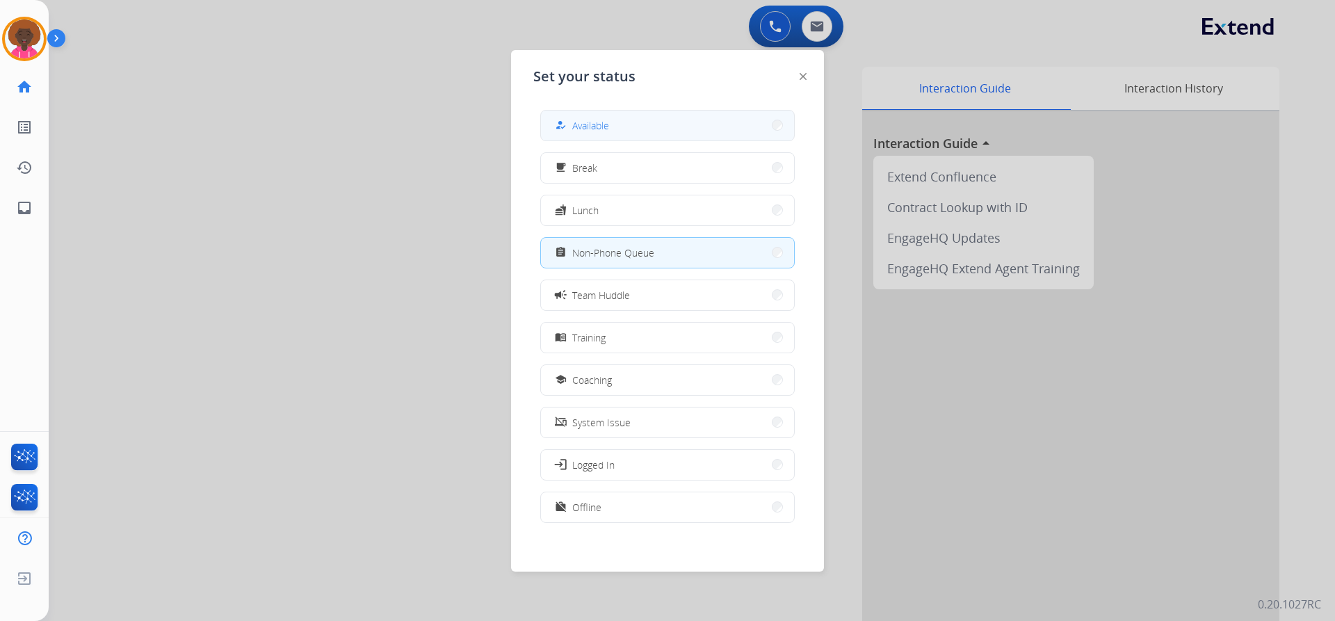
click at [570, 130] on div "how_to_reg" at bounding box center [562, 125] width 20 height 17
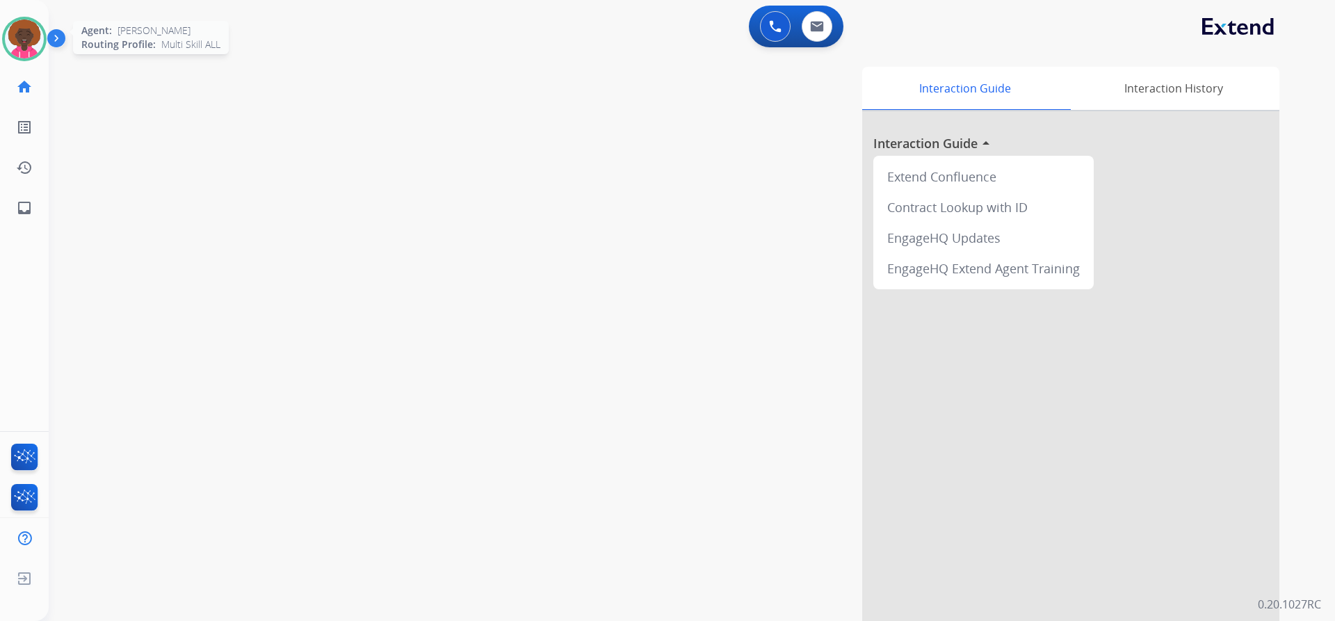
click at [23, 41] on img at bounding box center [24, 38] width 39 height 39
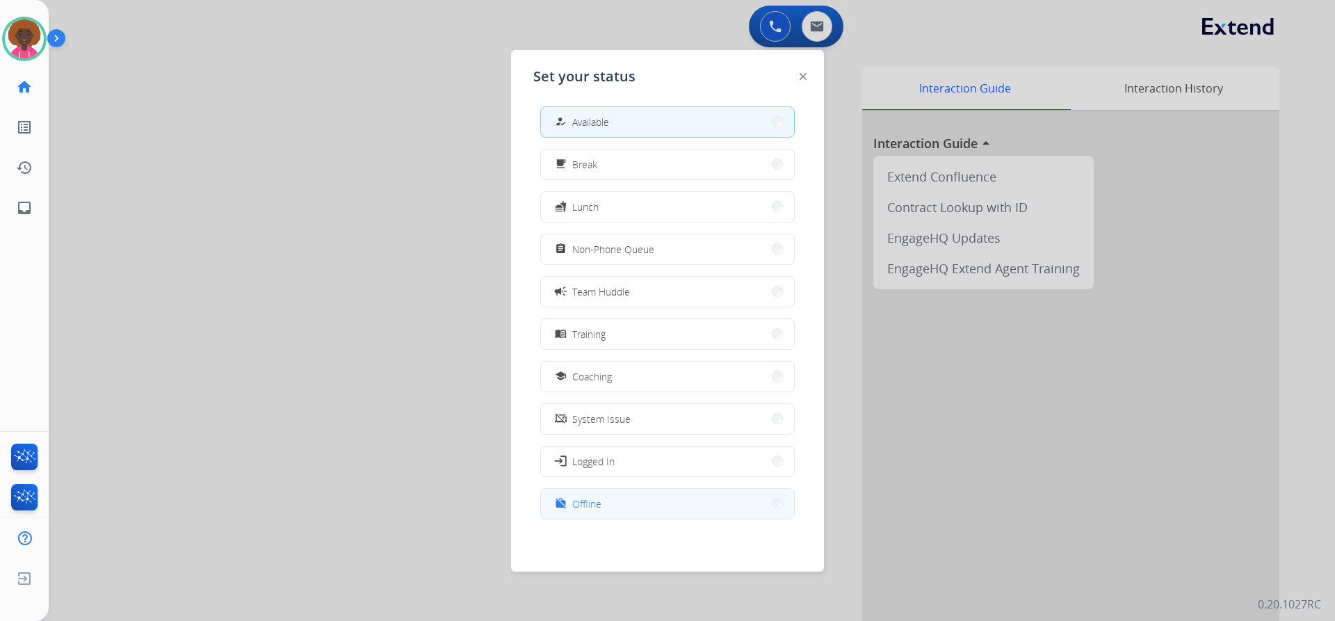
scroll to position [4, 0]
click at [711, 515] on button "work_off Offline" at bounding box center [667, 503] width 253 height 30
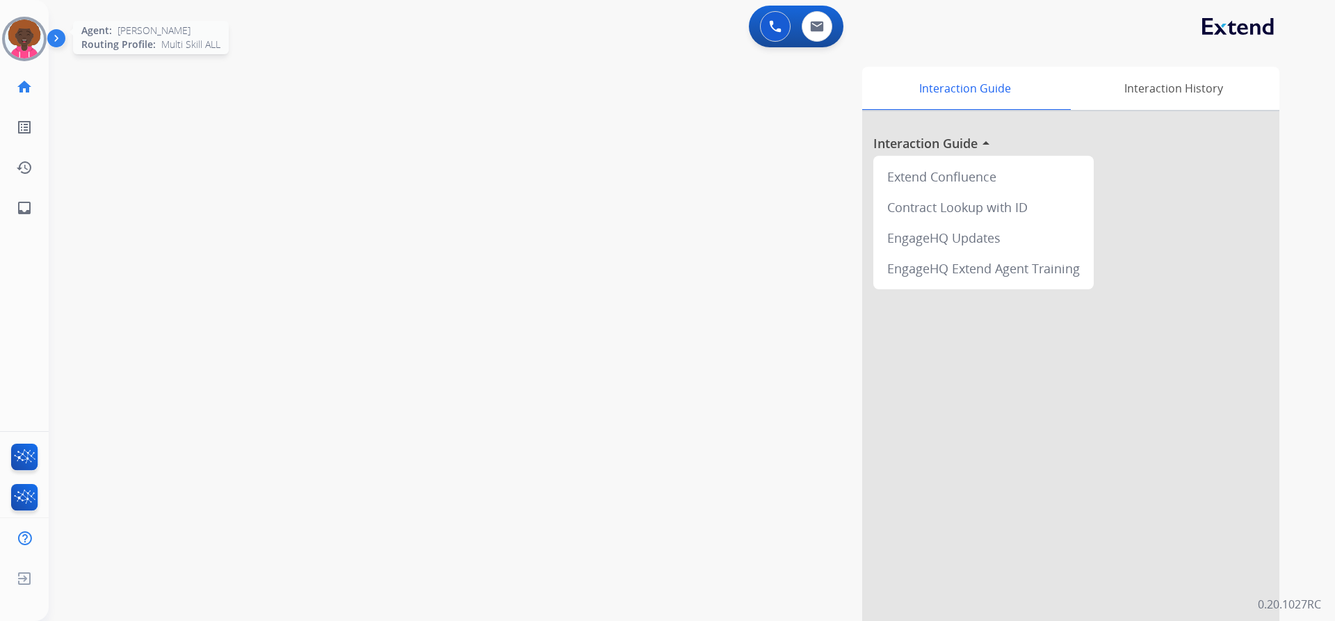
click at [33, 49] on img at bounding box center [24, 38] width 39 height 39
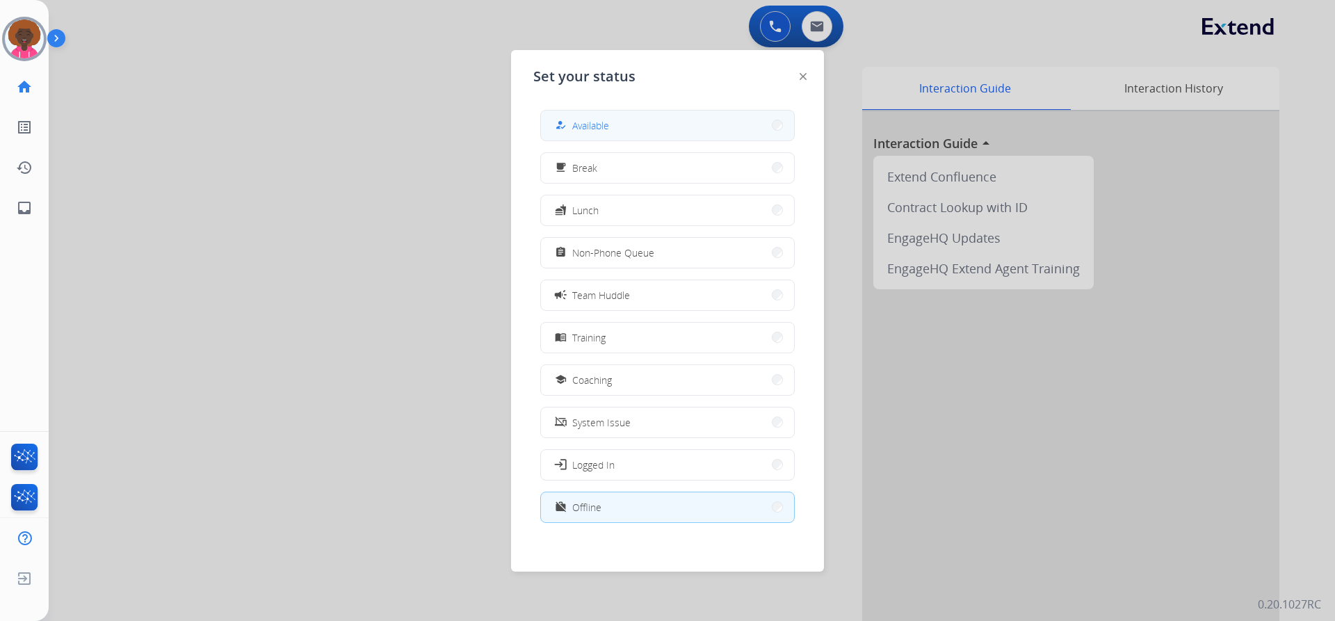
click at [706, 124] on button "how_to_reg Available" at bounding box center [667, 126] width 253 height 30
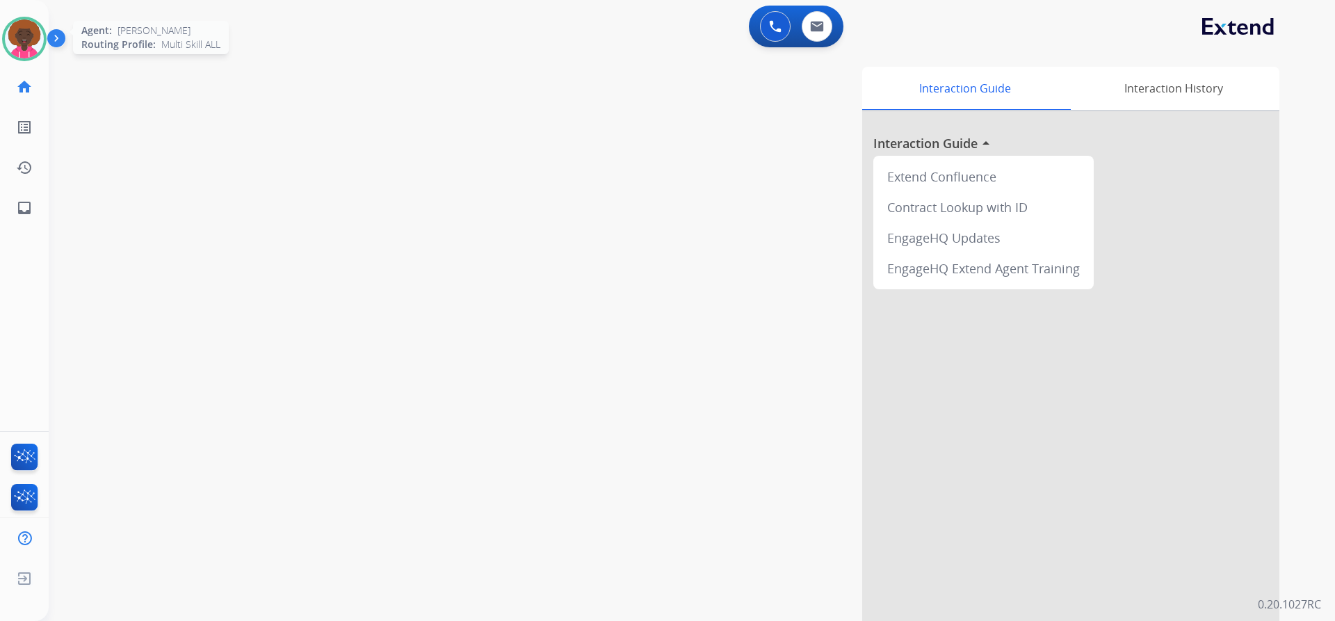
click at [20, 41] on img at bounding box center [24, 38] width 39 height 39
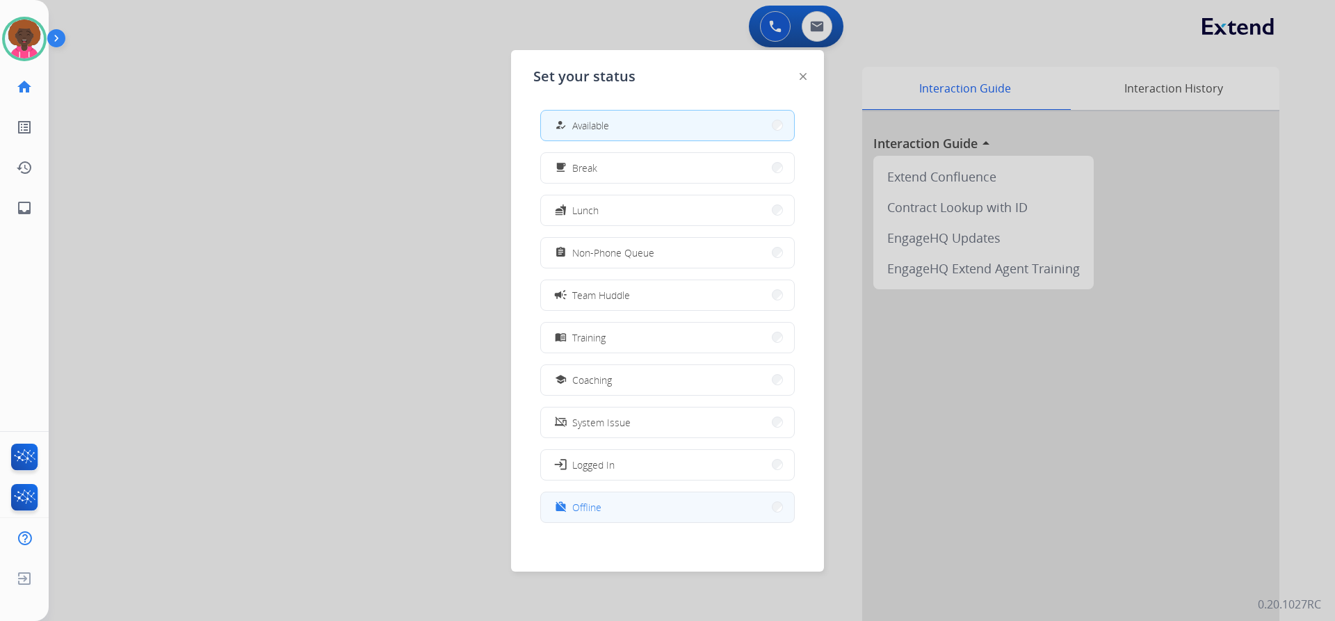
click at [590, 513] on span "Offline" at bounding box center [586, 507] width 29 height 15
